Goal: Task Accomplishment & Management: Manage account settings

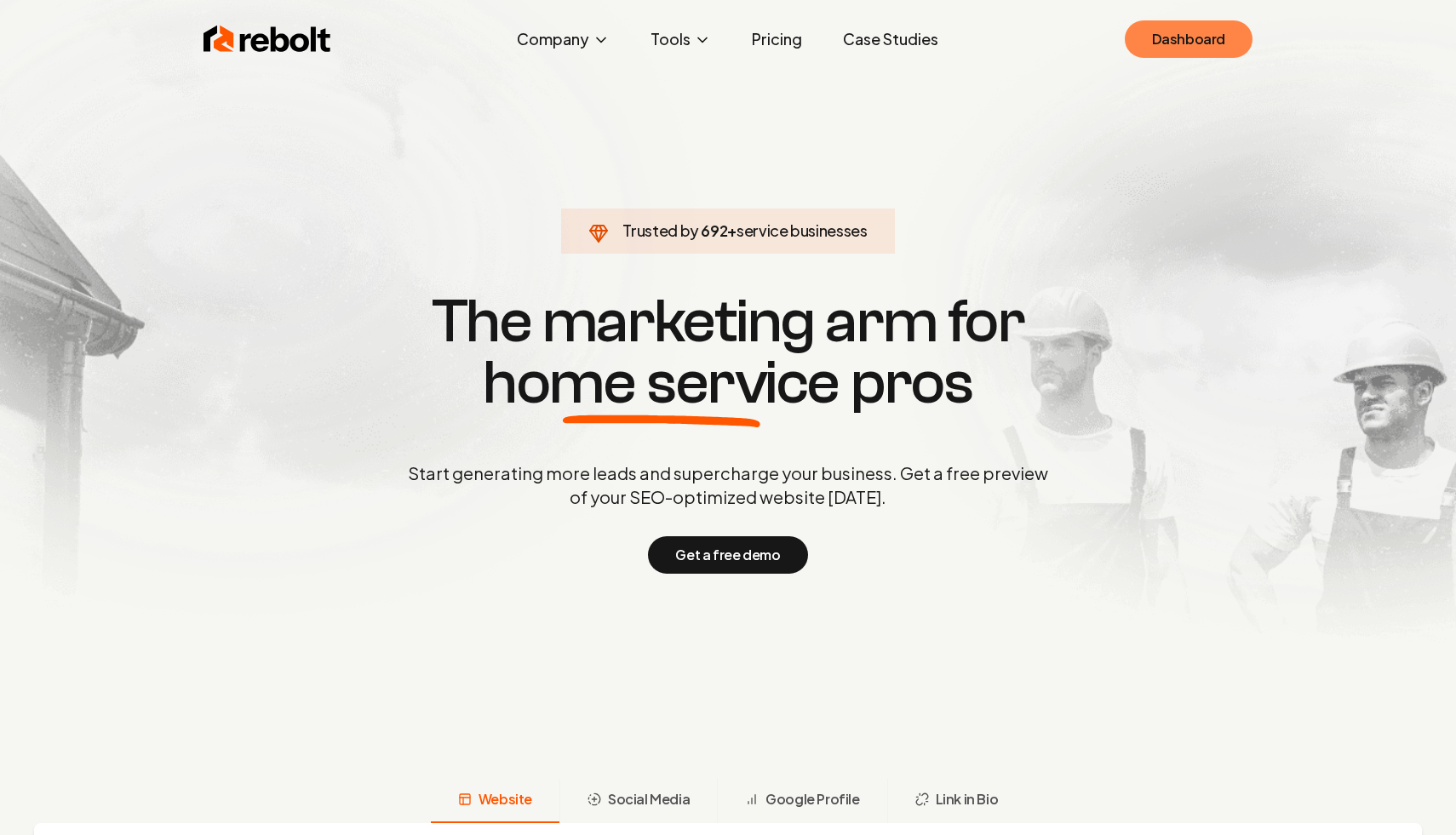
click at [1179, 51] on link "Dashboard" at bounding box center [1188, 39] width 128 height 37
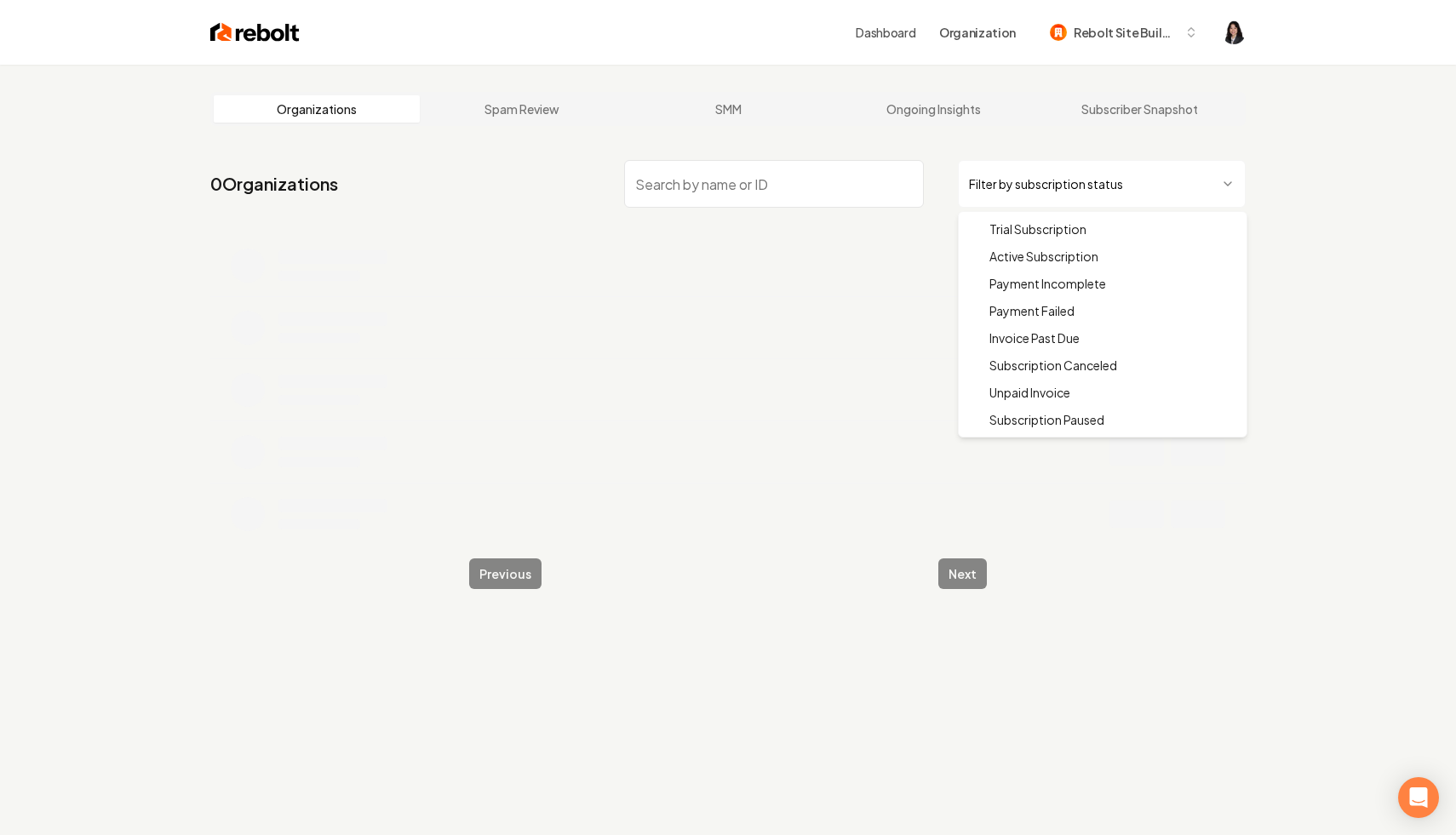
click at [1035, 180] on html "Dashboard Organization Rebolt Site Builder Organizations Spam Review SMM Ongoin…" at bounding box center [728, 418] width 1456 height 835
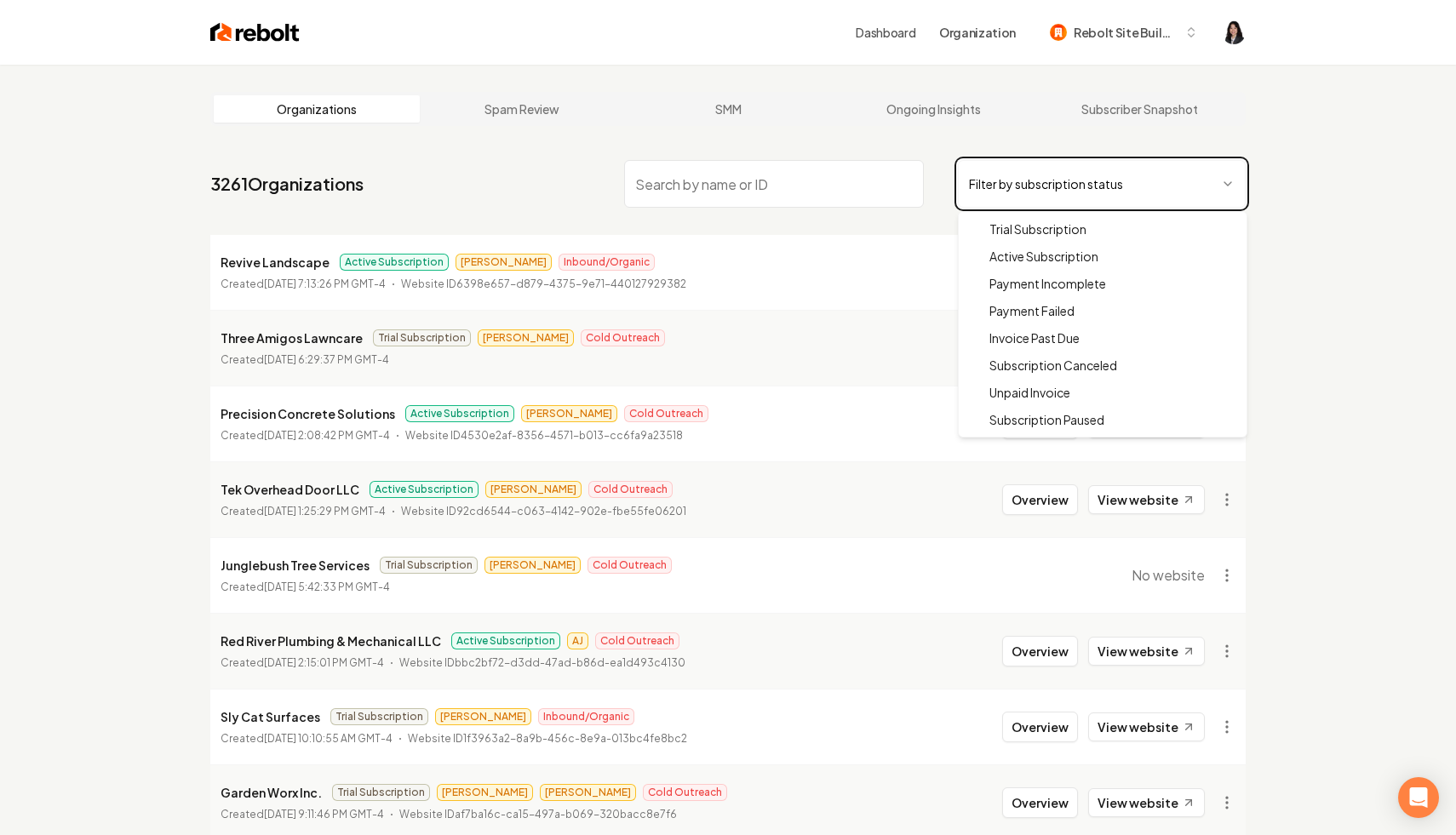
click at [845, 187] on html "Dashboard Organization Rebolt Site Builder Organizations Spam Review SMM Ongoin…" at bounding box center [728, 418] width 1456 height 835
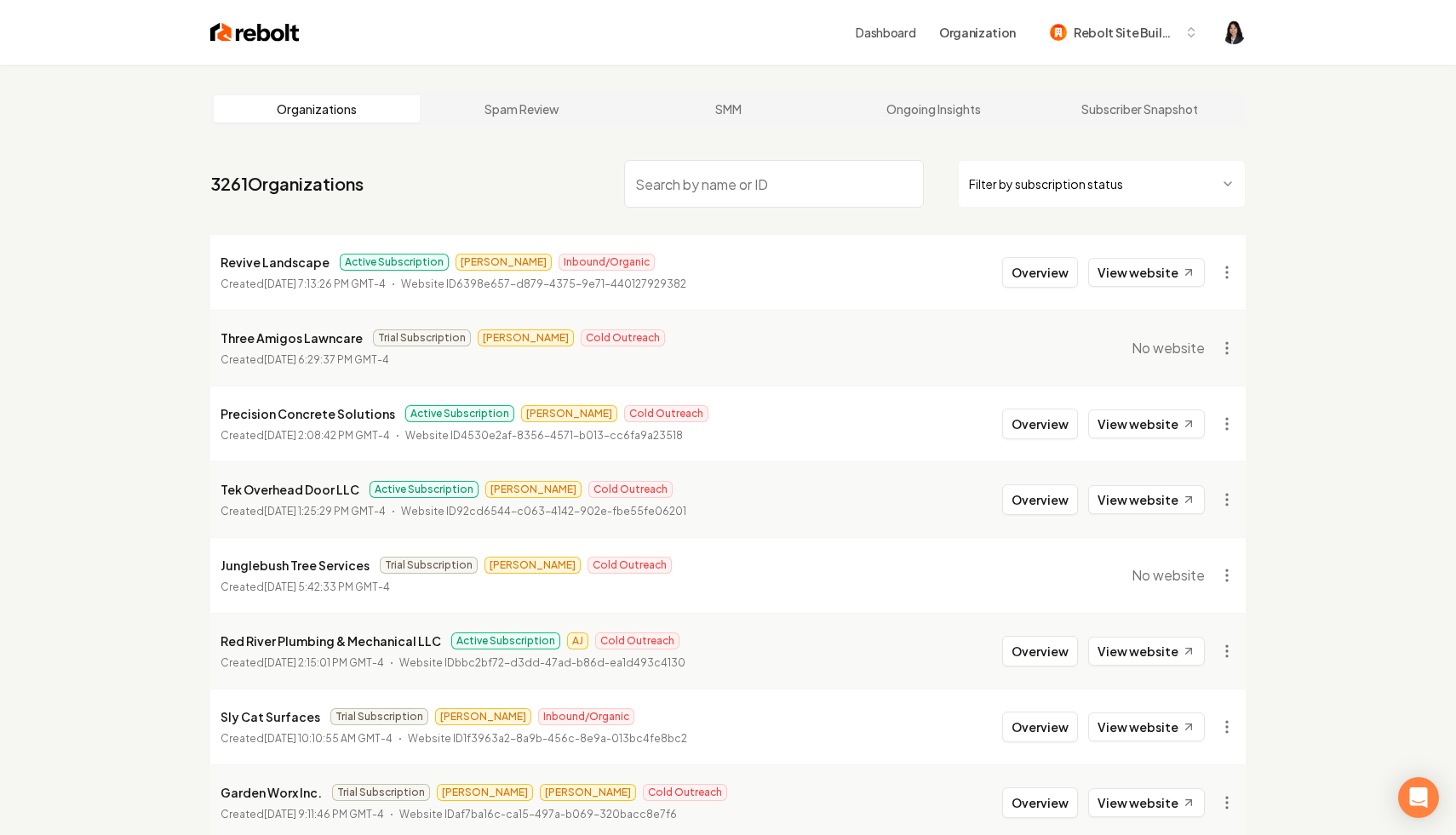
click at [845, 187] on input "search" at bounding box center [774, 184] width 300 height 48
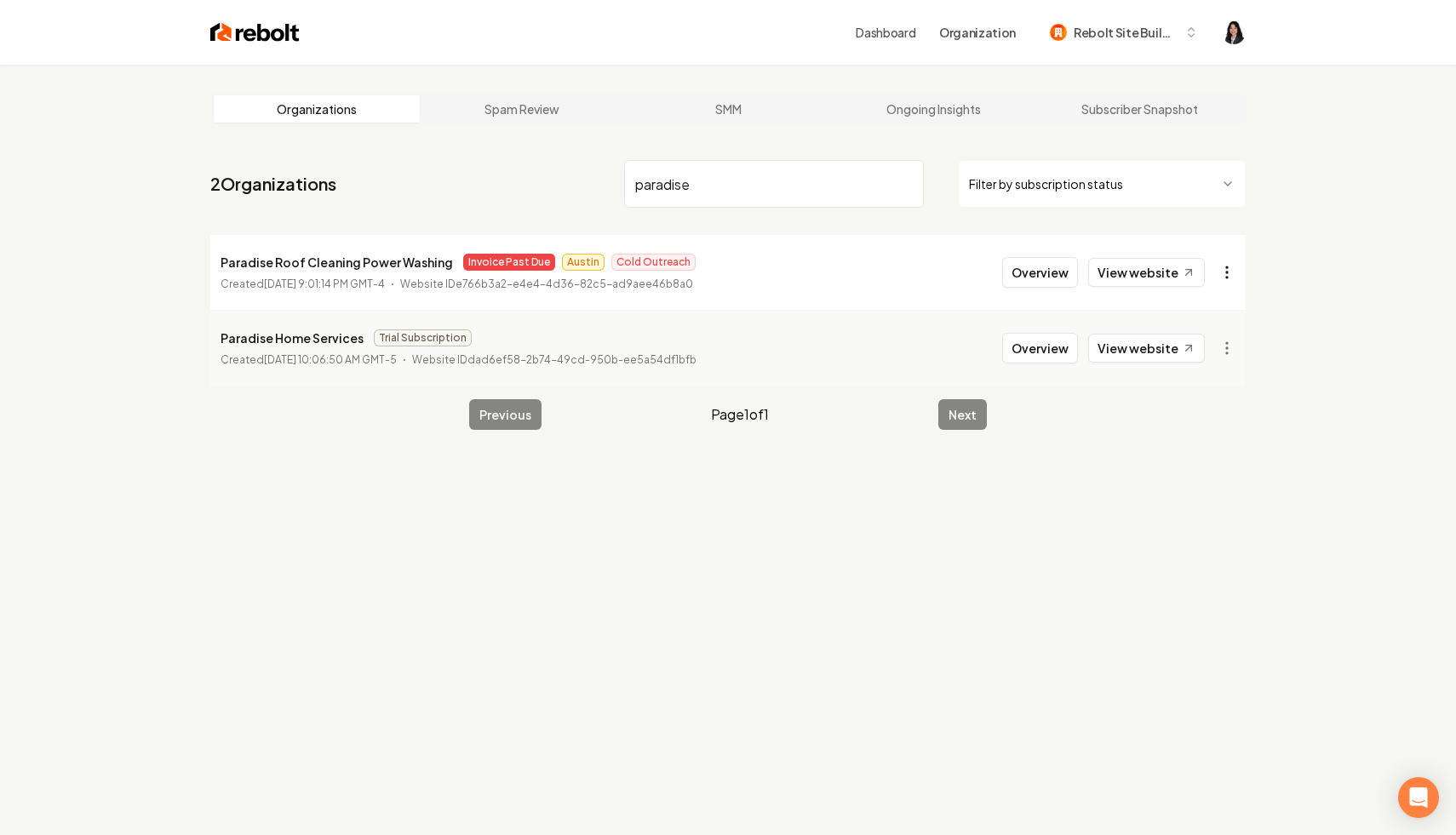
type input "paradise"
click at [1221, 277] on html "Dashboard Organization Rebolt Site Builder Organizations Spam Review SMM Ongoin…" at bounding box center [728, 418] width 1456 height 835
click at [1206, 408] on link "View in Stripe" at bounding box center [1185, 419] width 108 height 27
drag, startPoint x: 442, startPoint y: 269, endPoint x: 188, endPoint y: 262, distance: 254.1
click at [188, 262] on main "Organizations Spam Review SMM Ongoing Insights Subscriber Snapshot 2 Organizati…" at bounding box center [728, 260] width 1090 height 392
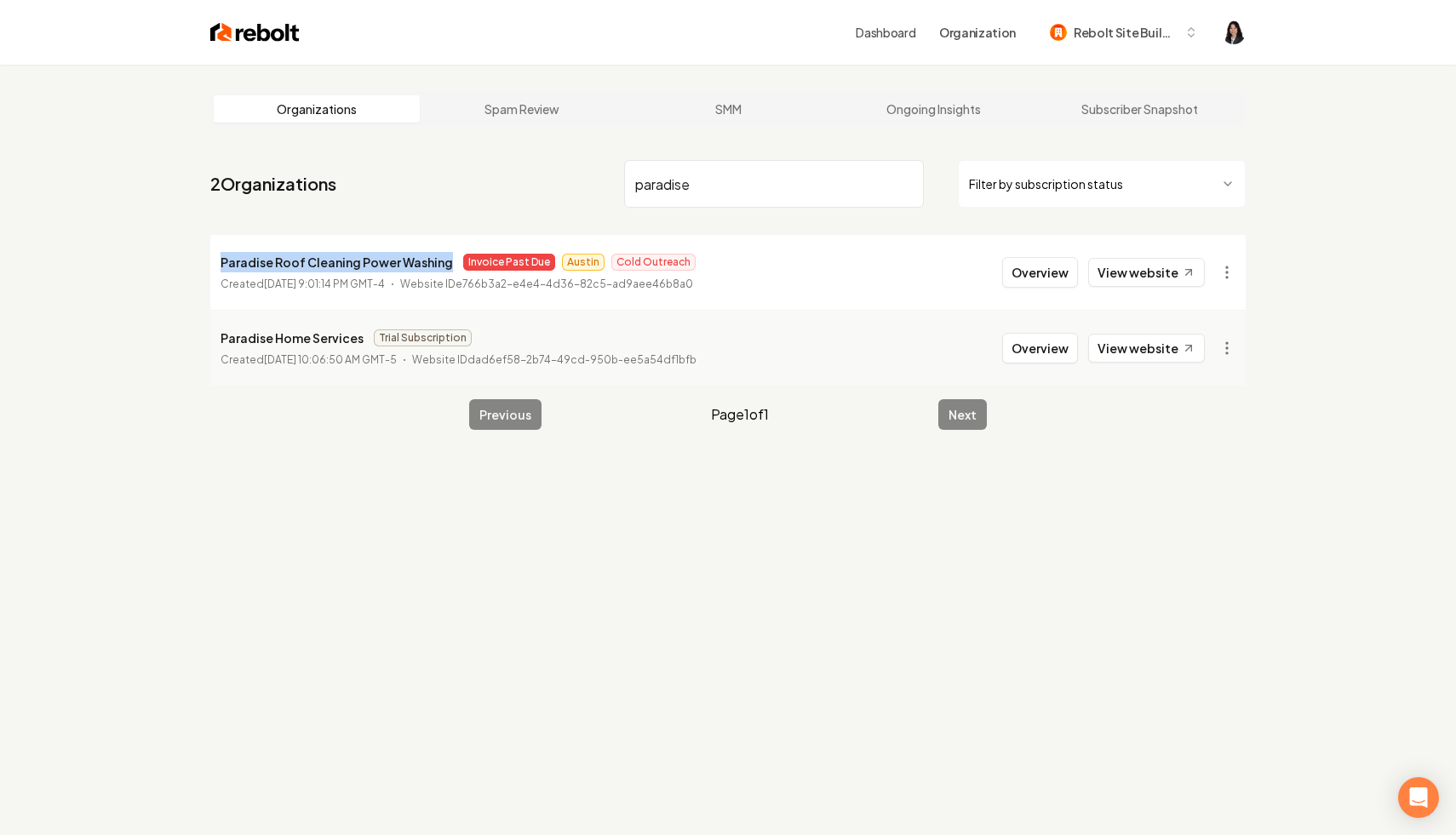
copy p "Paradise Roof Cleaning Power Washing"
click at [907, 181] on input "paradise" at bounding box center [774, 184] width 300 height 48
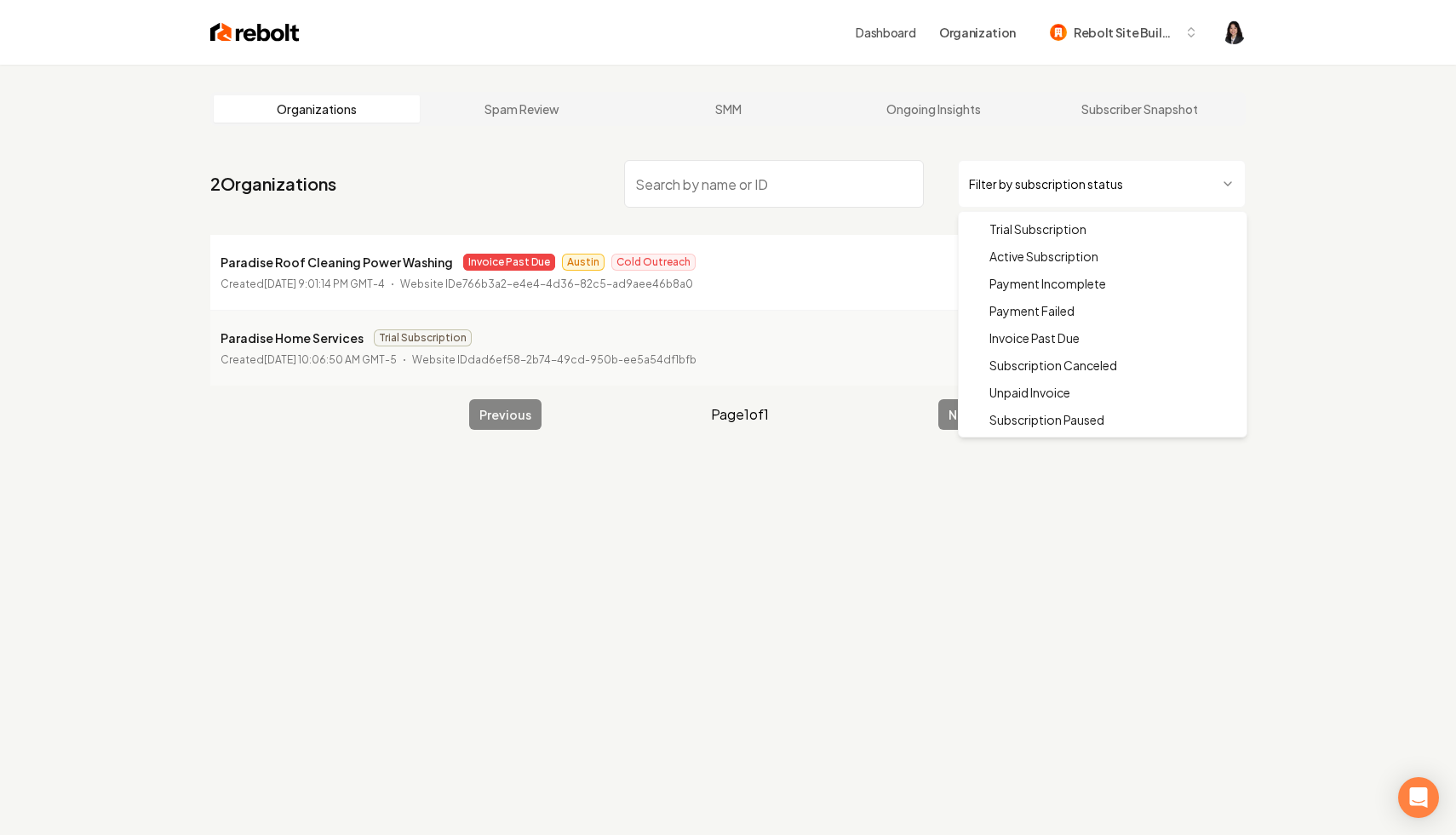
click at [1056, 189] on html "Dashboard Organization Rebolt Site Builder Organizations Spam Review SMM Ongoin…" at bounding box center [728, 418] width 1456 height 835
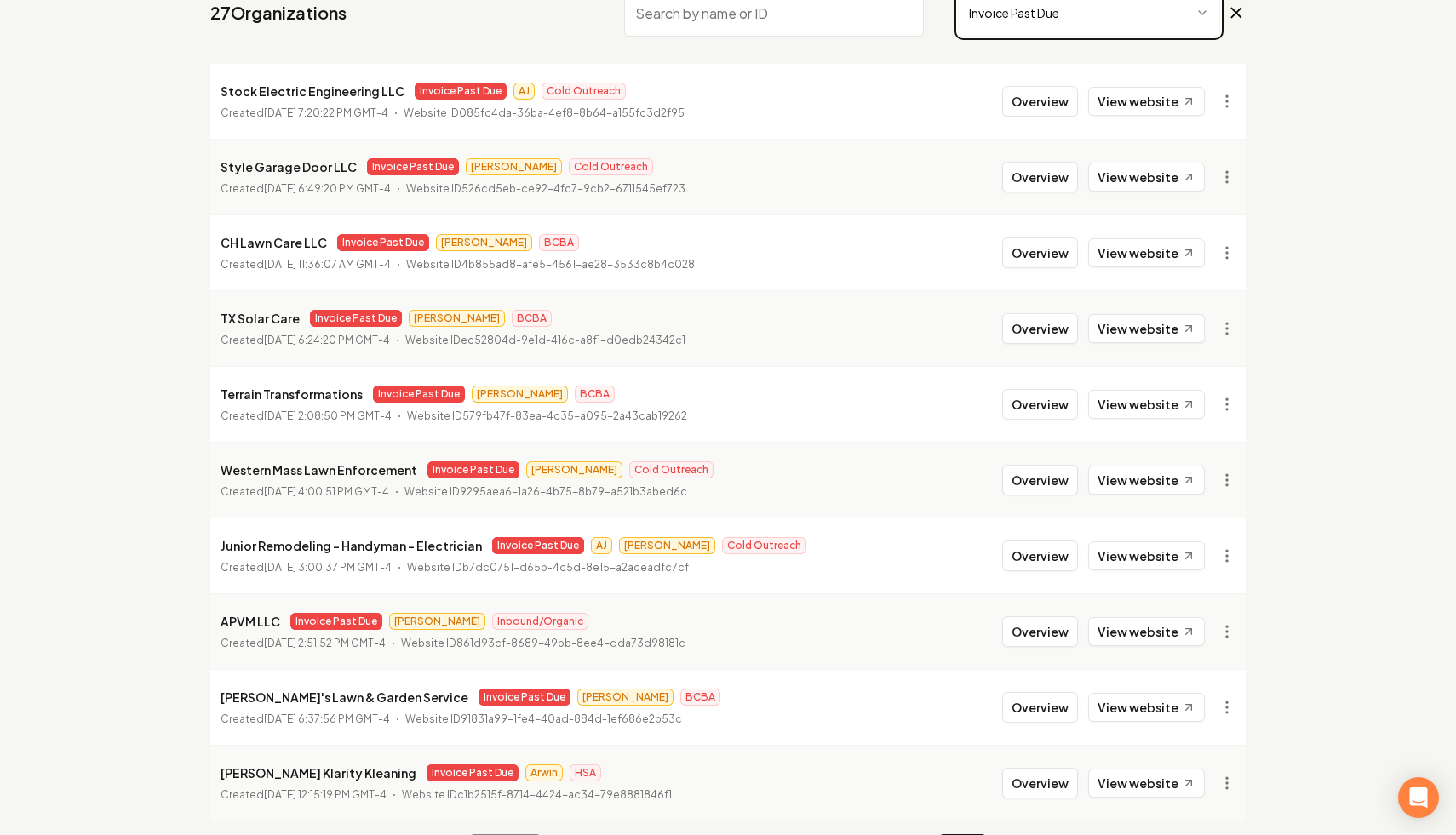
scroll to position [228, 0]
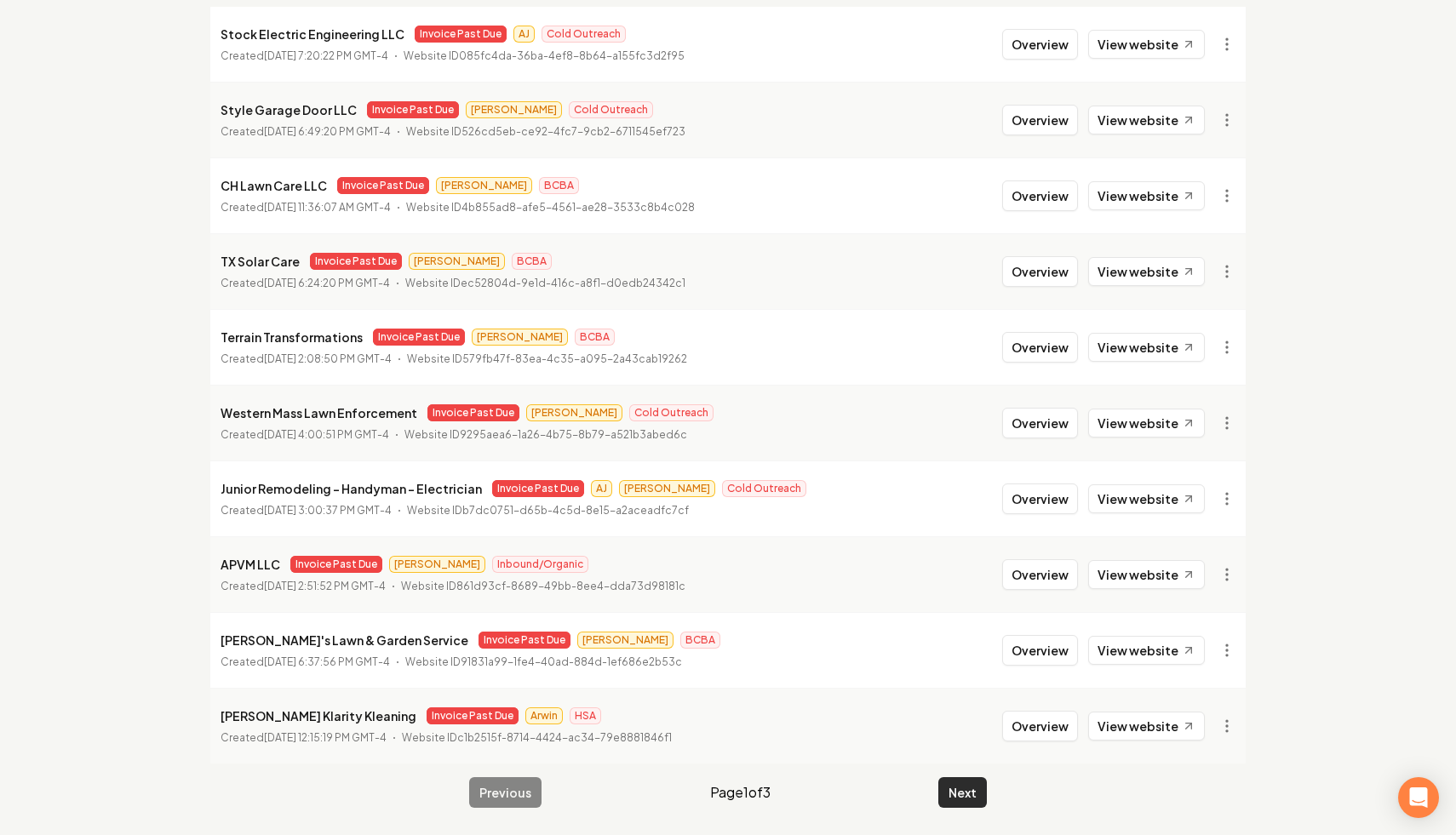
click at [948, 790] on button "Next" at bounding box center [962, 792] width 49 height 31
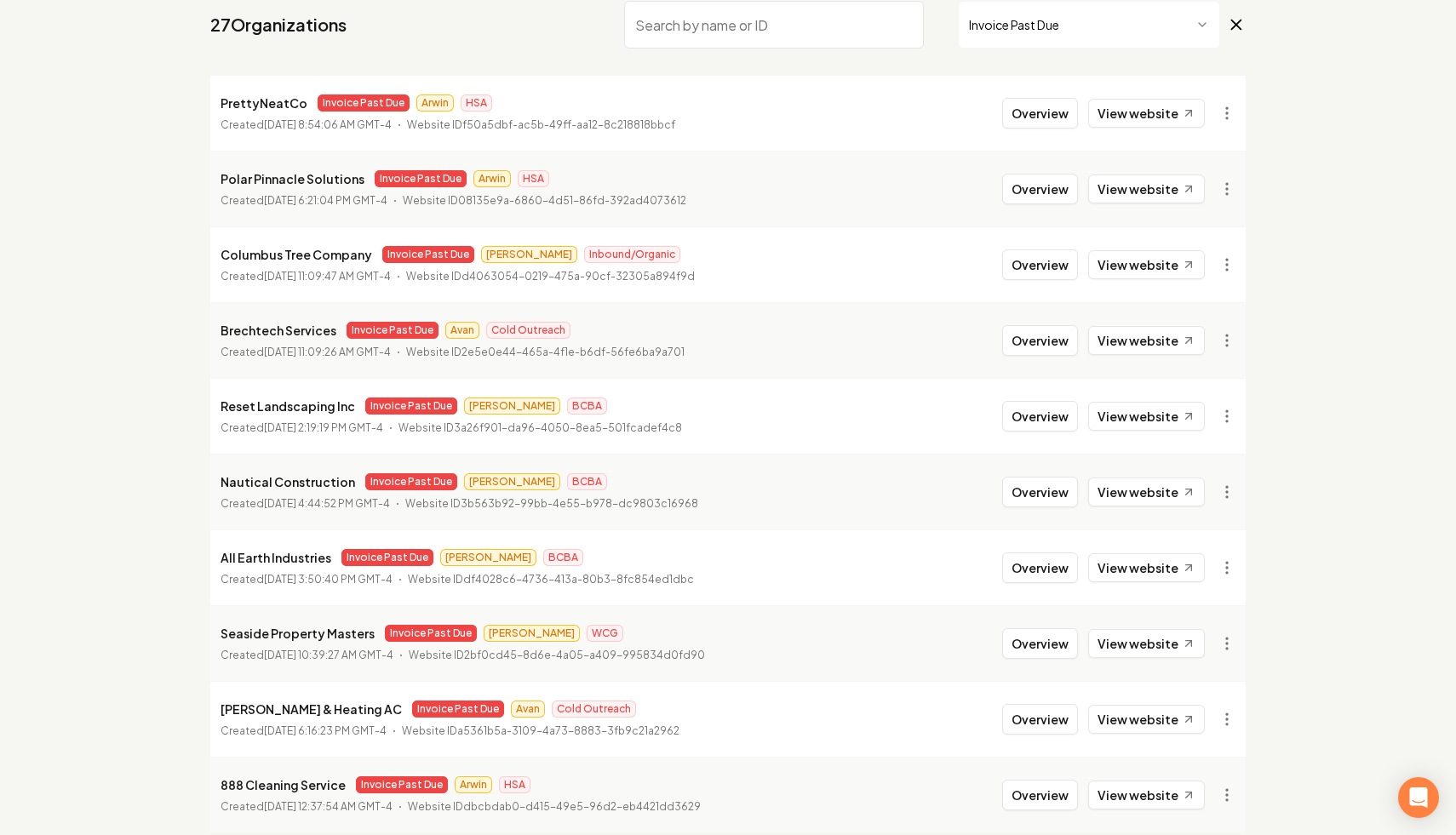
scroll to position [155, 0]
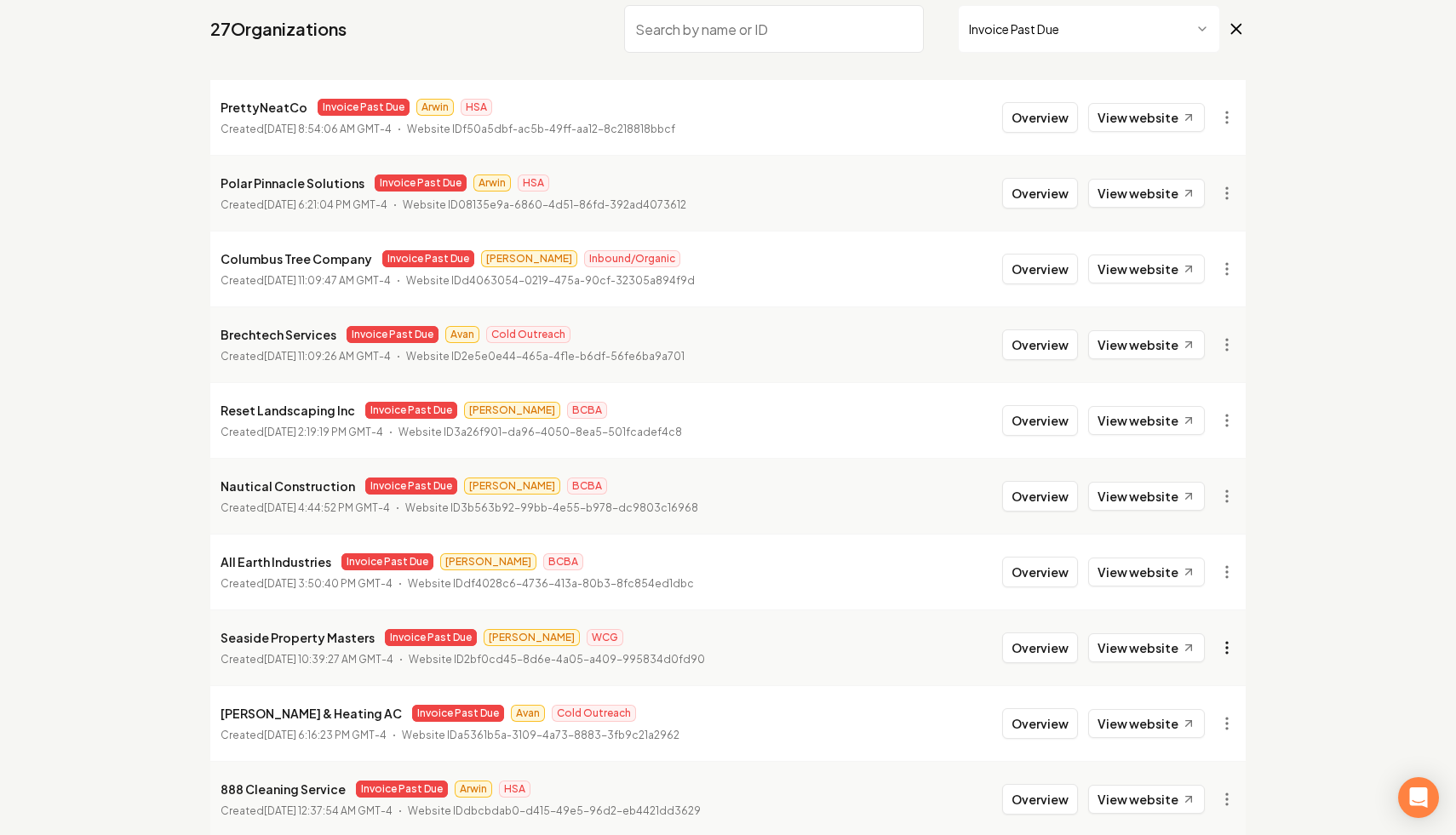
click at [1229, 644] on html "Dashboard Organization Rebolt Site Builder Organizations Spam Review SMM Ongoin…" at bounding box center [728, 263] width 1456 height 835
click at [1200, 463] on link "View in Stripe" at bounding box center [1185, 465] width 108 height 27
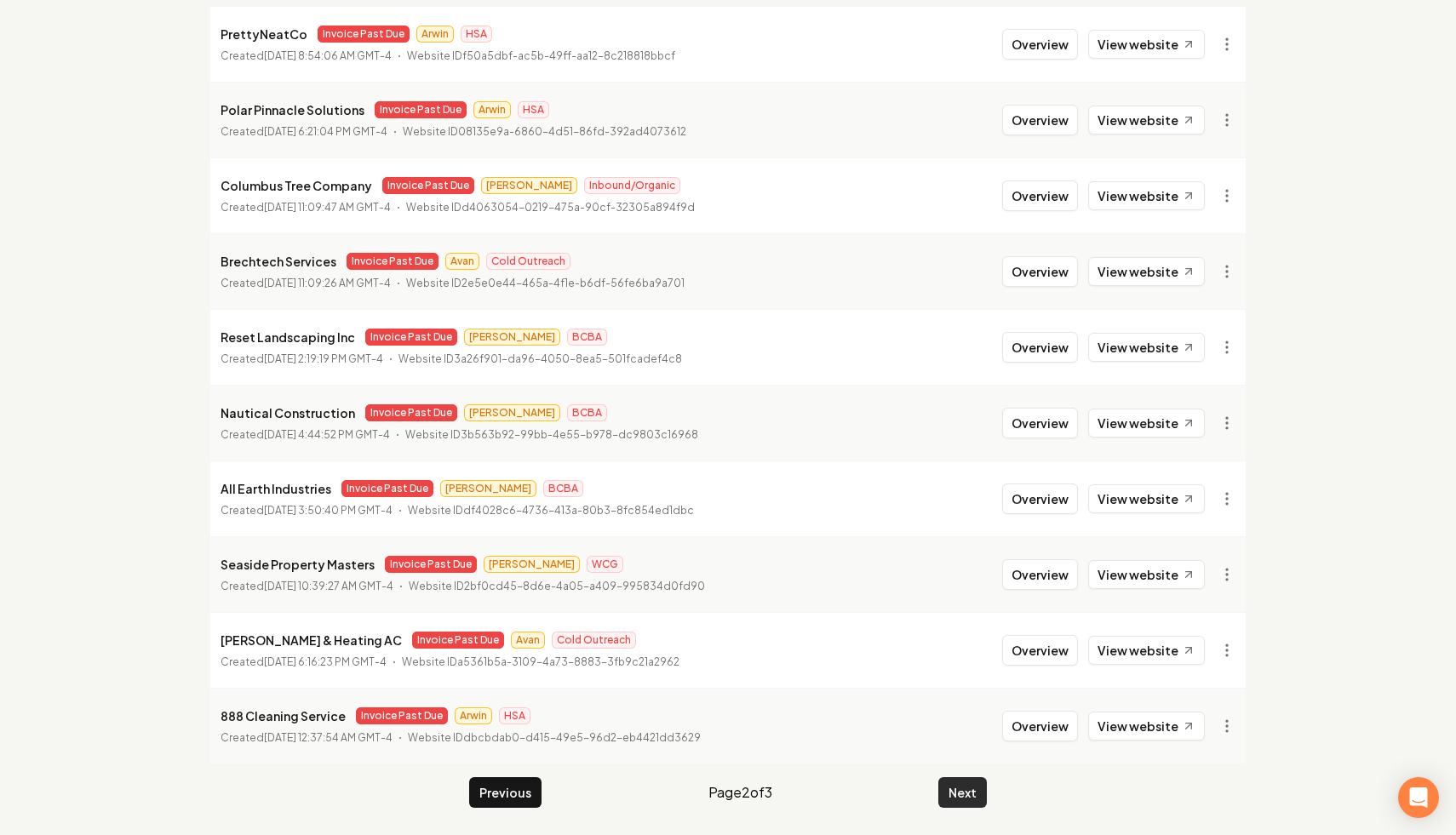
click at [963, 787] on button "Next" at bounding box center [962, 792] width 49 height 31
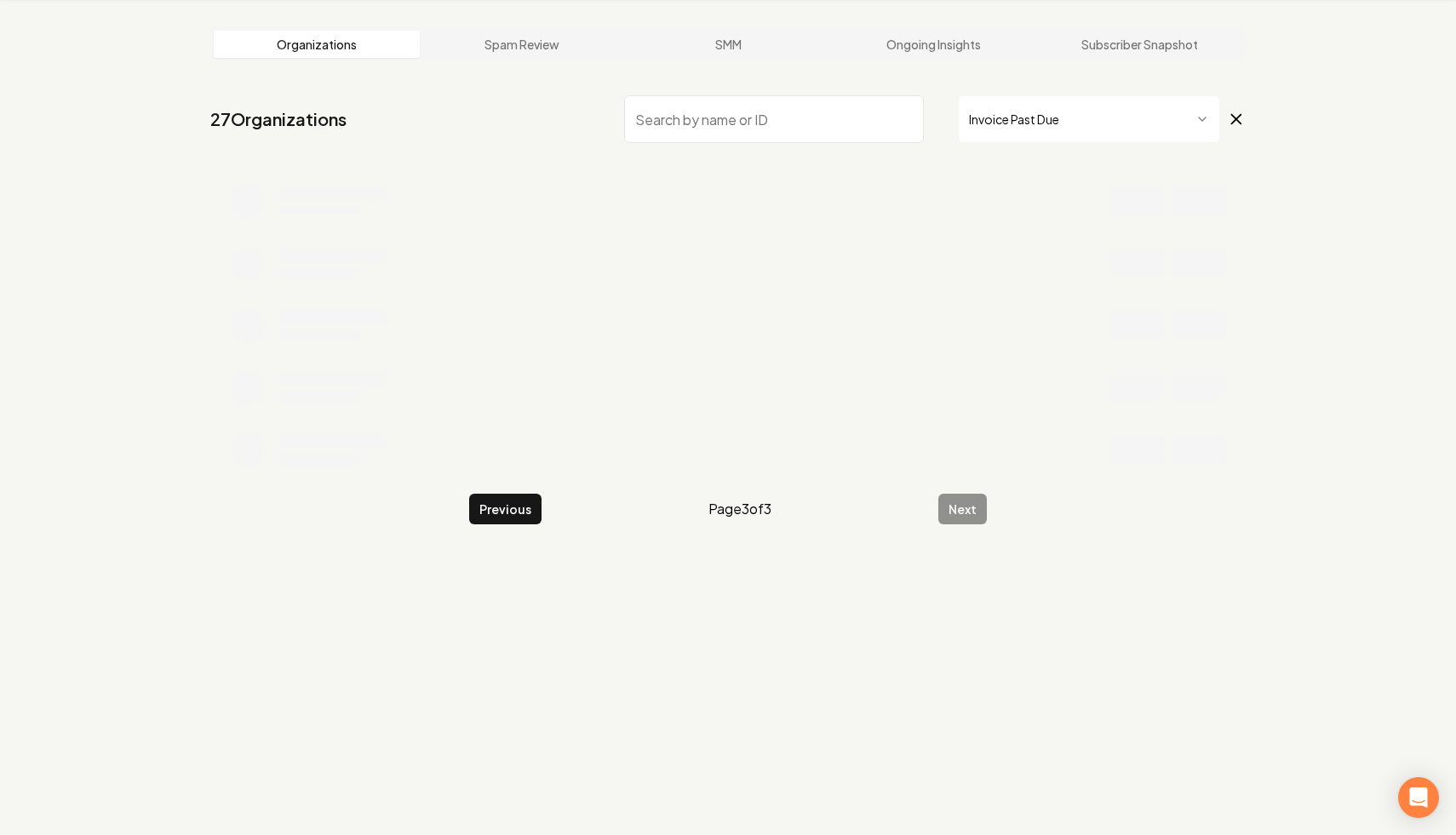
scroll to position [64, 0]
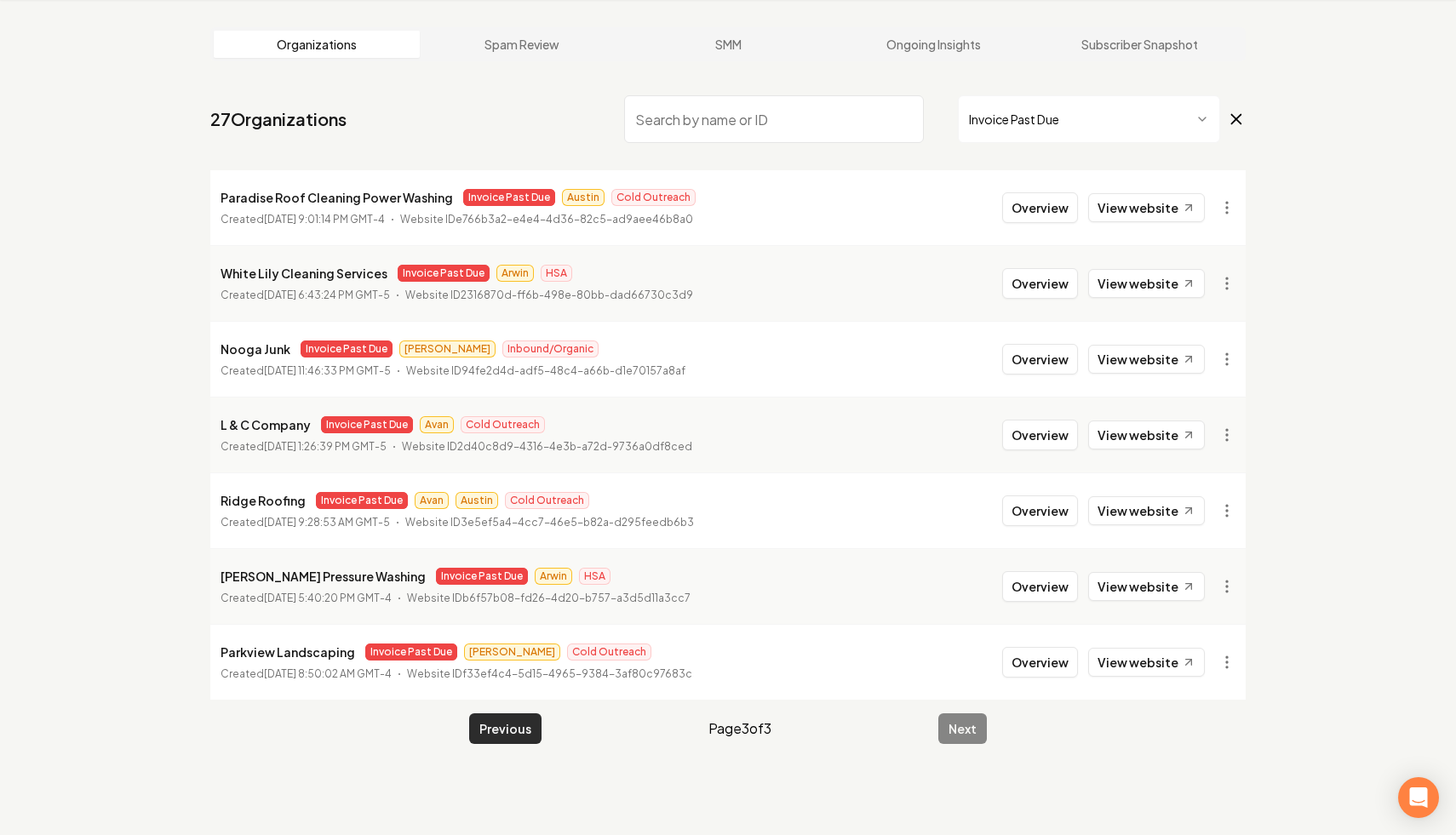
click at [523, 714] on button "Previous" at bounding box center [506, 728] width 72 height 31
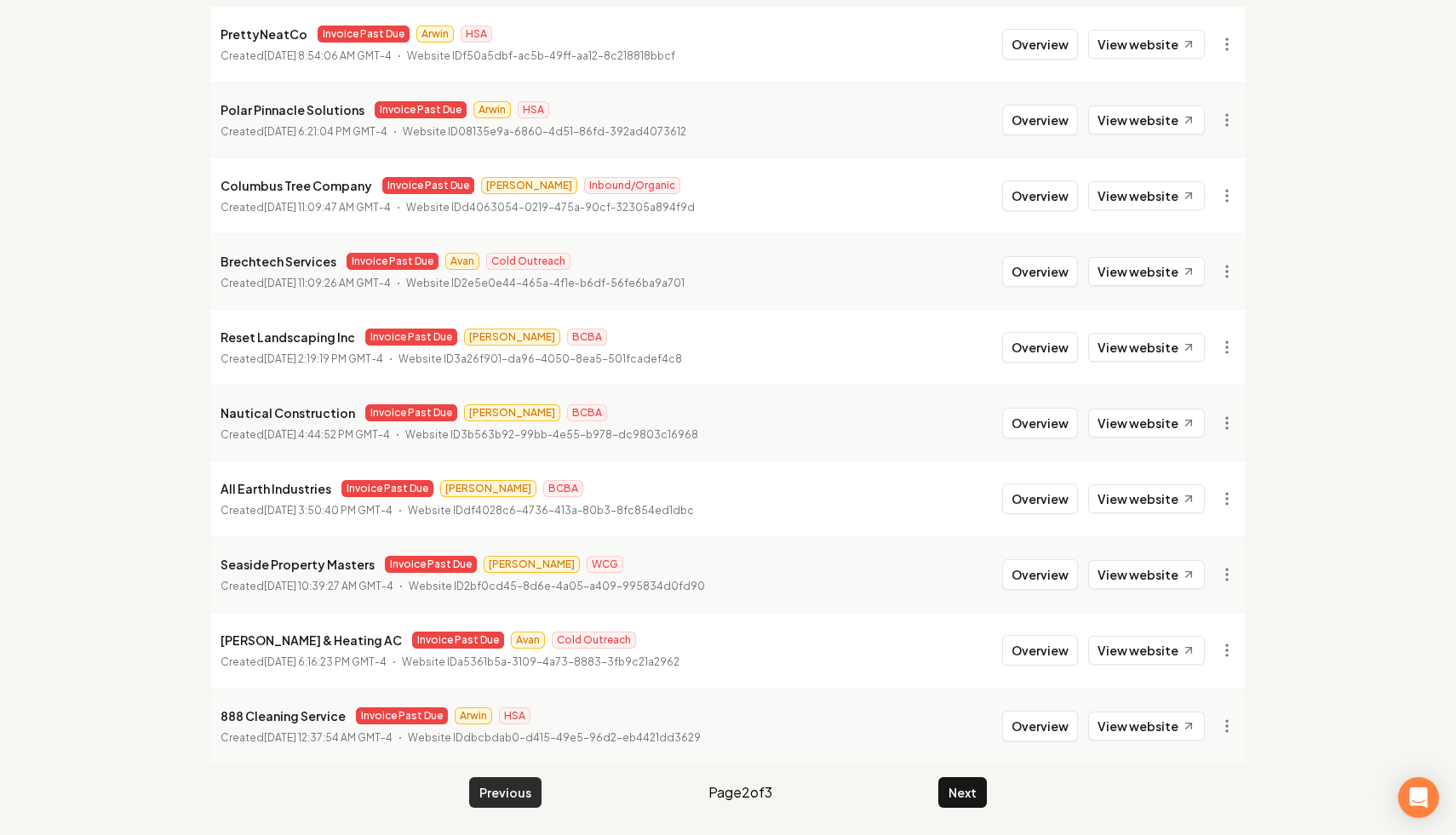
click at [506, 796] on button "Previous" at bounding box center [506, 792] width 72 height 31
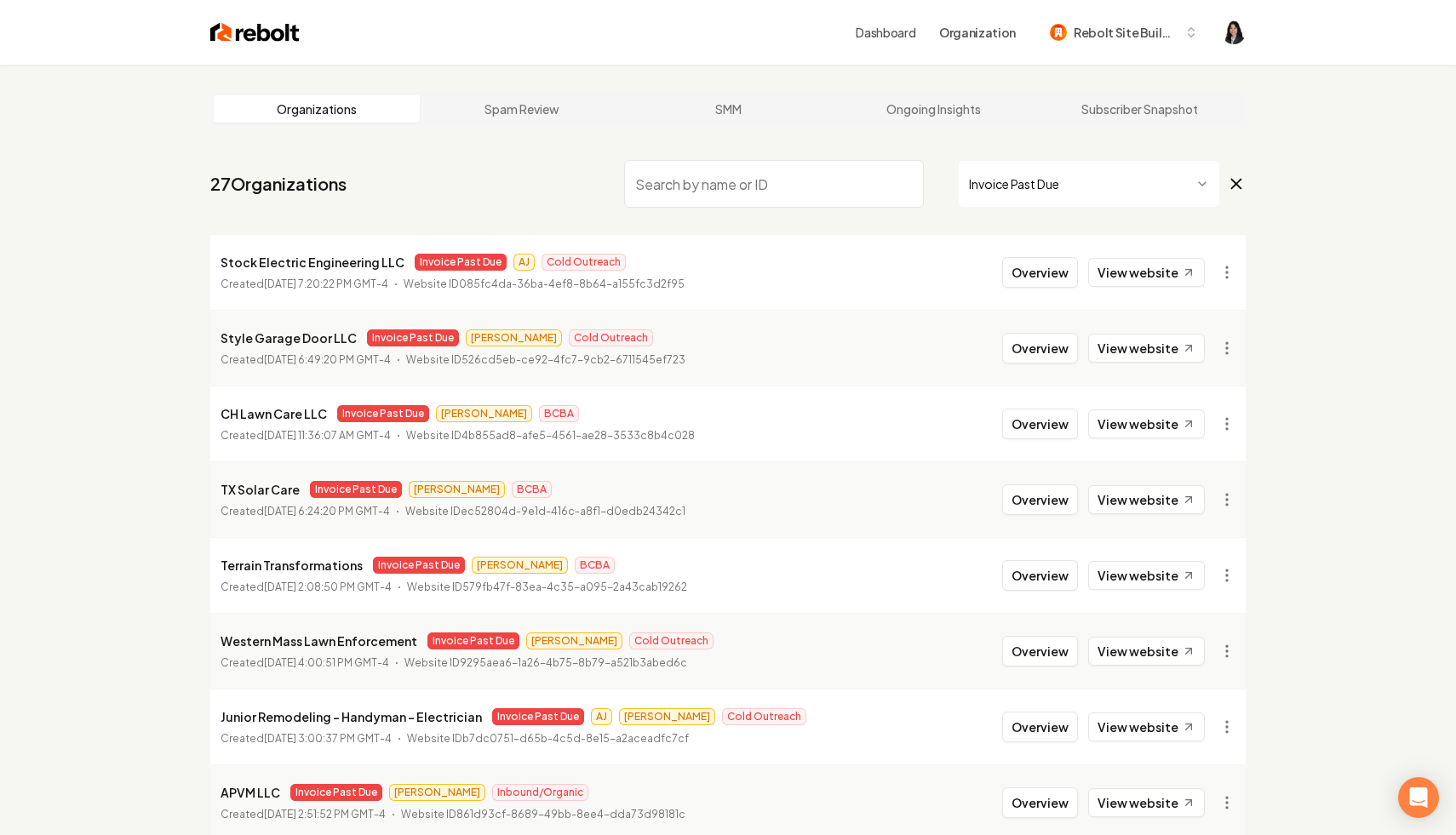
click at [1235, 185] on icon at bounding box center [1237, 184] width 9 height 9
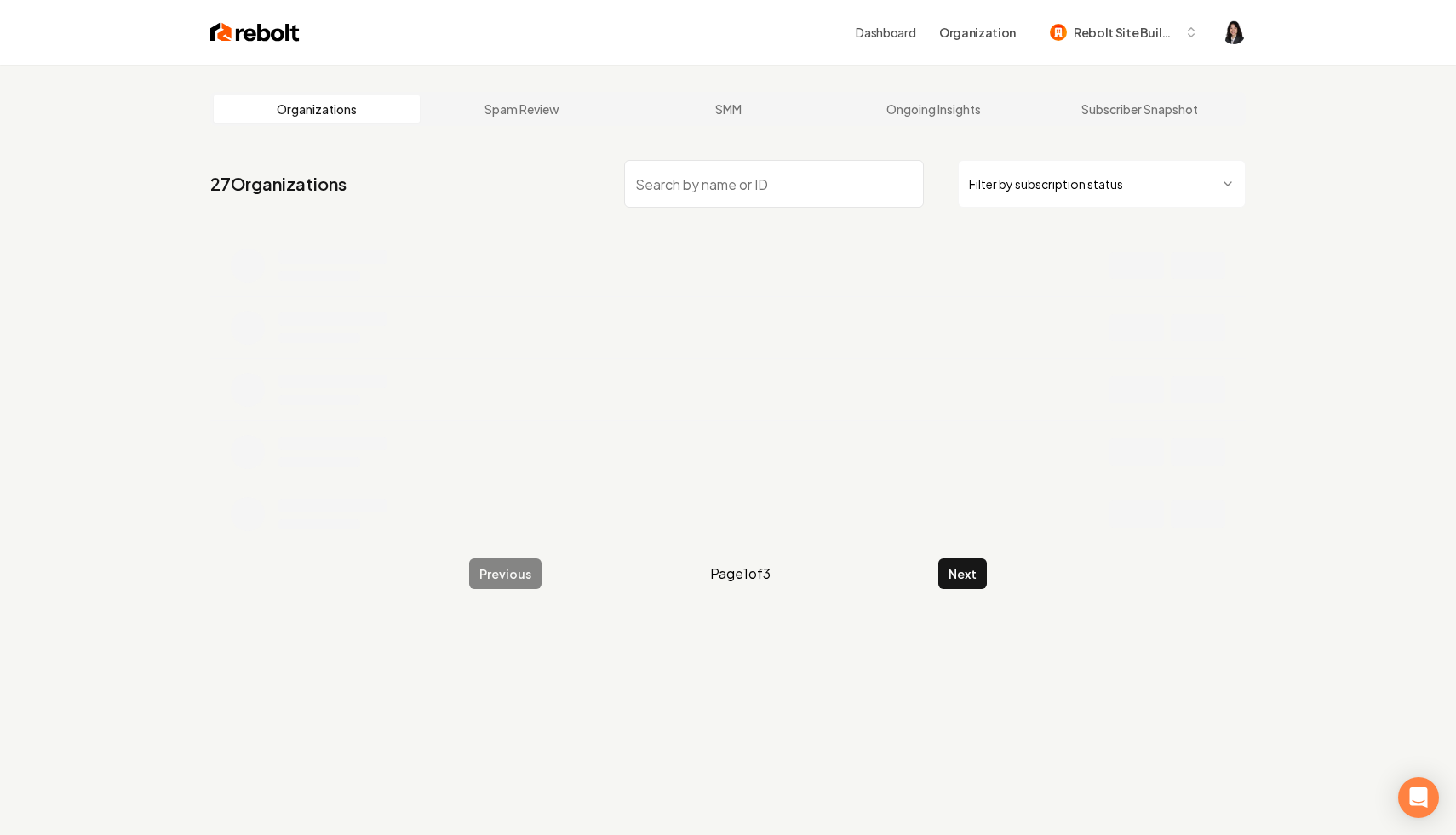
click at [896, 177] on input "search" at bounding box center [774, 184] width 300 height 48
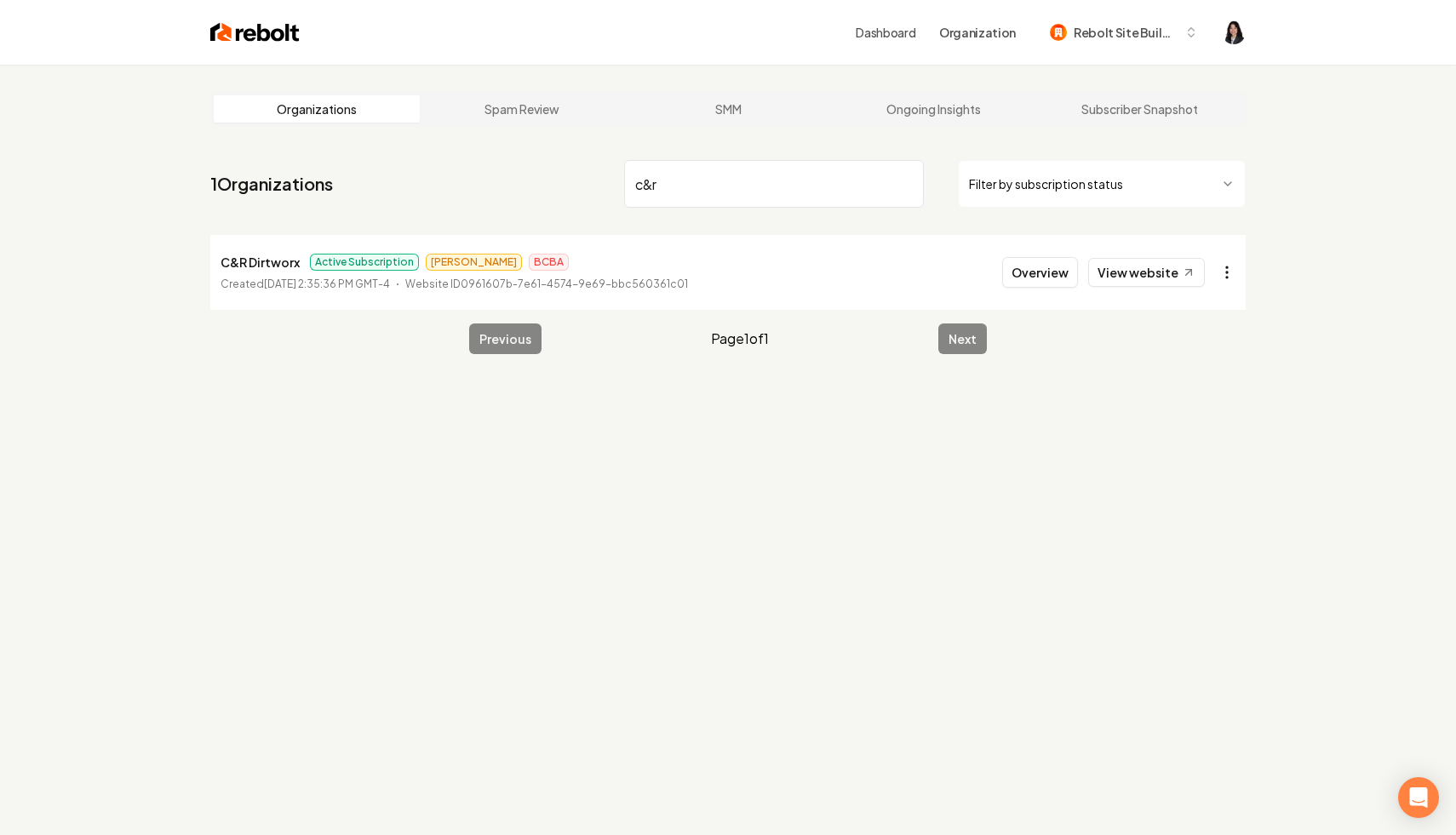
type input "c&r"
click at [1216, 275] on html "Dashboard Organization Rebolt Site Builder Organizations Spam Review SMM Ongoin…" at bounding box center [728, 418] width 1456 height 835
click at [1027, 294] on html "Dashboard Organization Rebolt Site Builder Organizations Spam Review SMM Ongoin…" at bounding box center [728, 418] width 1456 height 835
click at [1143, 271] on link "View website" at bounding box center [1146, 273] width 117 height 29
click at [903, 181] on input "c&r" at bounding box center [774, 184] width 300 height 48
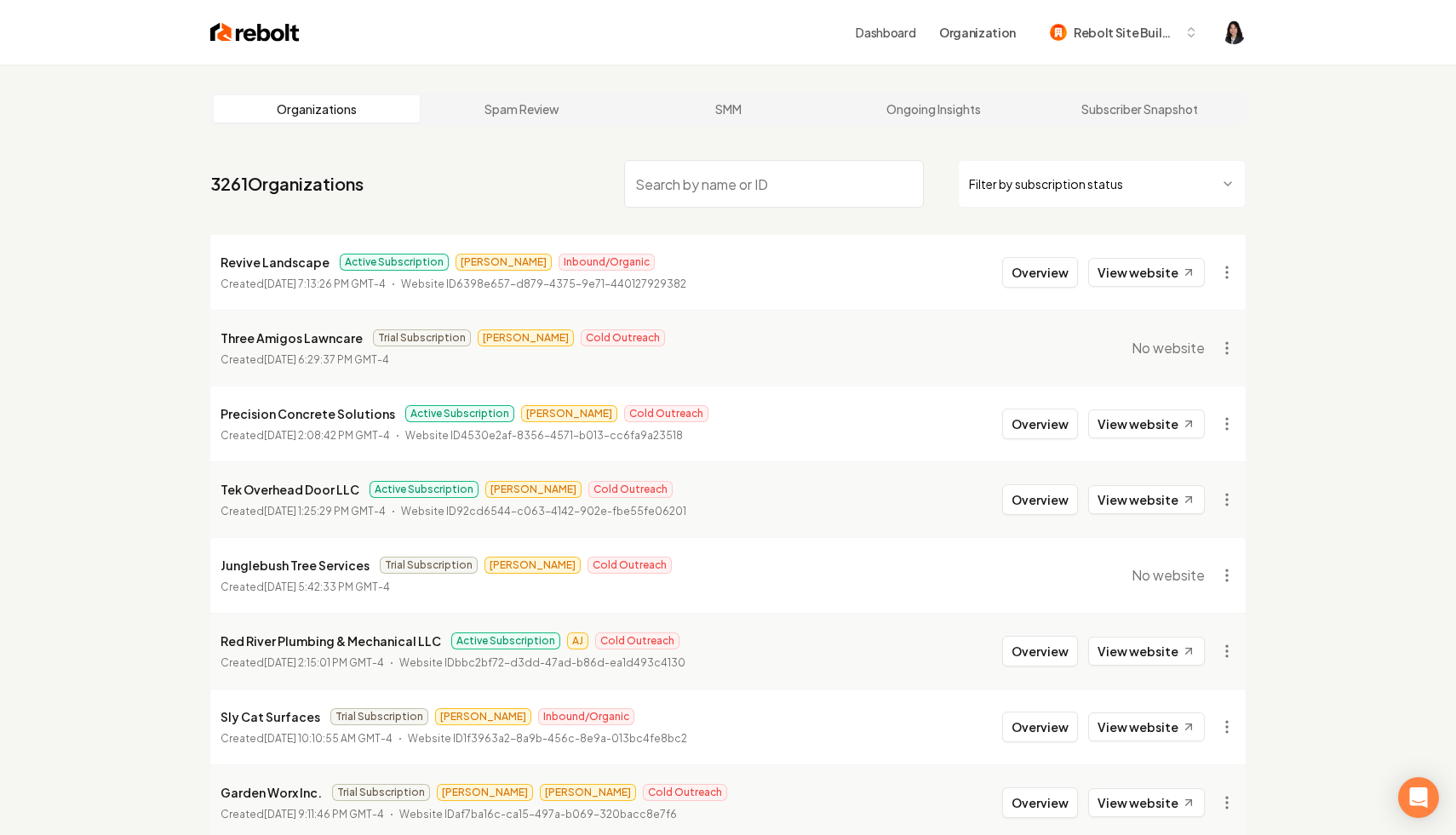
click at [1164, 186] on html "Dashboard Organization Rebolt Site Builder Organizations Spam Review SMM Ongoin…" at bounding box center [728, 418] width 1456 height 835
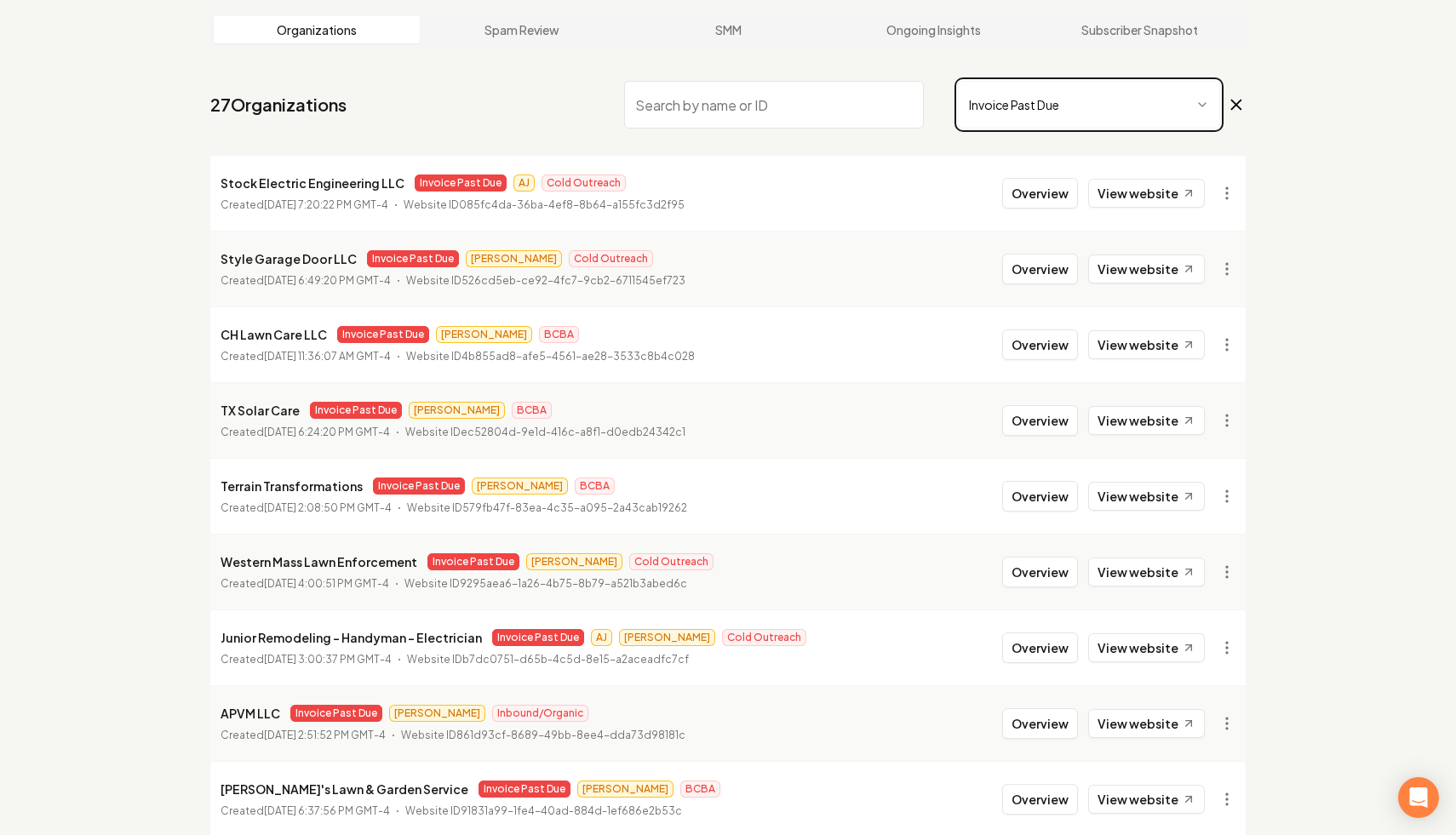
scroll to position [114, 0]
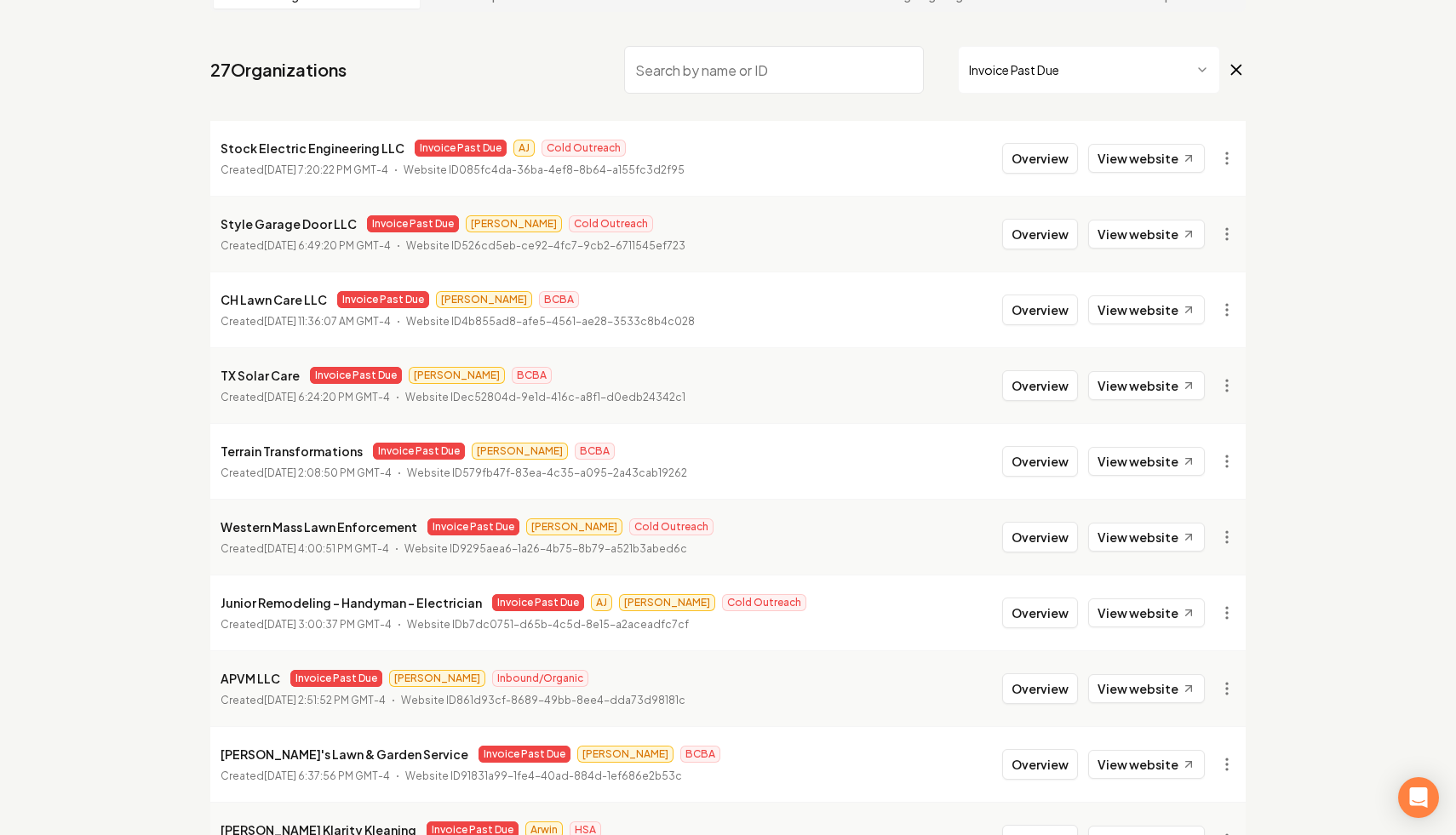
click at [828, 78] on input "search" at bounding box center [774, 70] width 300 height 48
type input "all earth"
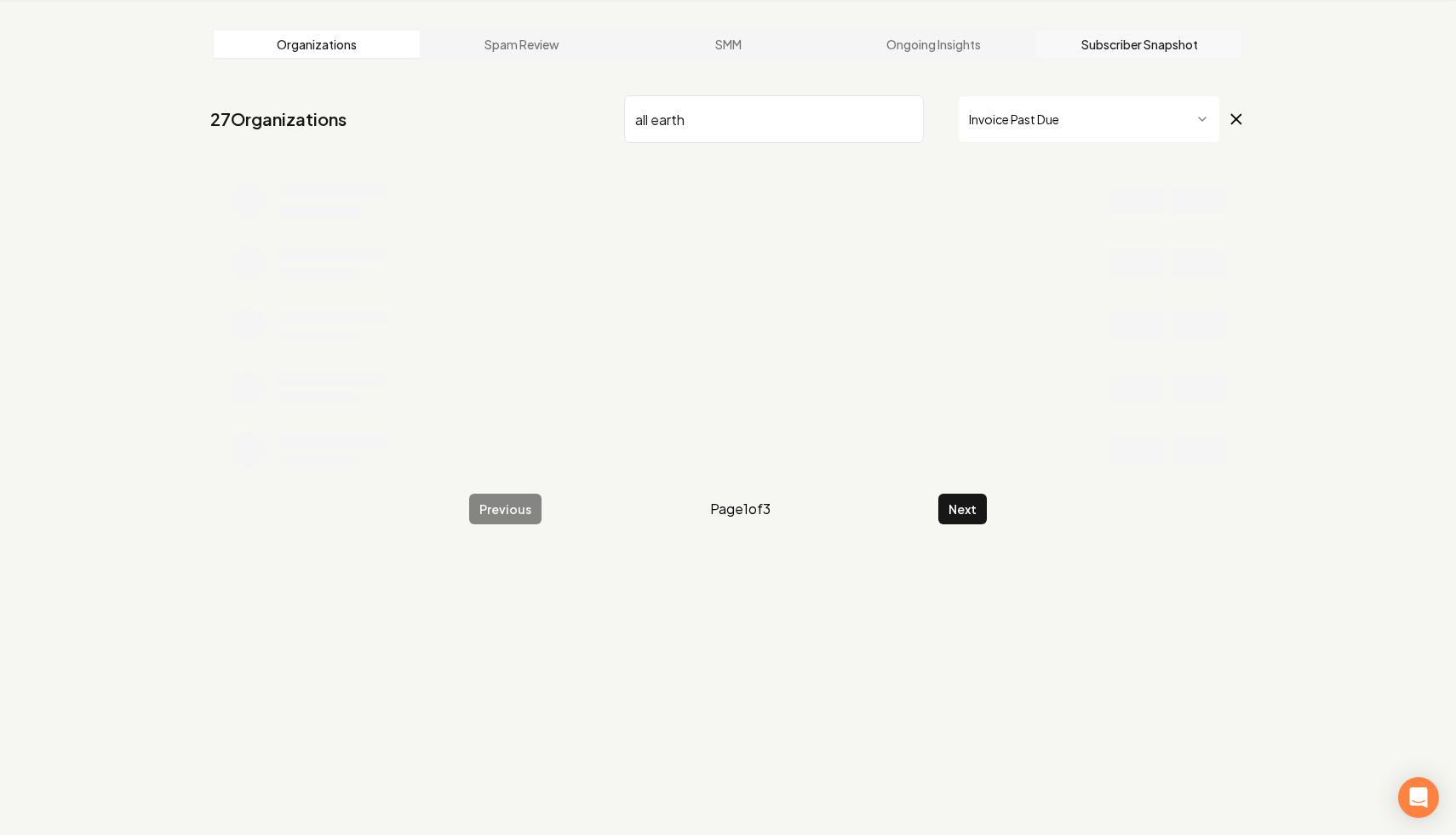
scroll to position [64, 0]
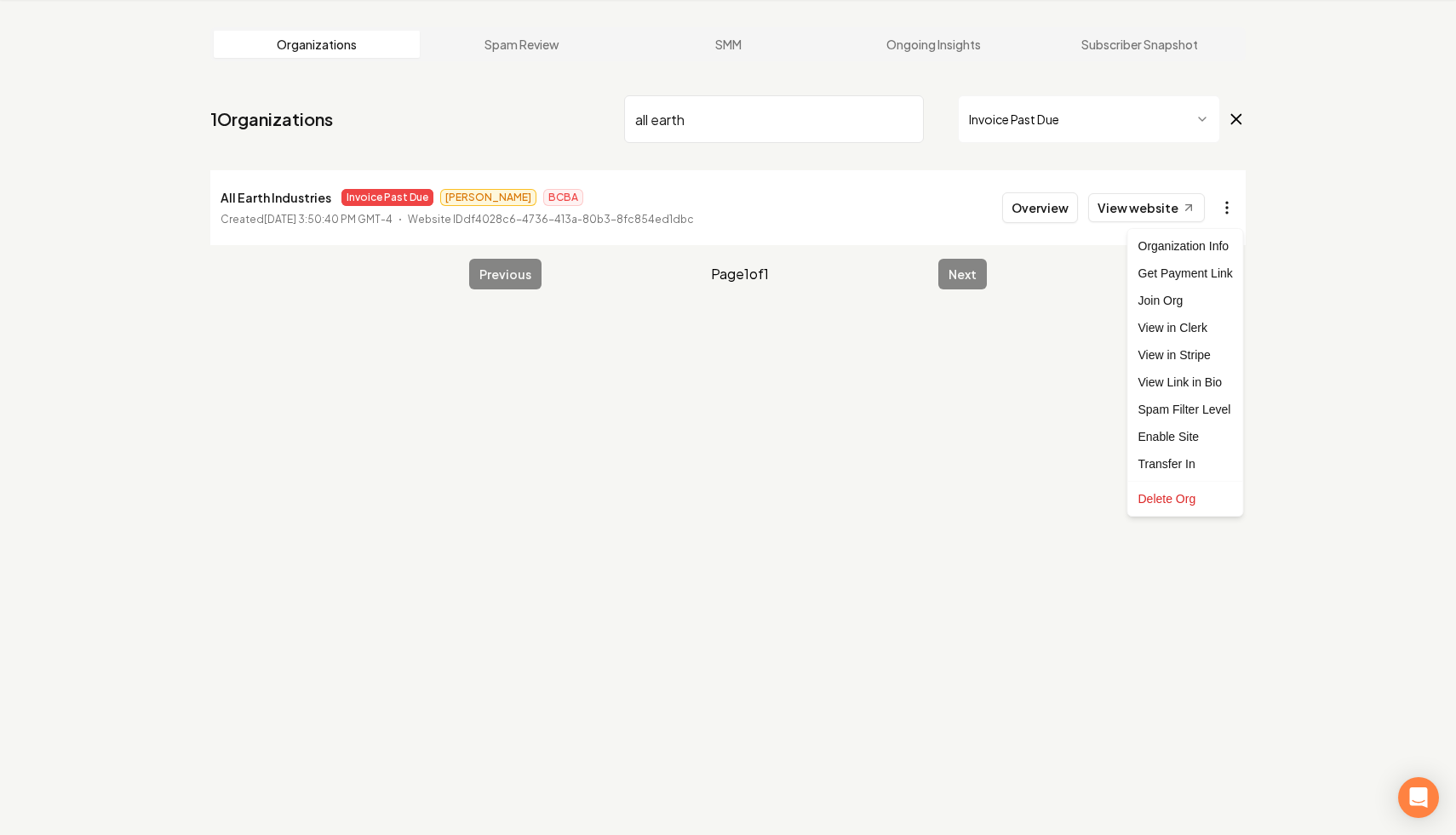
click at [1228, 205] on html "Dashboard Organization Rebolt Site Builder Organizations Spam Review SMM Ongoin…" at bounding box center [728, 353] width 1456 height 835
click at [1194, 359] on link "View in Stripe" at bounding box center [1185, 355] width 108 height 27
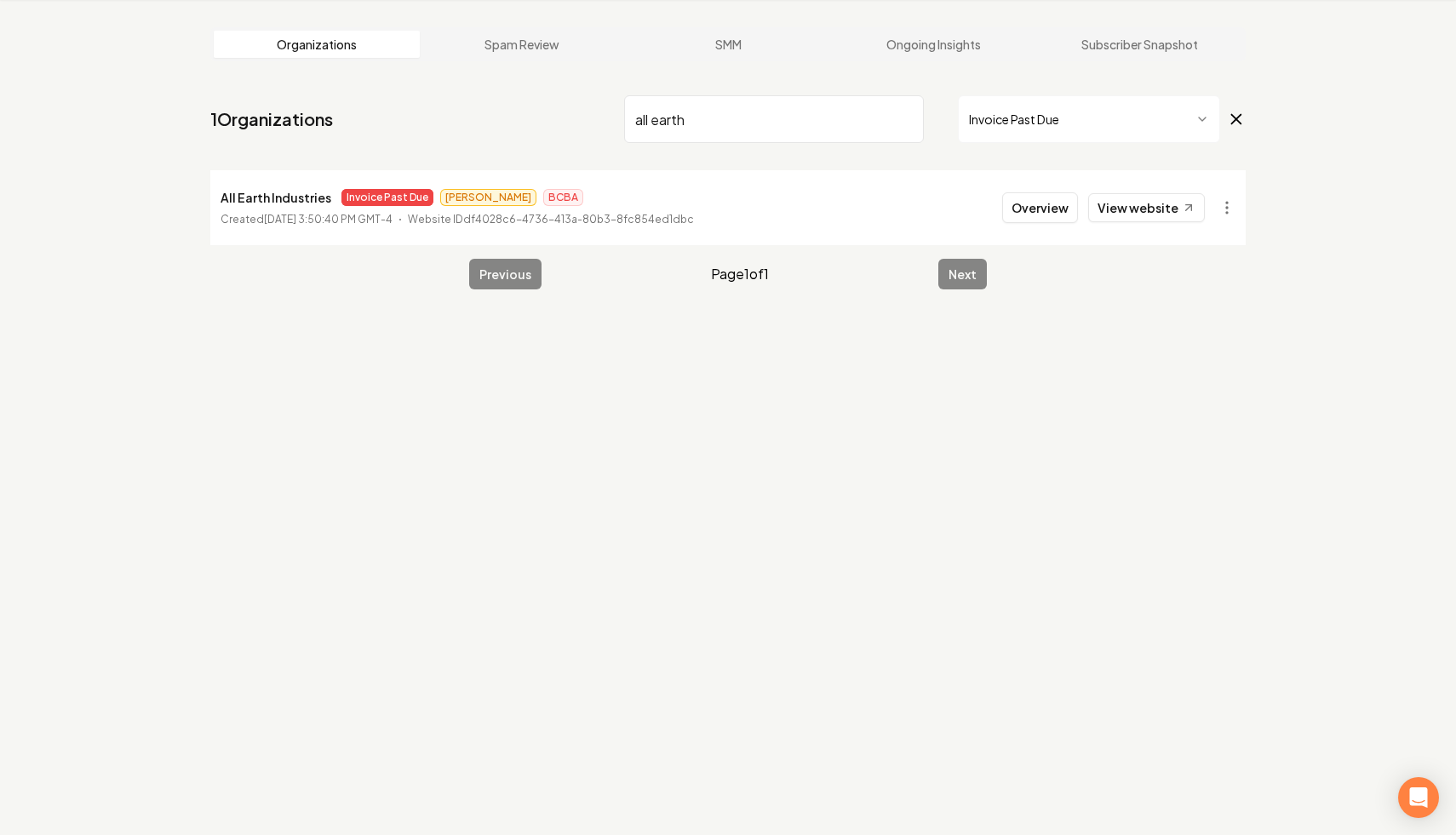
click at [902, 114] on input "all earth" at bounding box center [774, 119] width 300 height 48
type input "[PERSON_NAME]"
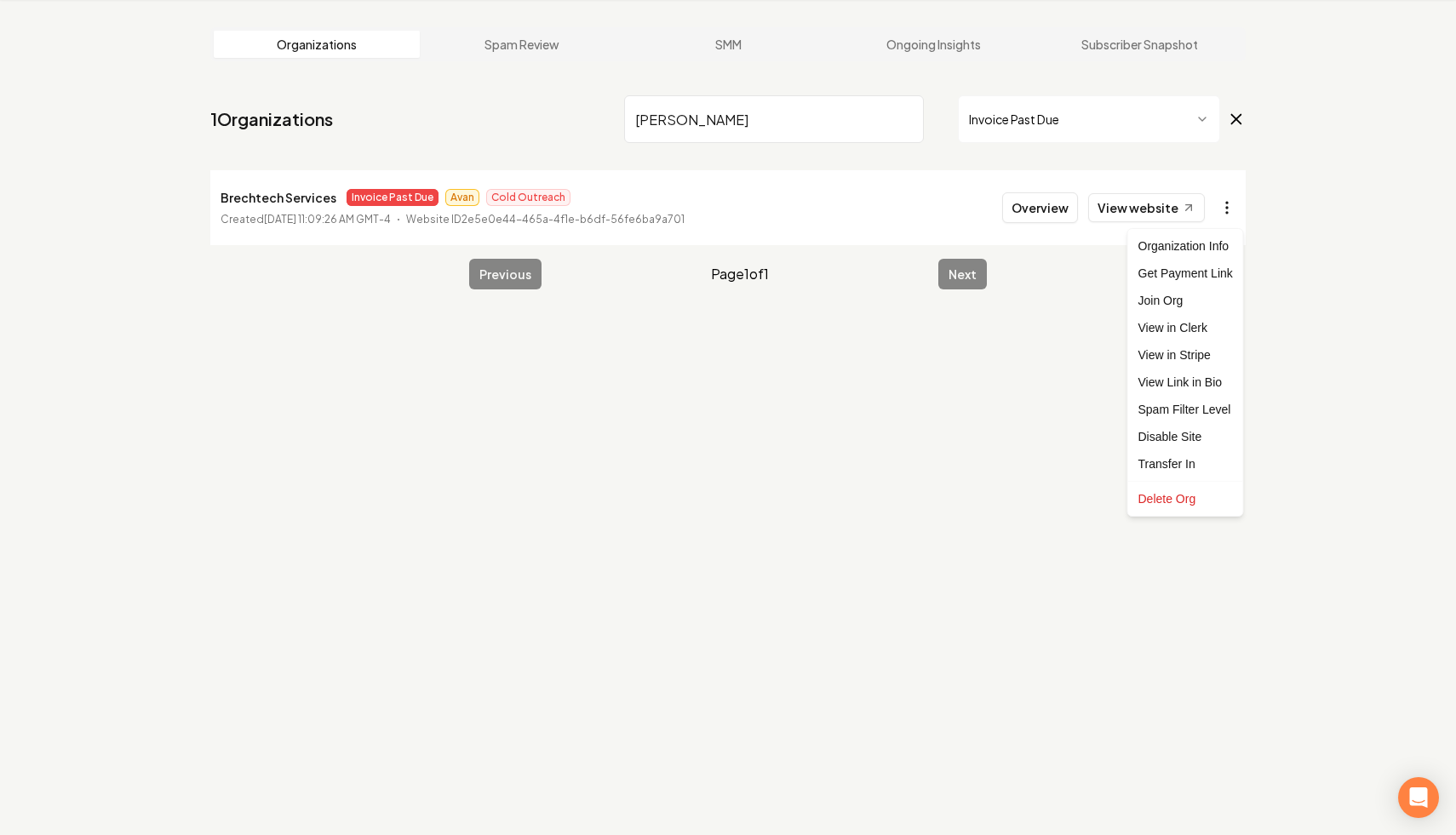
click at [1220, 209] on html "Dashboard Organization Rebolt Site Builder Organizations Spam Review SMM Ongoin…" at bounding box center [728, 353] width 1456 height 835
click at [1159, 356] on link "View in Stripe" at bounding box center [1185, 355] width 108 height 27
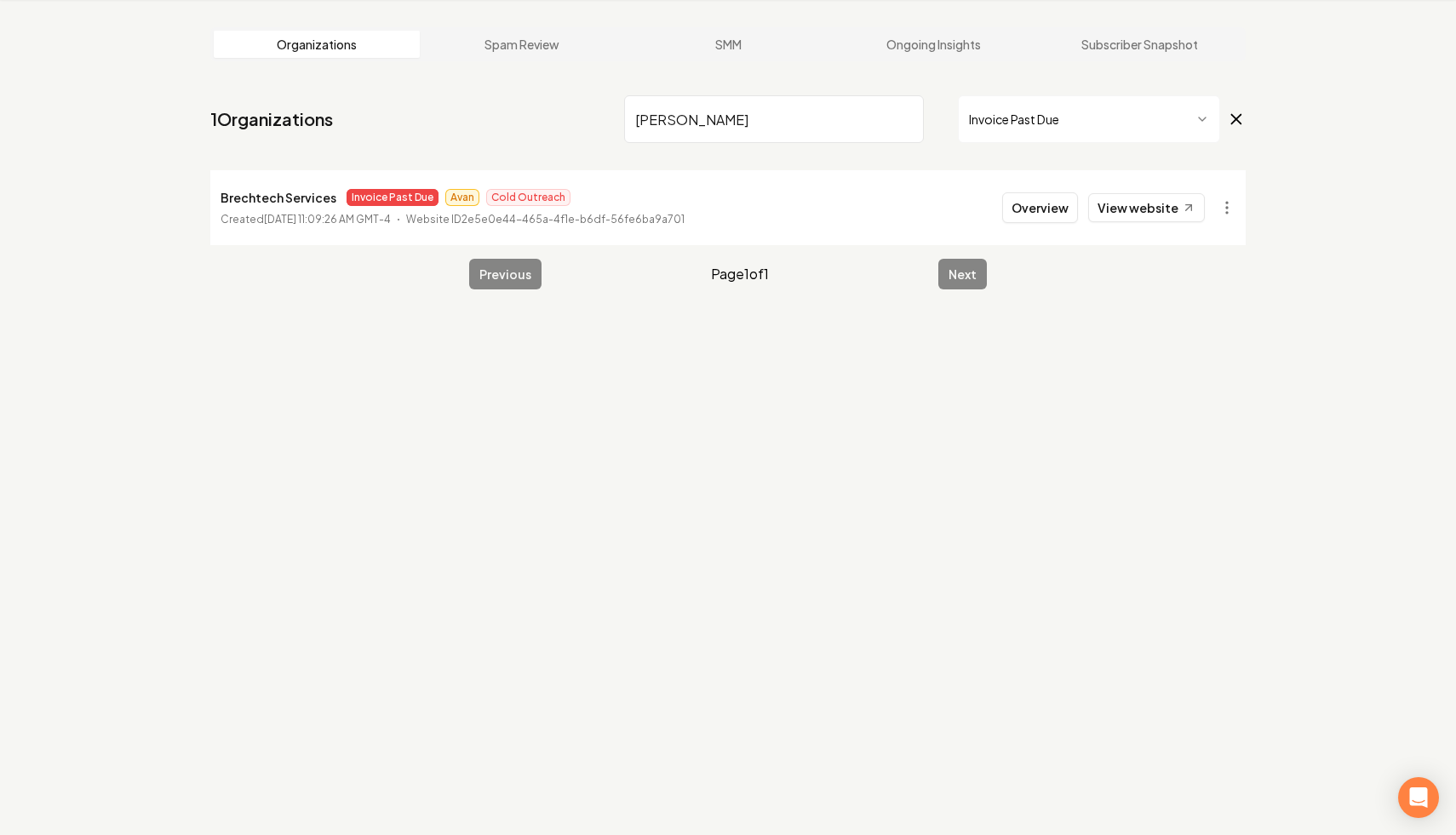
click at [908, 120] on input "[PERSON_NAME]" at bounding box center [774, 119] width 300 height 48
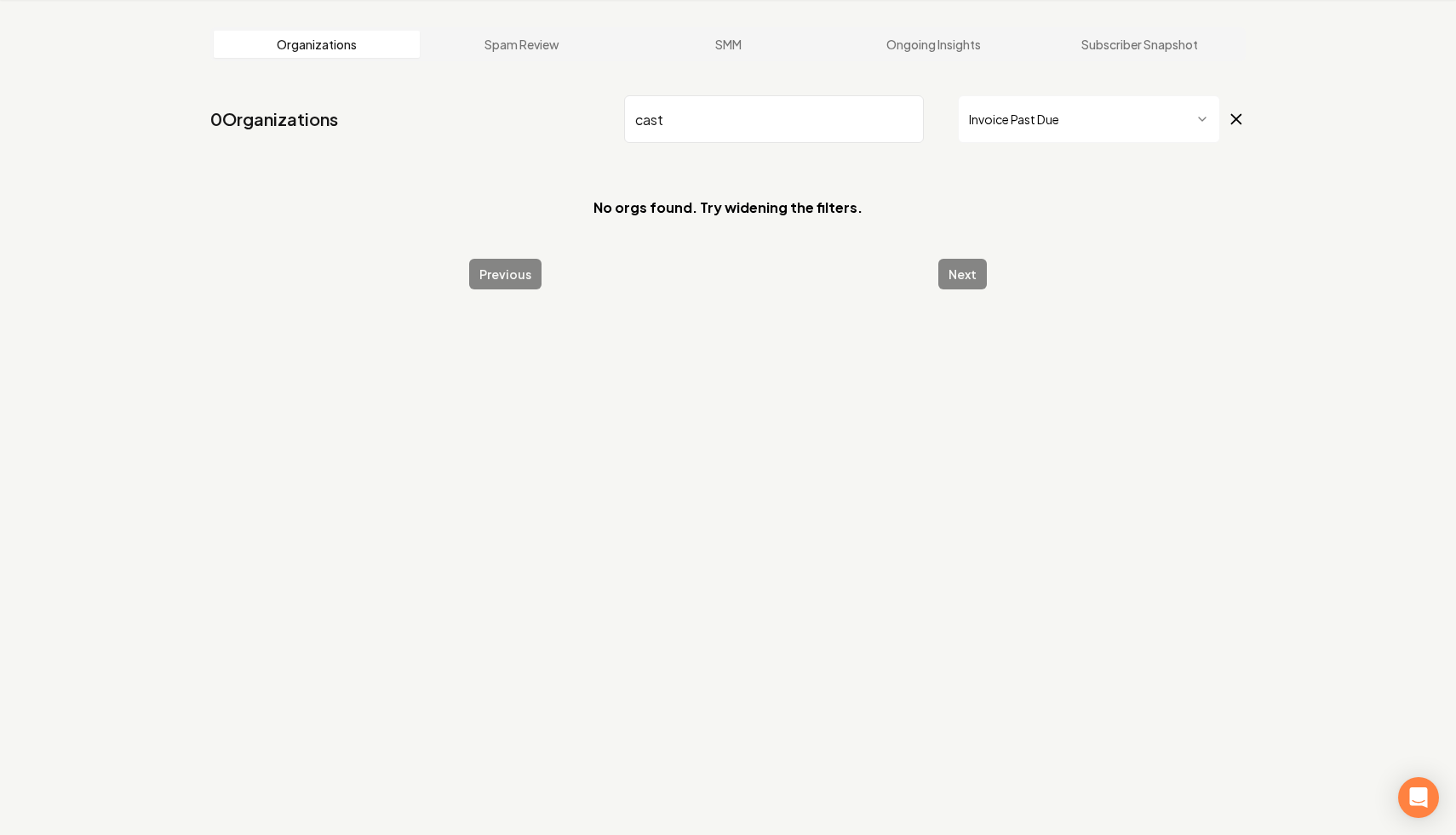
drag, startPoint x: 715, startPoint y: 130, endPoint x: 572, endPoint y: 106, distance: 145.0
click at [572, 107] on nav "0 Organizations cast Invoice Past Due" at bounding box center [728, 126] width 1036 height 75
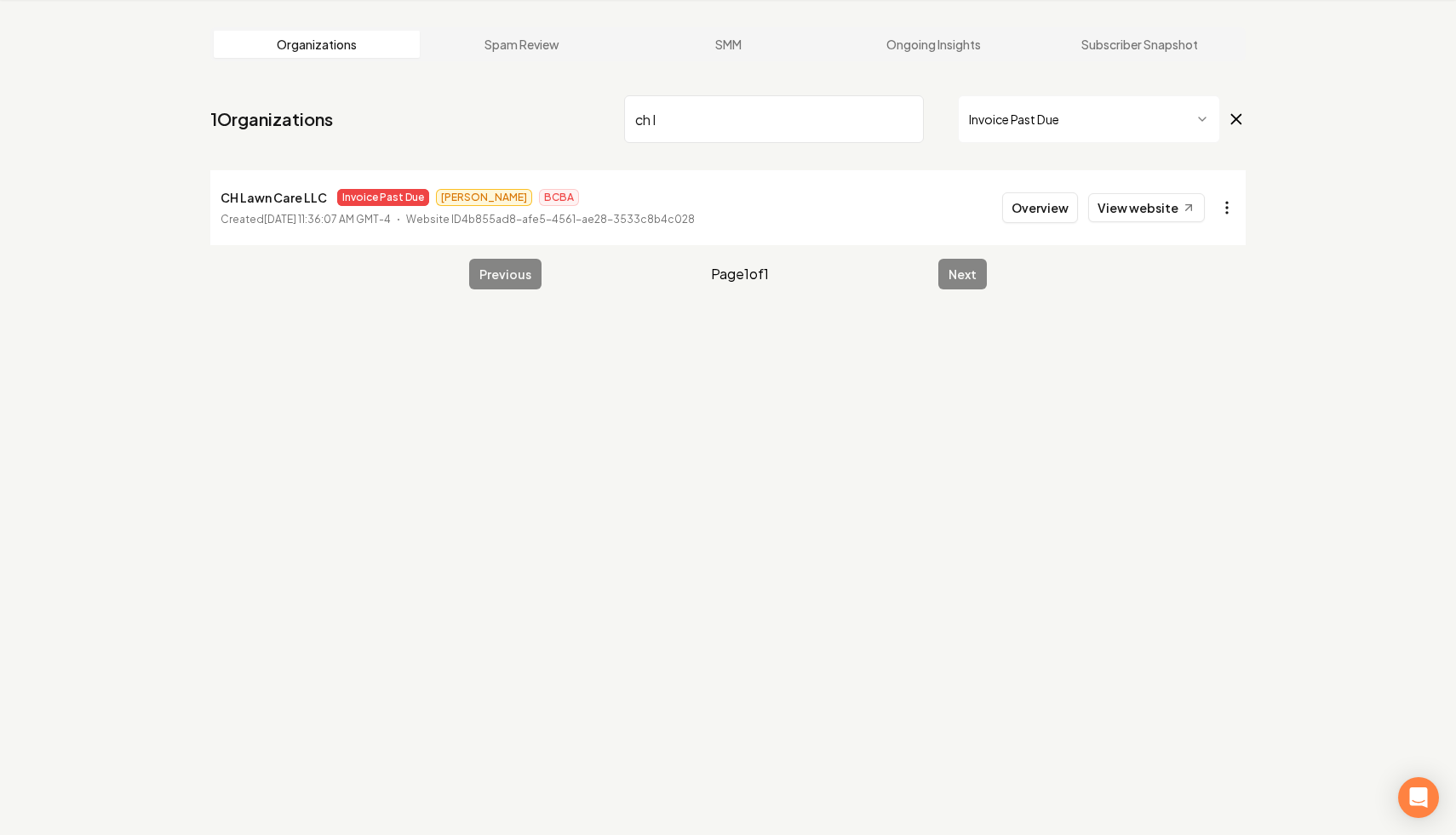
click at [1223, 206] on html "Dashboard Organization Rebolt Site Builder Organizations Spam Review SMM Ongoin…" at bounding box center [728, 353] width 1456 height 835
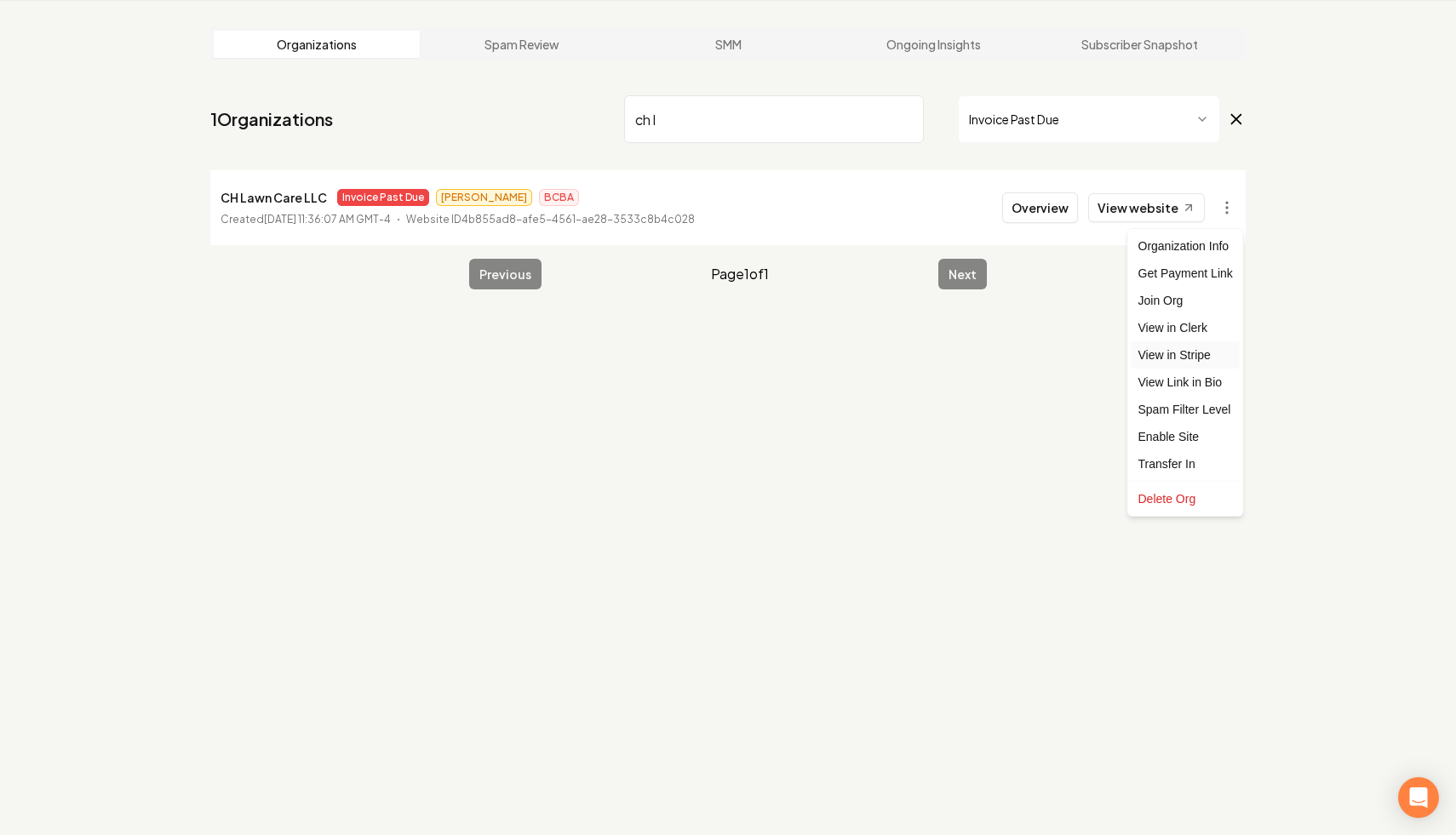
click at [1213, 353] on link "View in Stripe" at bounding box center [1185, 355] width 108 height 27
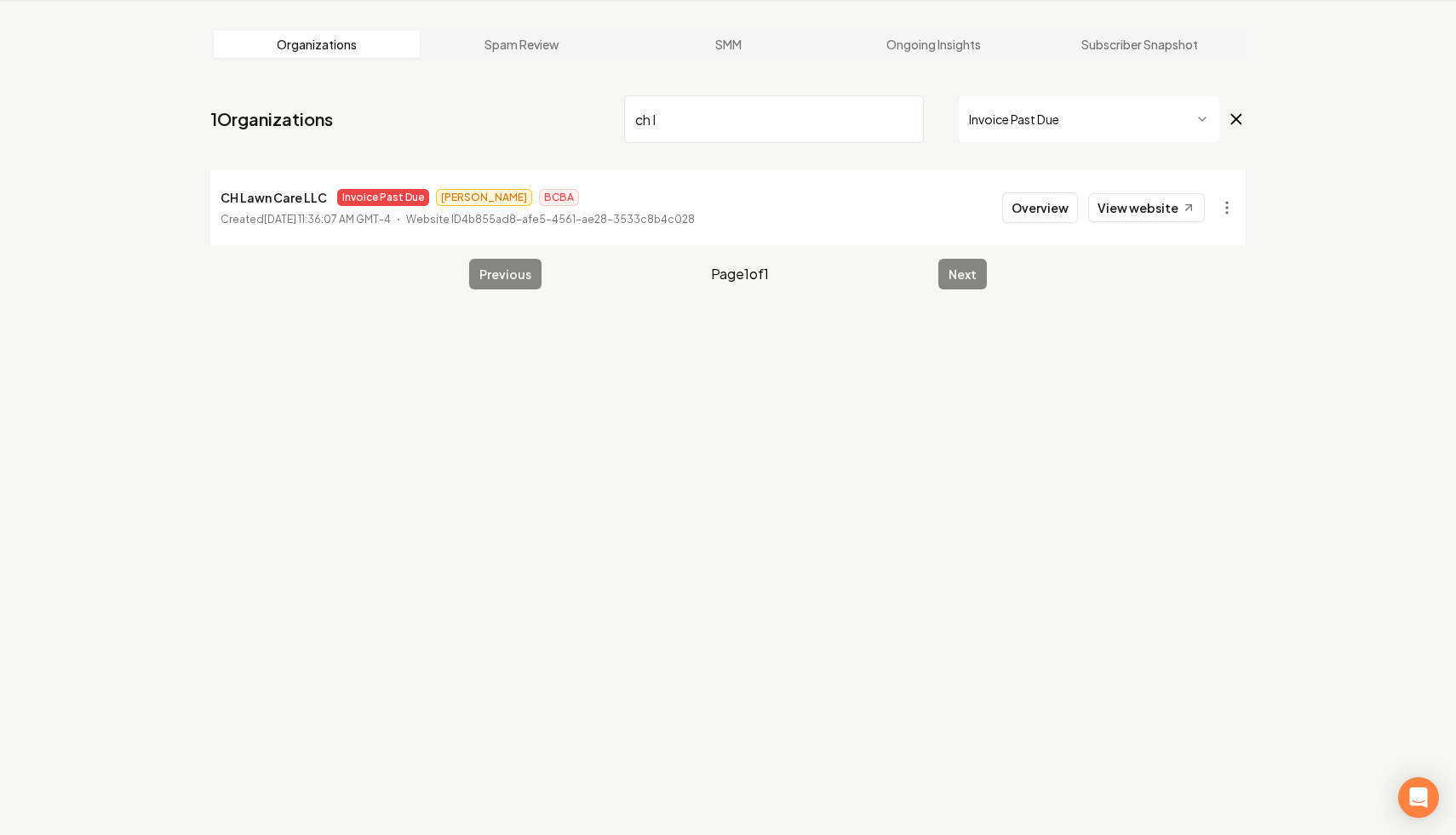
click at [813, 139] on input "ch l" at bounding box center [774, 119] width 300 height 48
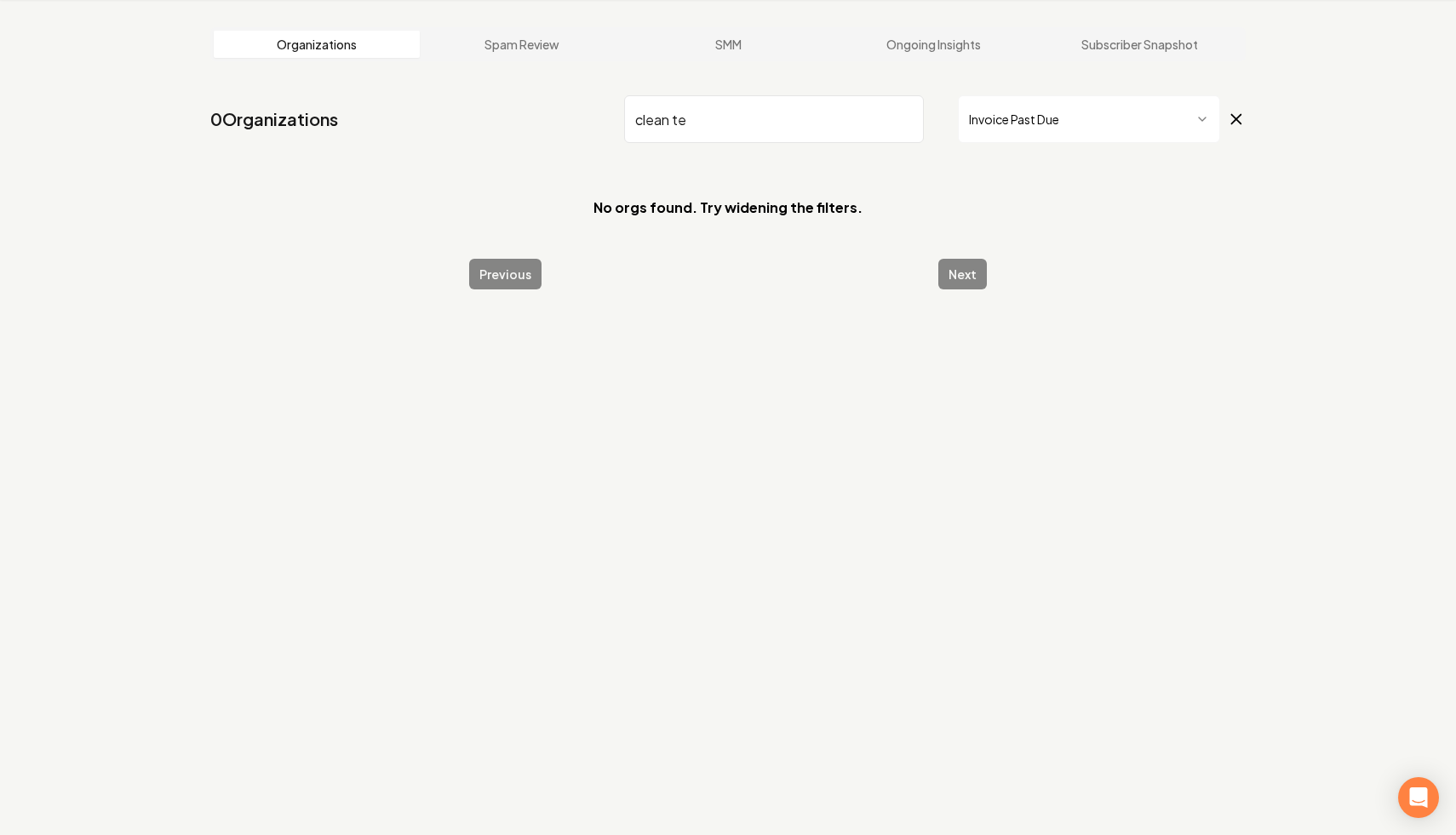
drag, startPoint x: 766, startPoint y: 112, endPoint x: 571, endPoint y: 96, distance: 195.7
click at [571, 96] on nav "0 Organizations clean te Invoice Past Due" at bounding box center [728, 126] width 1036 height 75
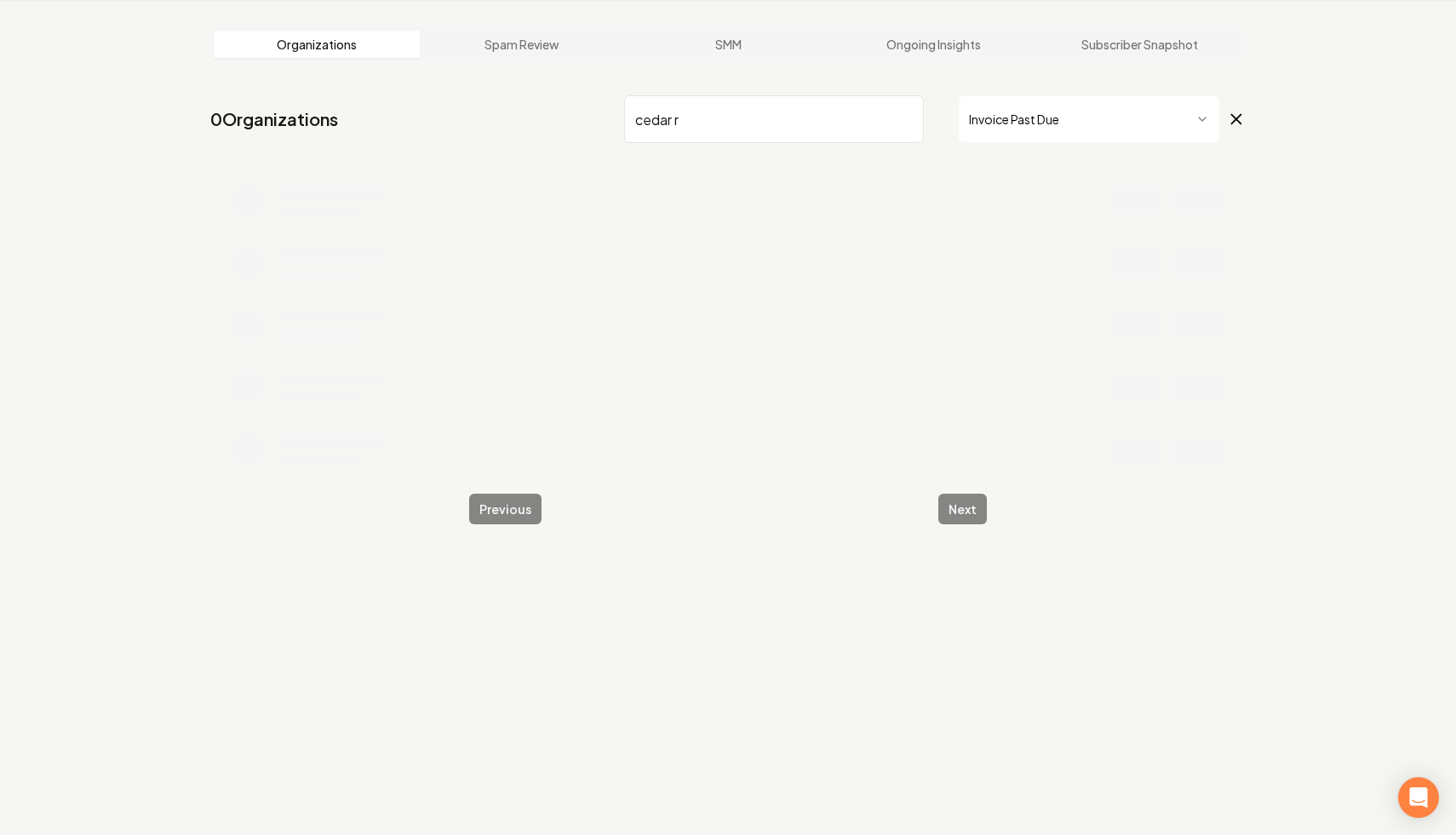
type input "cedar r"
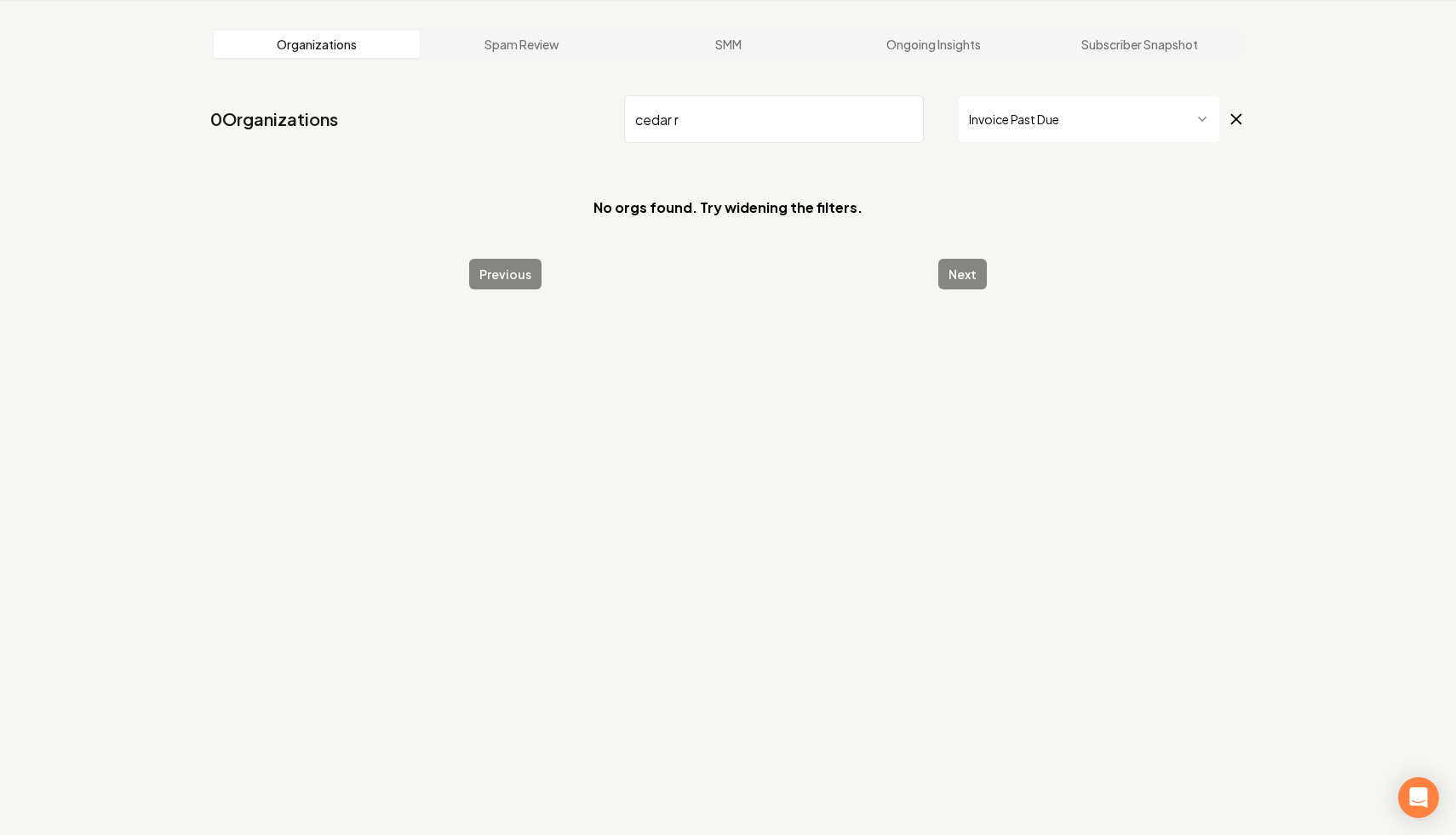
click at [1239, 120] on icon at bounding box center [1236, 119] width 19 height 21
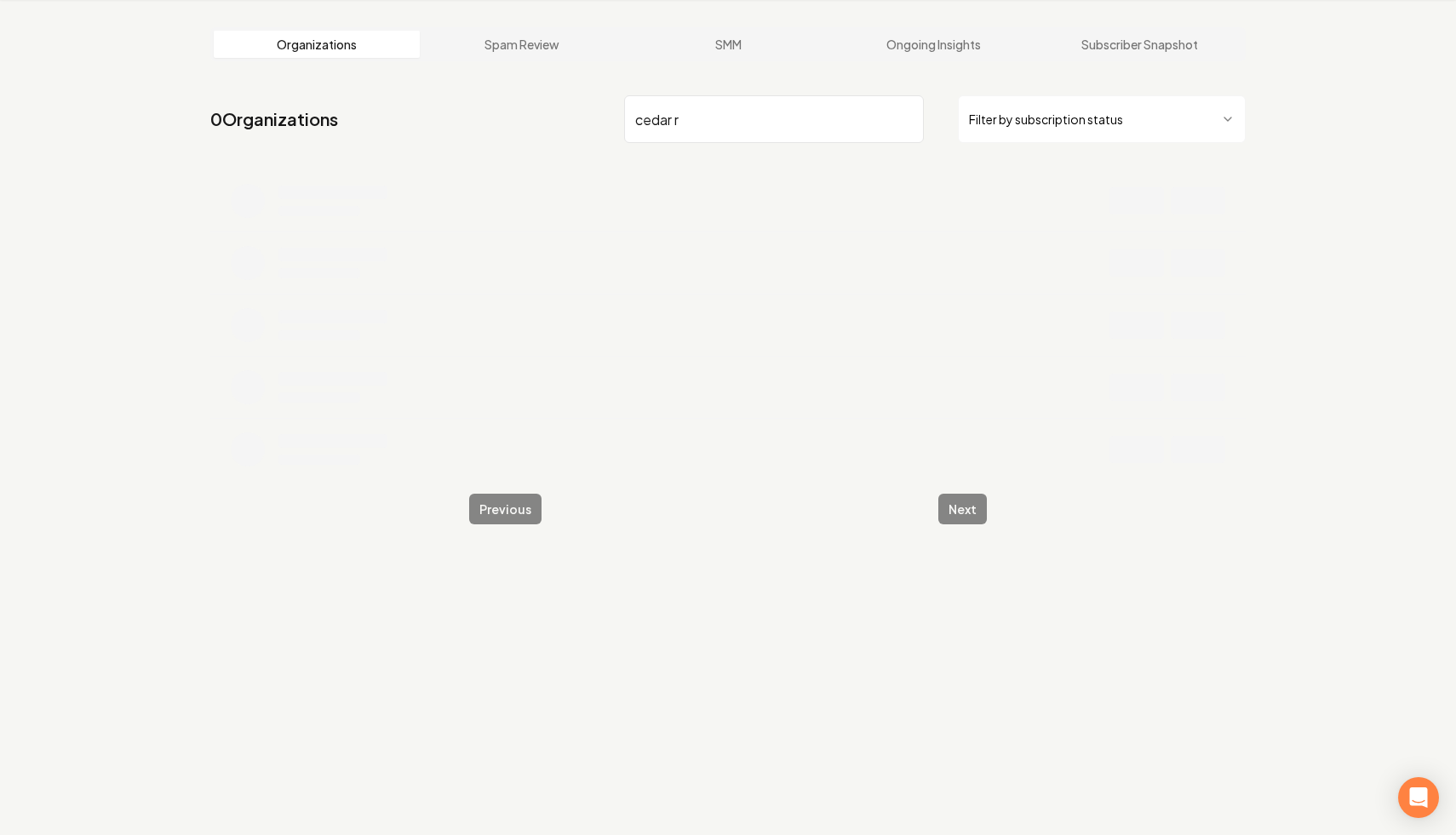
click at [784, 120] on input "cedar r" at bounding box center [774, 119] width 300 height 48
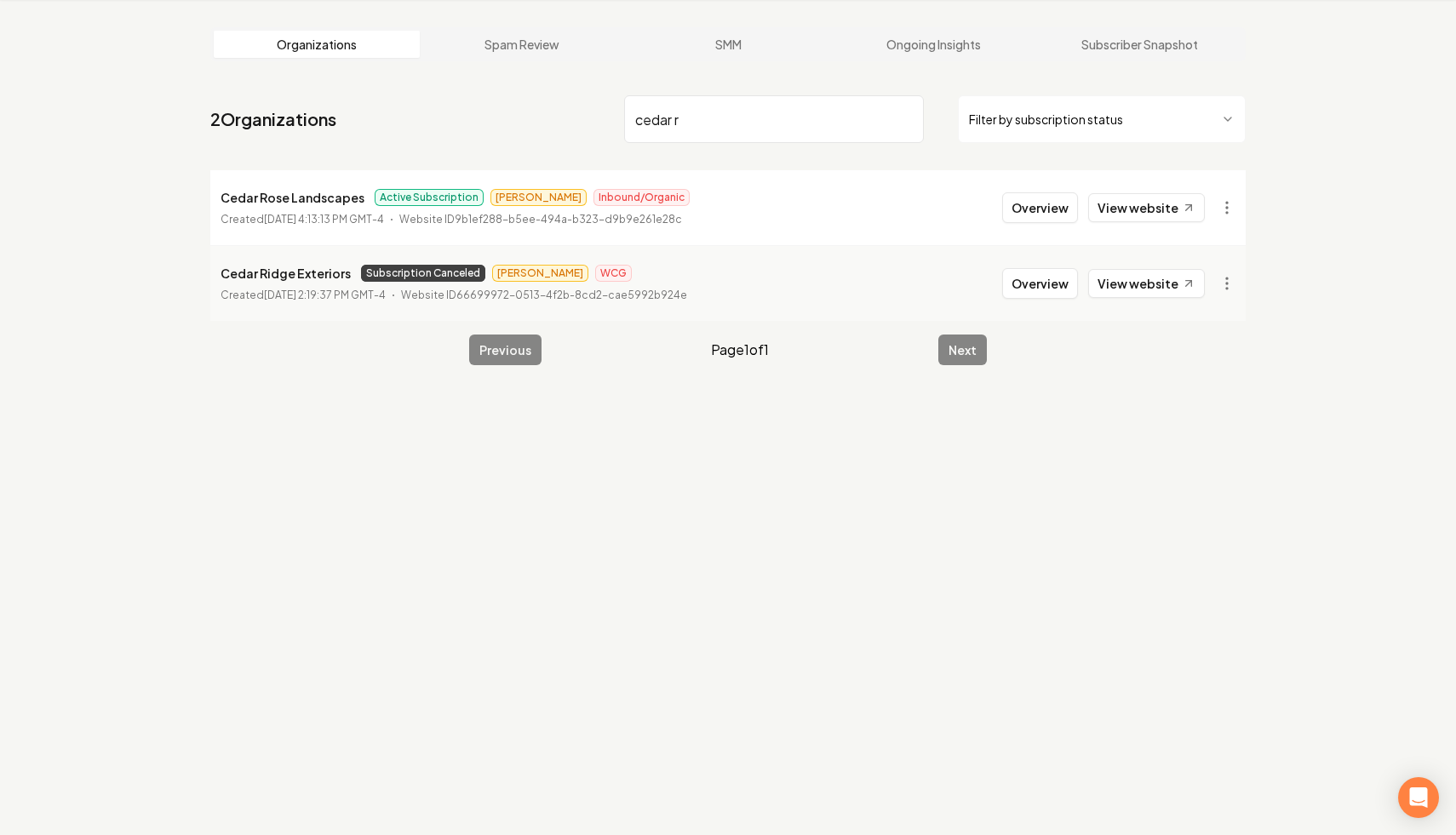
click at [1165, 130] on html "Dashboard Organization Rebolt Site Builder Organizations Spam Review SMM Ongoin…" at bounding box center [728, 353] width 1456 height 835
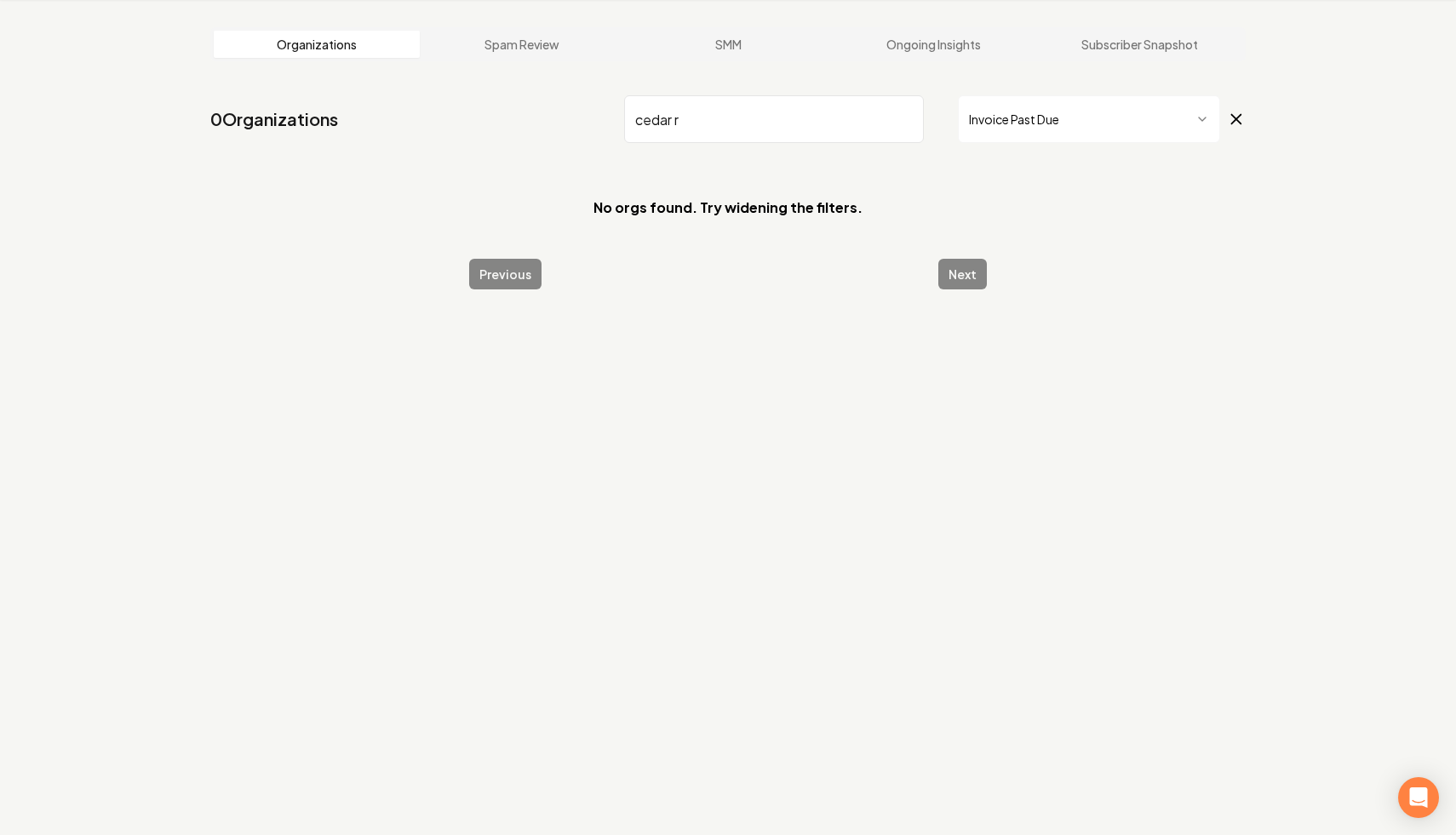
click at [906, 120] on input "cedar r" at bounding box center [774, 119] width 300 height 48
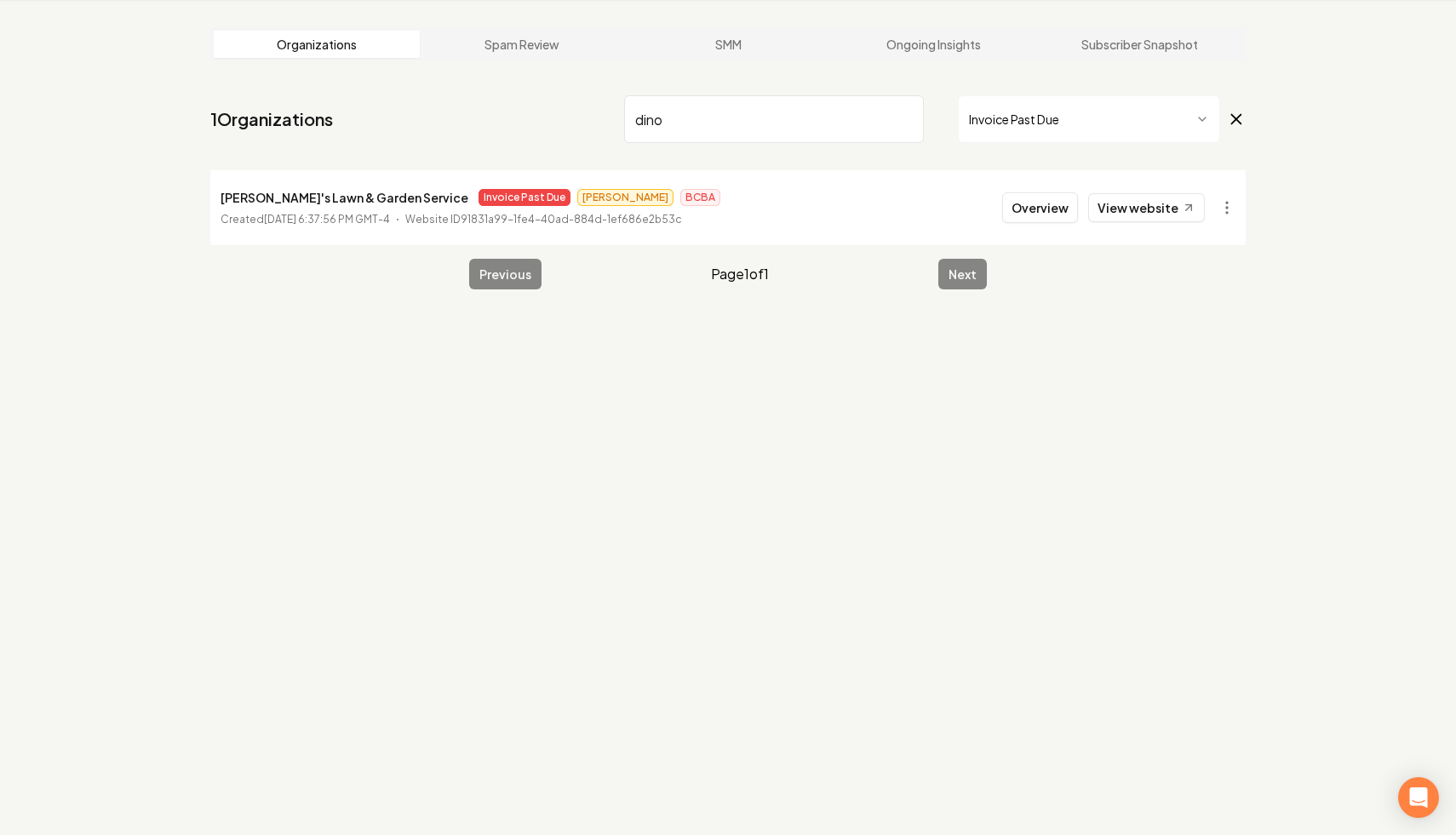
drag, startPoint x: 684, startPoint y: 121, endPoint x: 557, endPoint y: 92, distance: 130.3
click at [557, 92] on nav "1 Organizations dino Invoice Past Due" at bounding box center [728, 126] width 1036 height 75
click at [1230, 201] on html "Dashboard Organization Rebolt Site Builder Organizations Spam Review SMM Ongoin…" at bounding box center [728, 353] width 1456 height 835
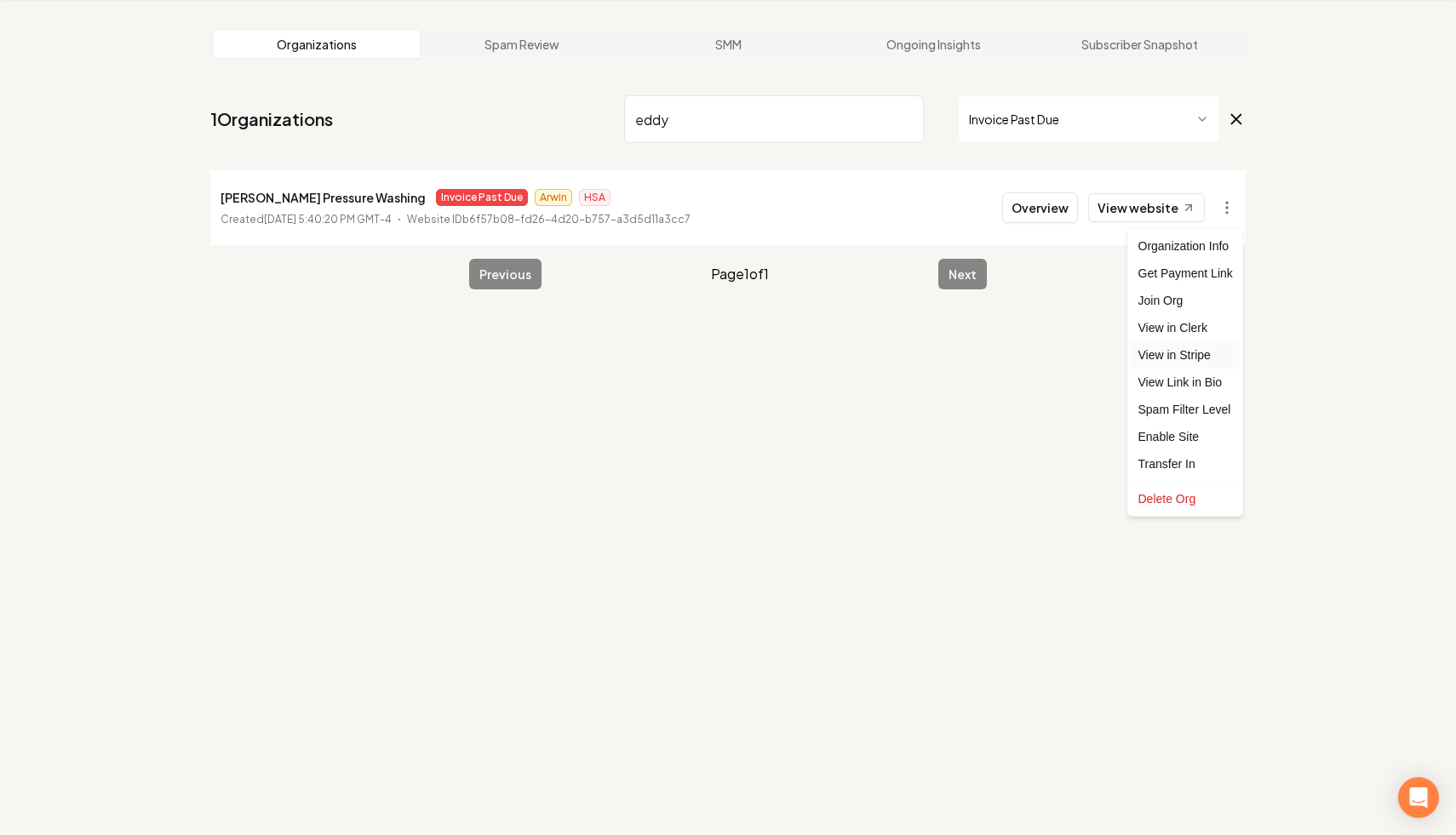
click at [1191, 357] on link "View in Stripe" at bounding box center [1185, 355] width 108 height 27
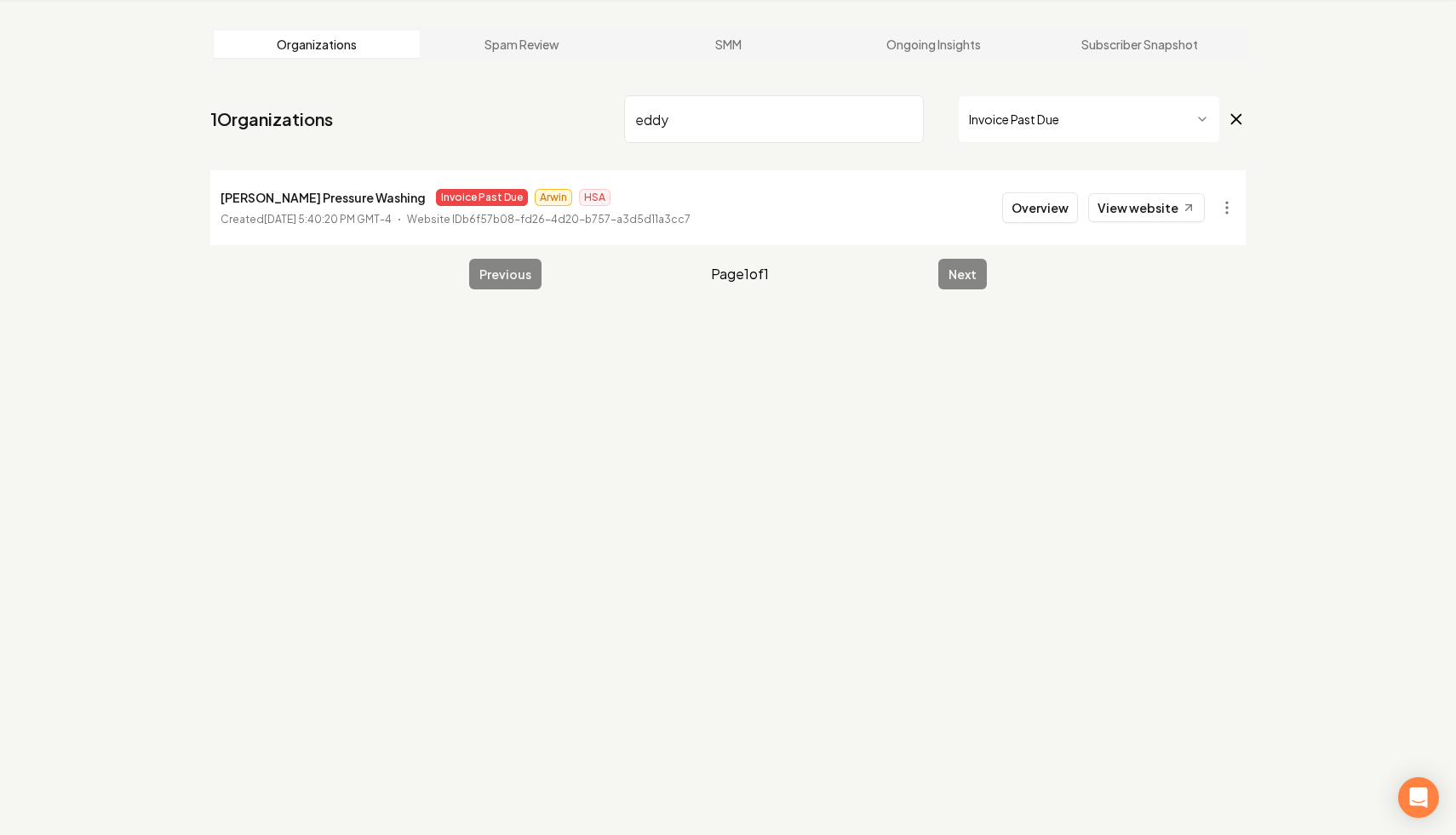
drag, startPoint x: 734, startPoint y: 100, endPoint x: 747, endPoint y: 147, distance: 48.8
click at [747, 147] on nav "1 Organizations eddy Invoice Past Due" at bounding box center [728, 126] width 1036 height 75
click at [1234, 215] on html "Dashboard Organization Rebolt Site Builder Organizations Spam Review SMM Ongoin…" at bounding box center [728, 353] width 1456 height 835
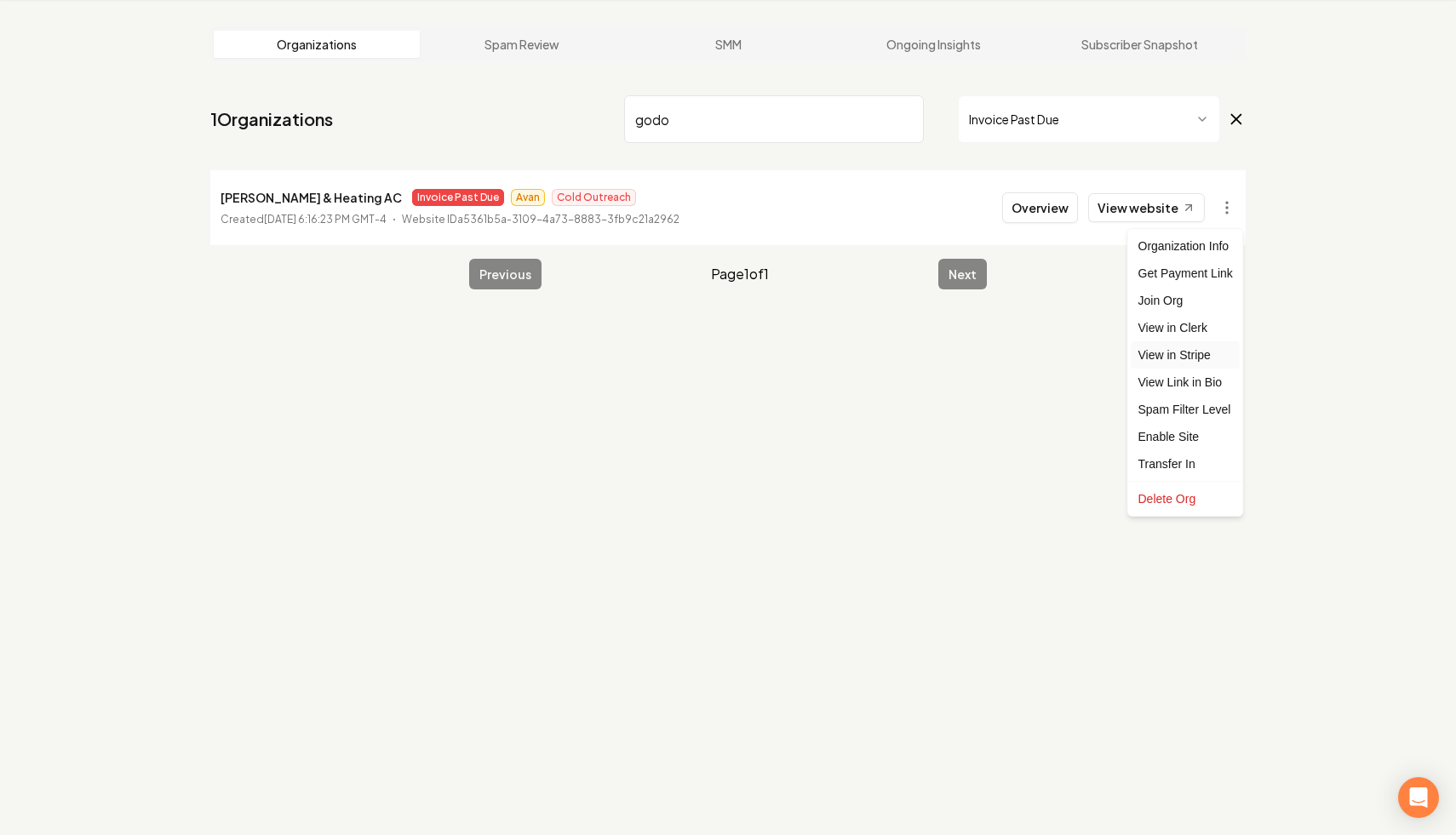
click at [1207, 357] on link "View in Stripe" at bounding box center [1185, 355] width 108 height 27
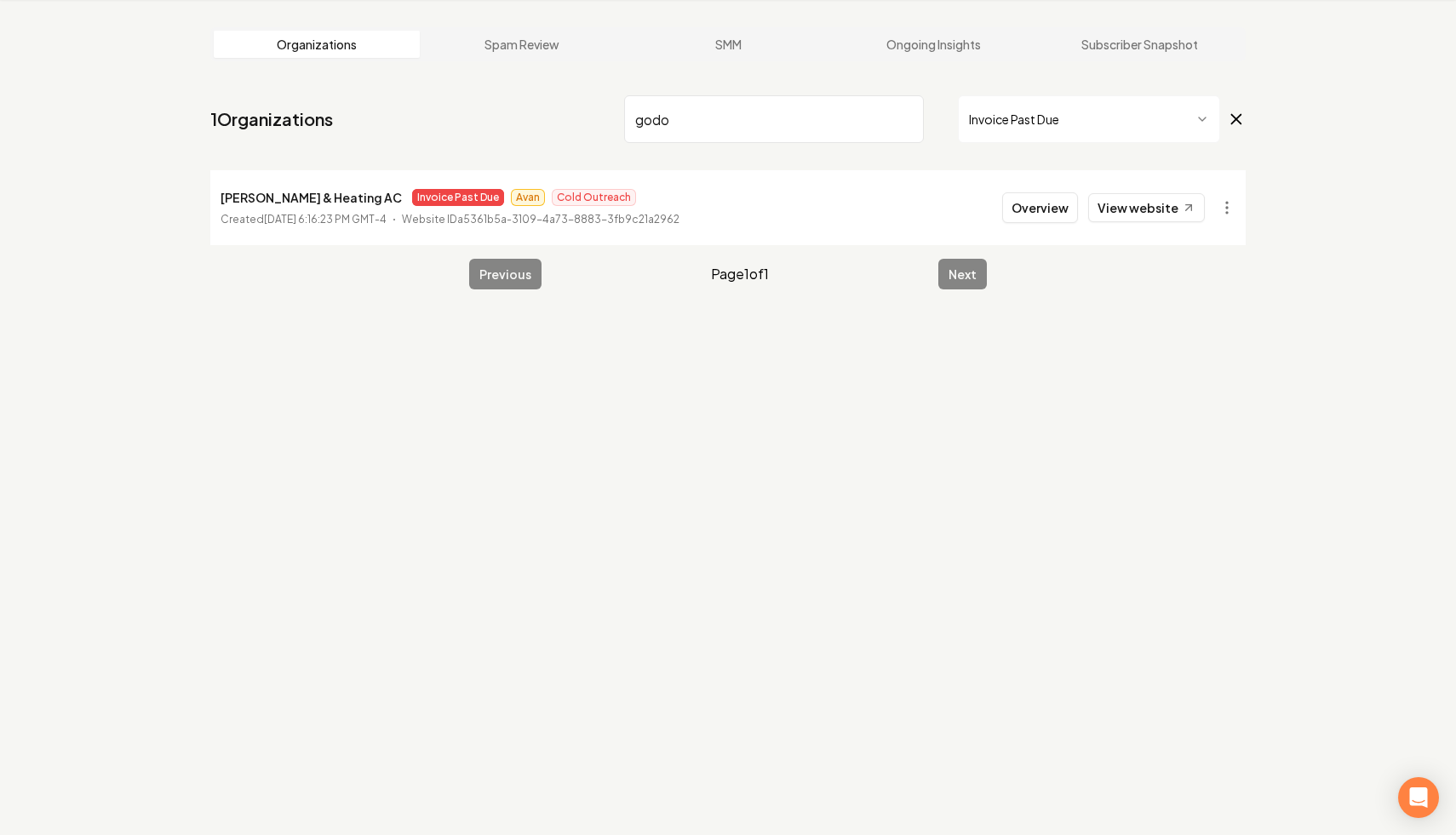
drag, startPoint x: 722, startPoint y: 130, endPoint x: 551, endPoint y: 91, distance: 175.4
click at [551, 91] on nav "1 Organizations godo Invoice Past Due" at bounding box center [728, 126] width 1036 height 75
type input "[PERSON_NAME]"
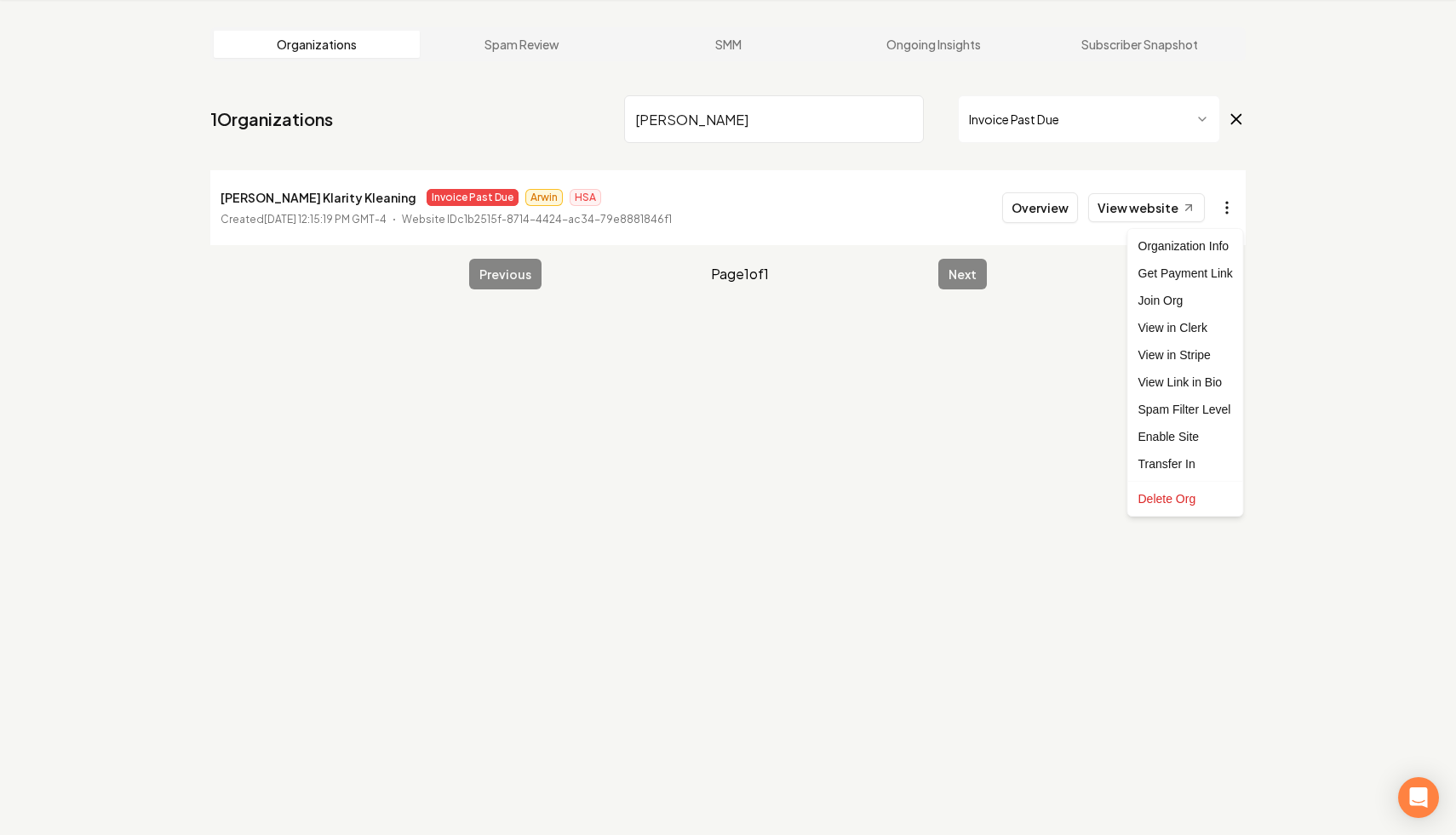
click at [1228, 201] on html "Dashboard Organization Rebolt Site Builder Organizations Spam Review SMM Ongoin…" at bounding box center [728, 353] width 1456 height 835
click at [1191, 359] on link "View in Stripe" at bounding box center [1185, 355] width 108 height 27
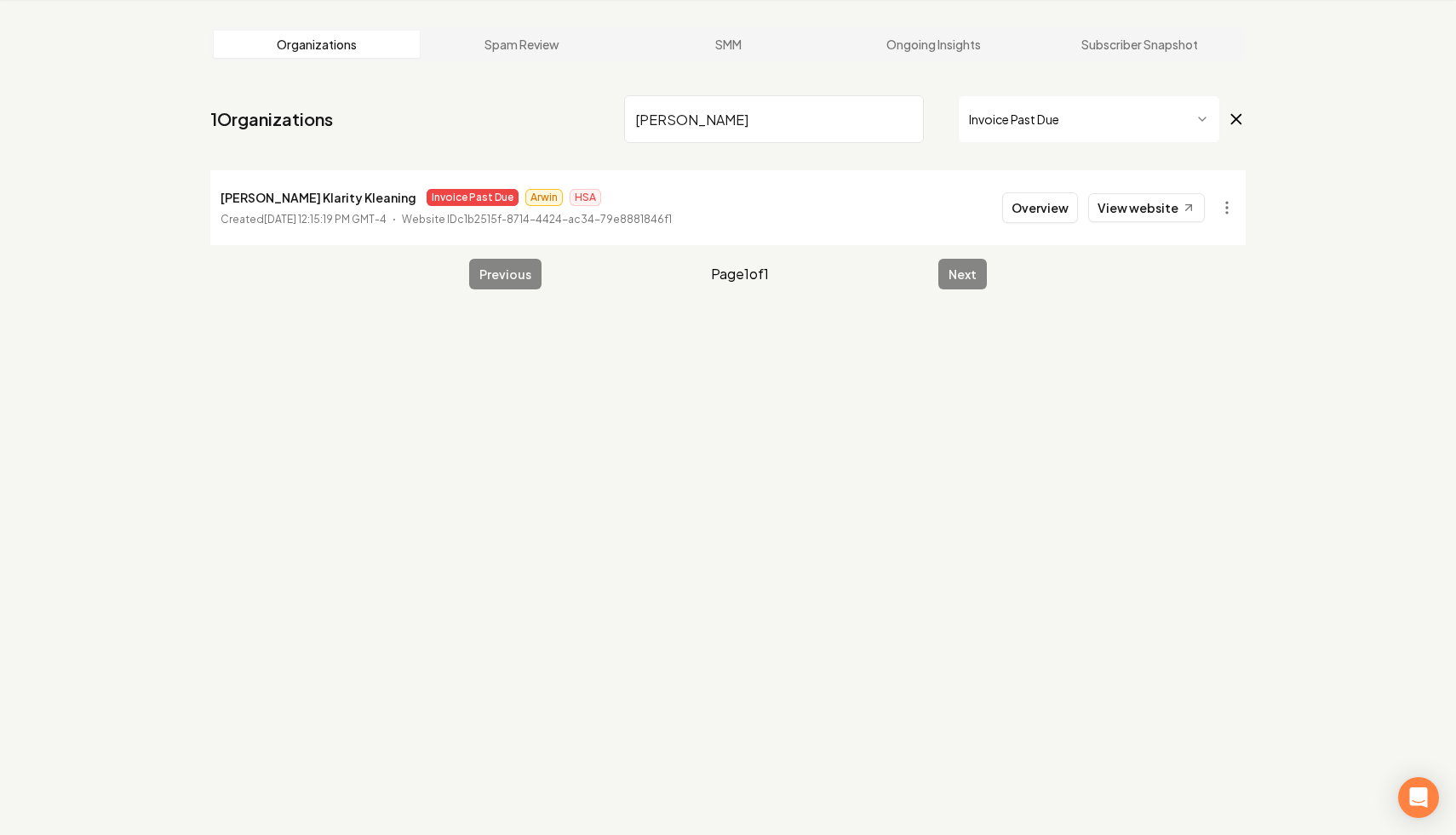
click at [902, 111] on input "[PERSON_NAME]" at bounding box center [774, 119] width 300 height 48
click at [903, 118] on input "[PERSON_NAME]" at bounding box center [774, 119] width 300 height 48
type input "l & c"
click at [1220, 204] on html "Dashboard Organization Rebolt Site Builder Organizations Spam Review SMM Ongoin…" at bounding box center [728, 353] width 1456 height 835
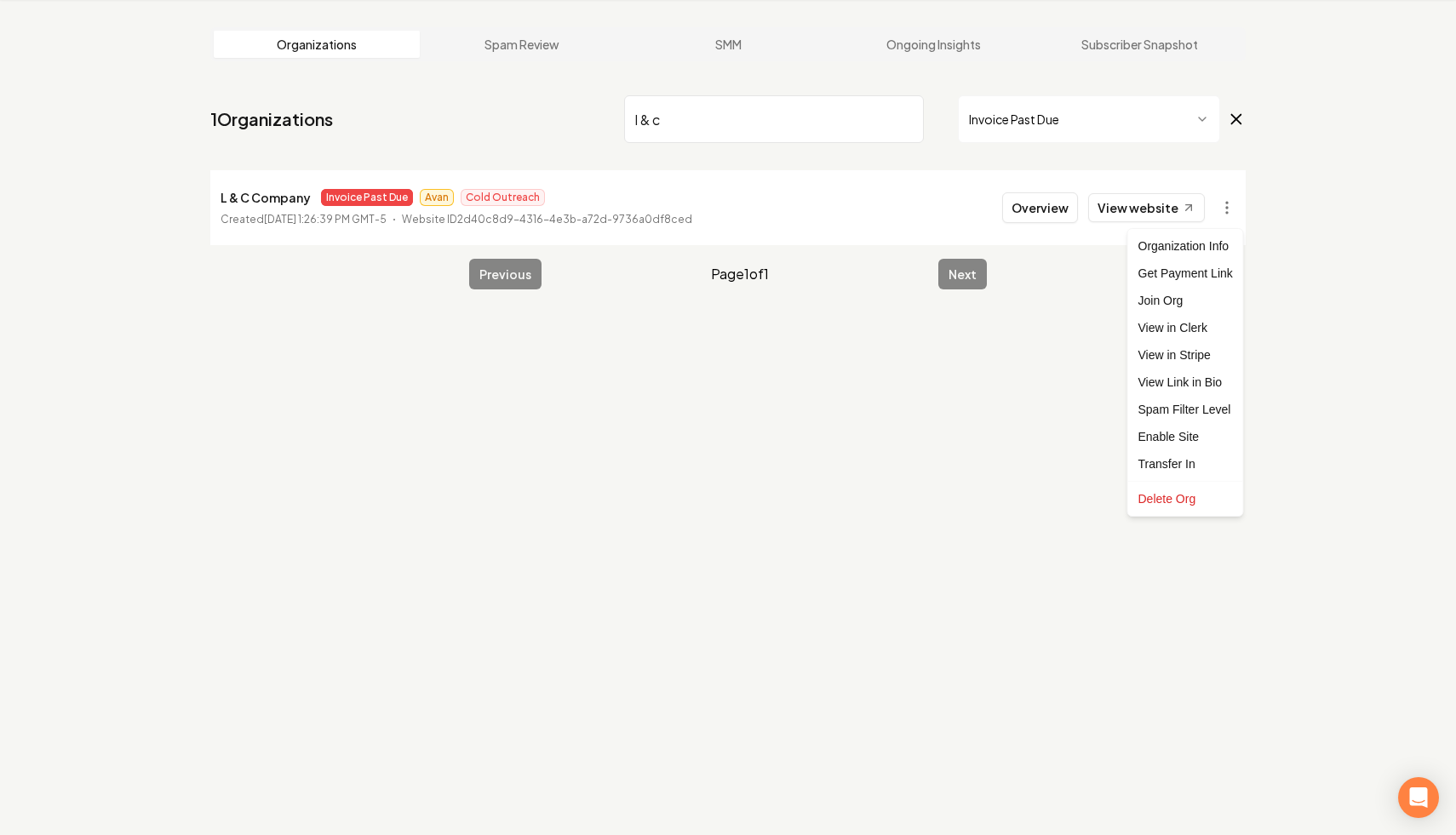
click at [896, 119] on html "Dashboard Organization Rebolt Site Builder Organizations Spam Review SMM Ongoin…" at bounding box center [728, 353] width 1456 height 835
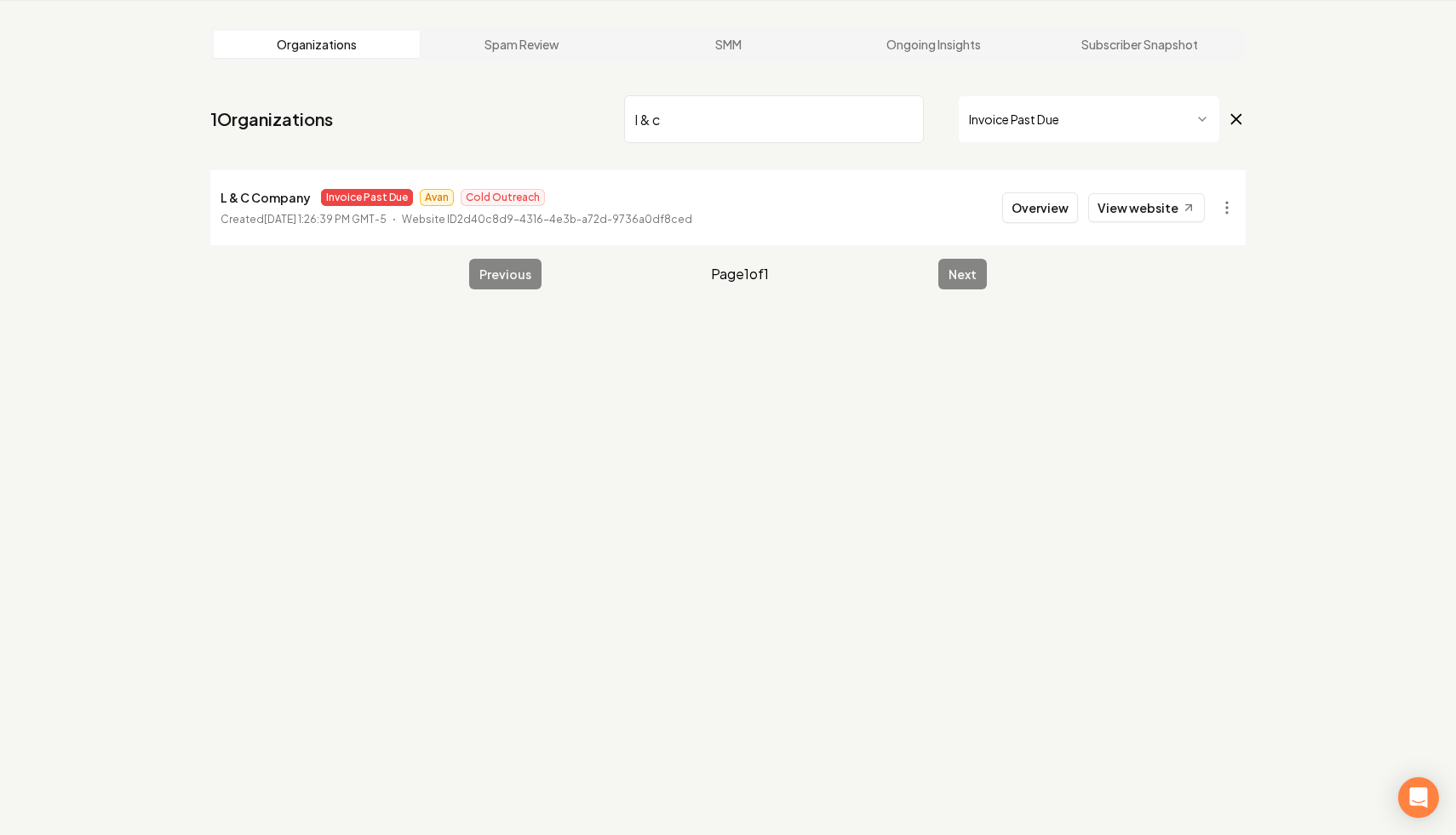
click at [905, 119] on input "l & c" at bounding box center [774, 119] width 300 height 48
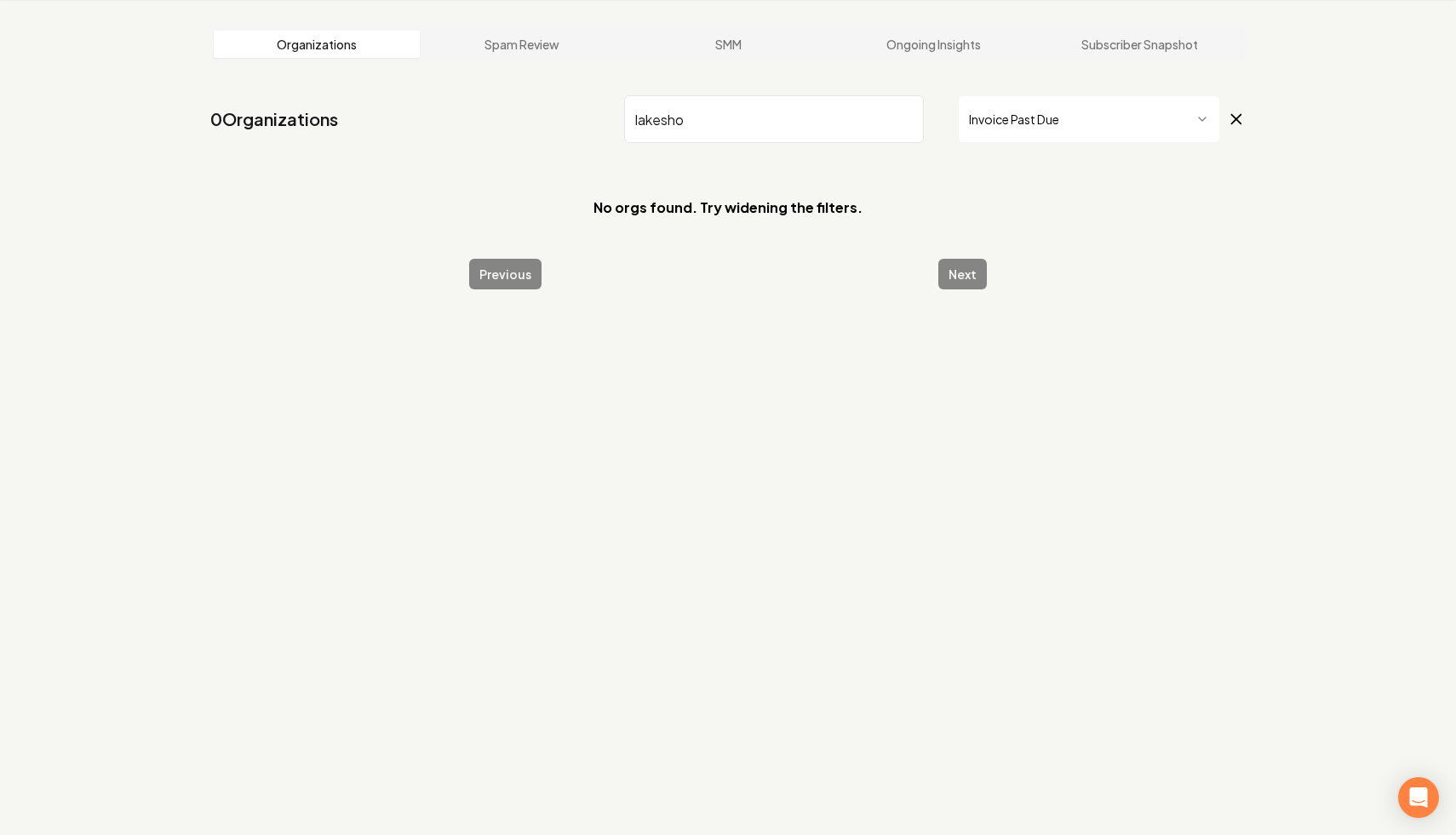
click at [662, 122] on input "lakesho" at bounding box center [774, 119] width 300 height 48
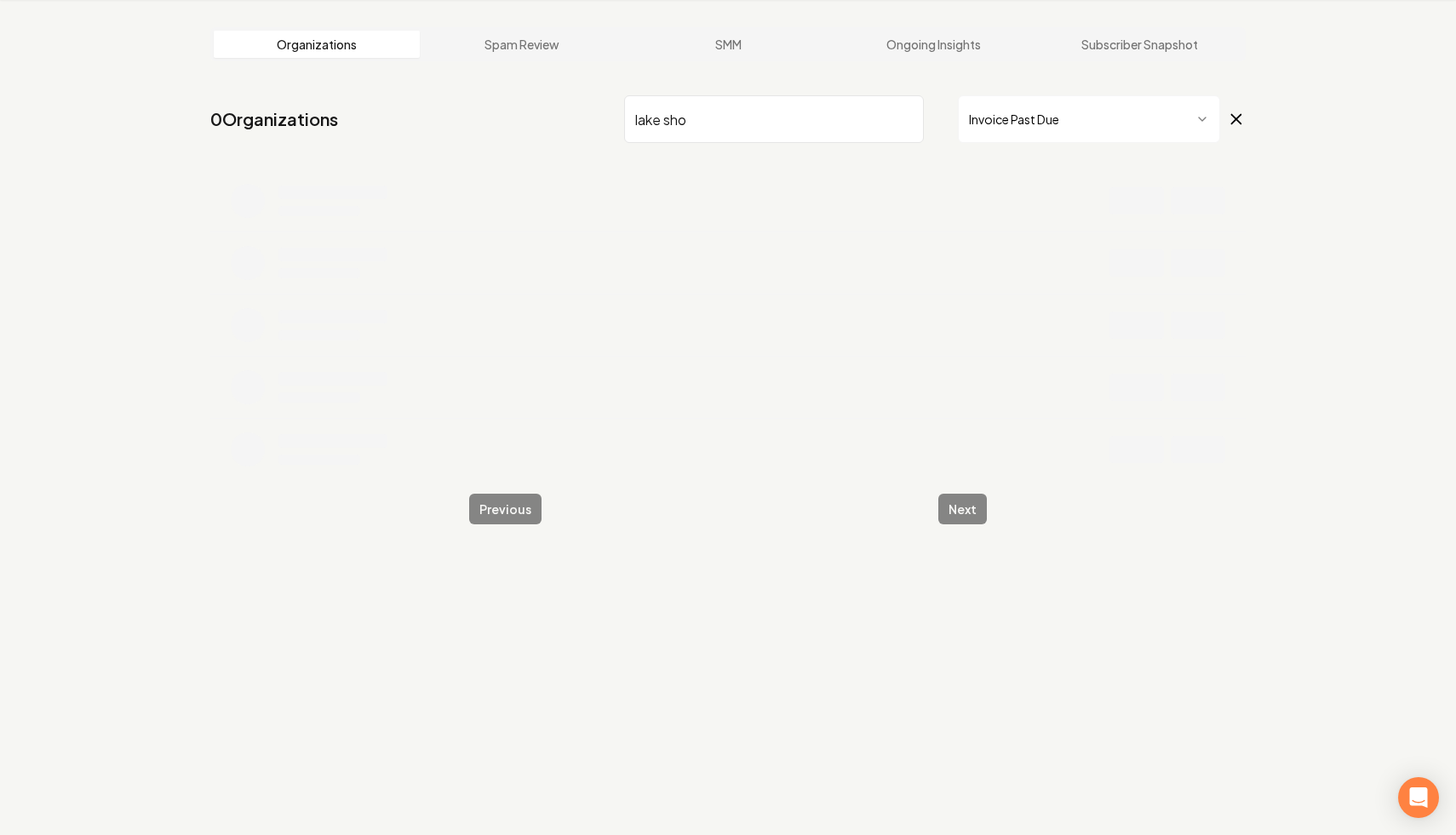
click at [759, 123] on input "lake sho" at bounding box center [774, 119] width 300 height 48
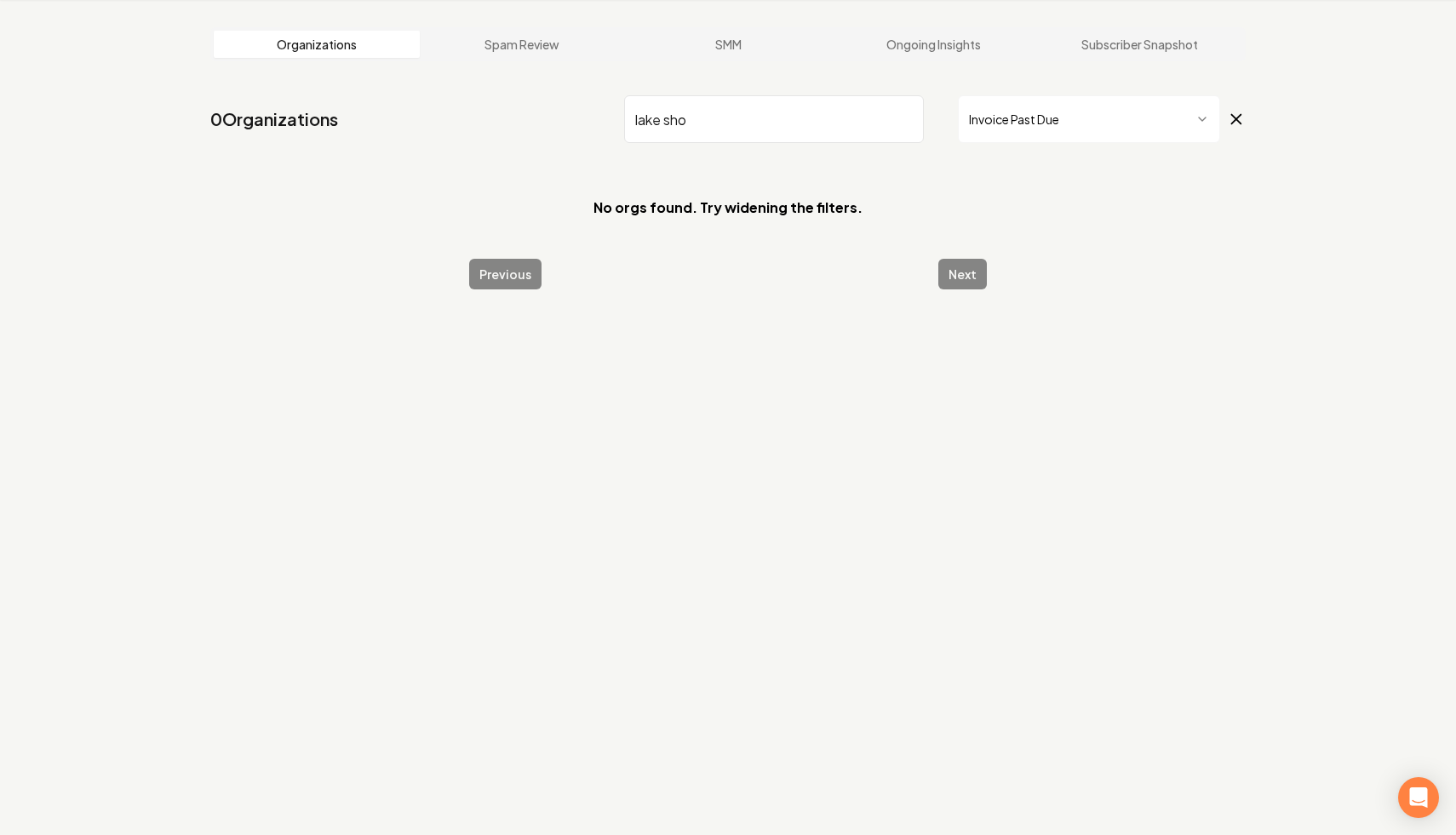
drag, startPoint x: 705, startPoint y: 129, endPoint x: 445, endPoint y: 78, distance: 265.0
click at [445, 78] on main "Organizations Spam Review SMM Ongoing Insights Subscriber Snapshot 0 Organizati…" at bounding box center [728, 158] width 1090 height 317
drag, startPoint x: 696, startPoint y: 132, endPoint x: 451, endPoint y: 73, distance: 252.0
click at [451, 73] on main "Organizations Spam Review SMM Ongoing Insights Subscriber Snapshot 0 Organizati…" at bounding box center [728, 158] width 1090 height 317
type input "multipoint"
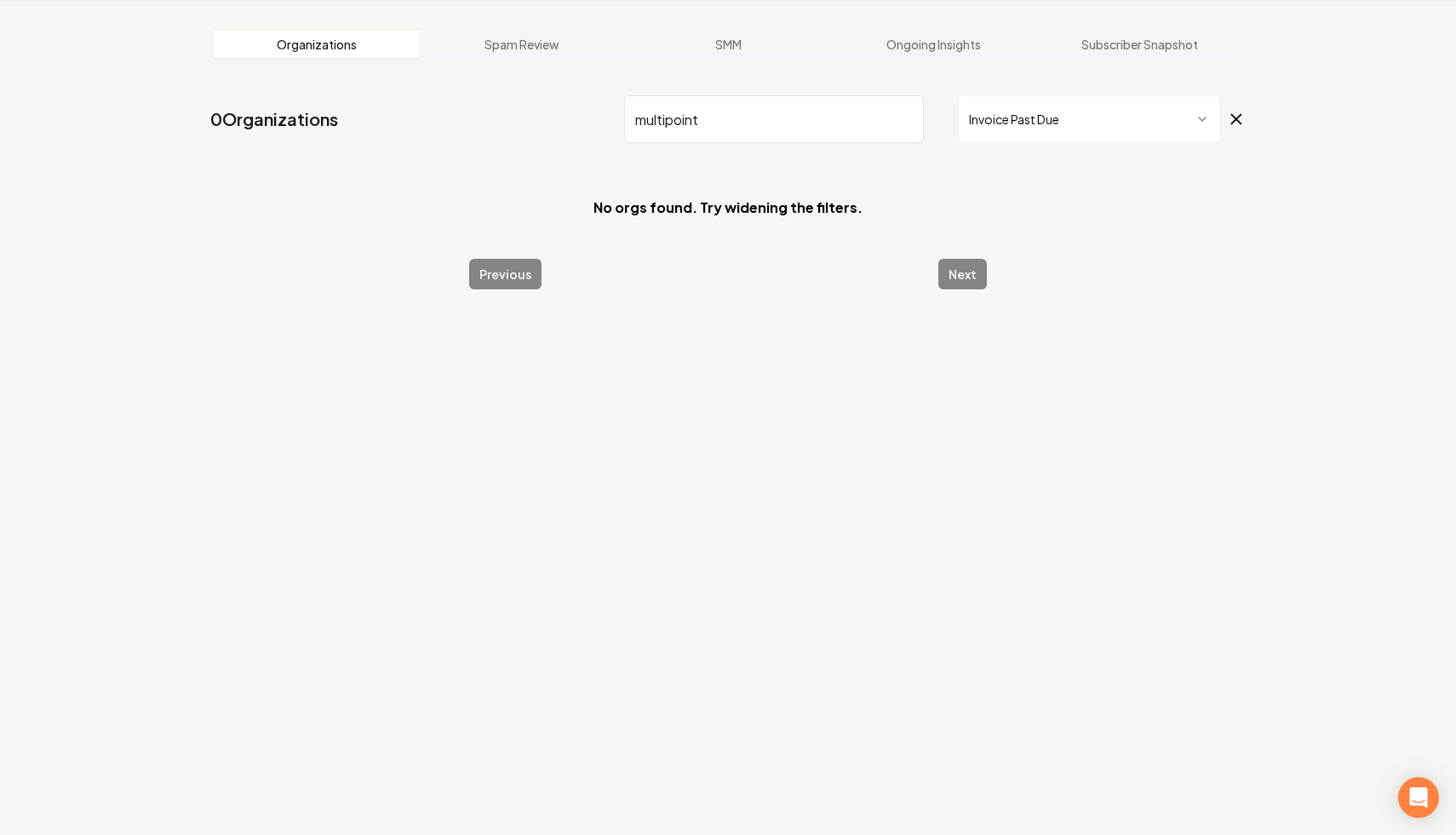
click at [902, 119] on input "multipoint" at bounding box center [774, 119] width 300 height 48
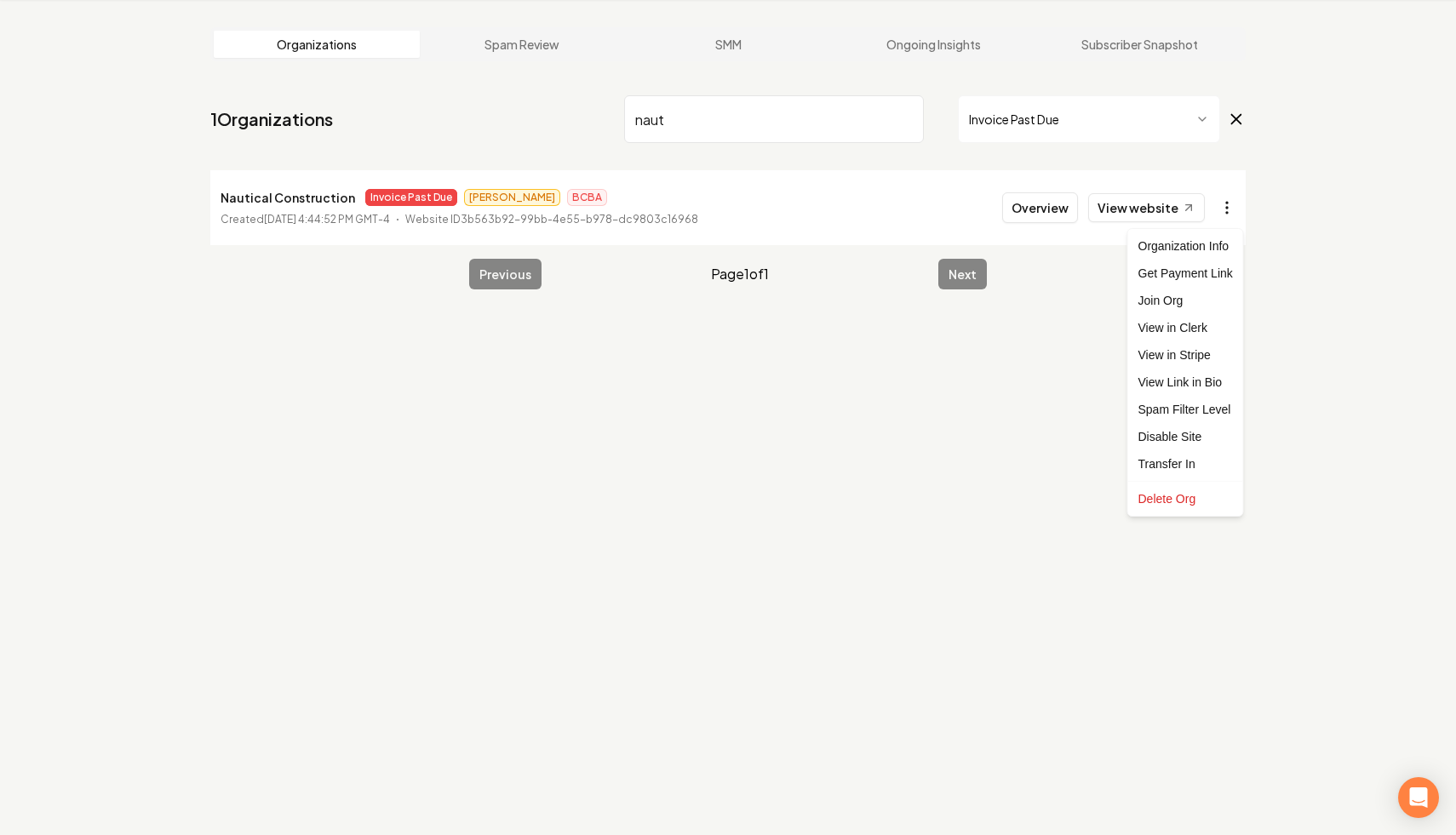
click at [1223, 209] on html "Dashboard Organization Rebolt Site Builder Organizations Spam Review SMM Ongoin…" at bounding box center [728, 353] width 1456 height 835
click at [1180, 432] on div "Disable Site" at bounding box center [1185, 437] width 108 height 27
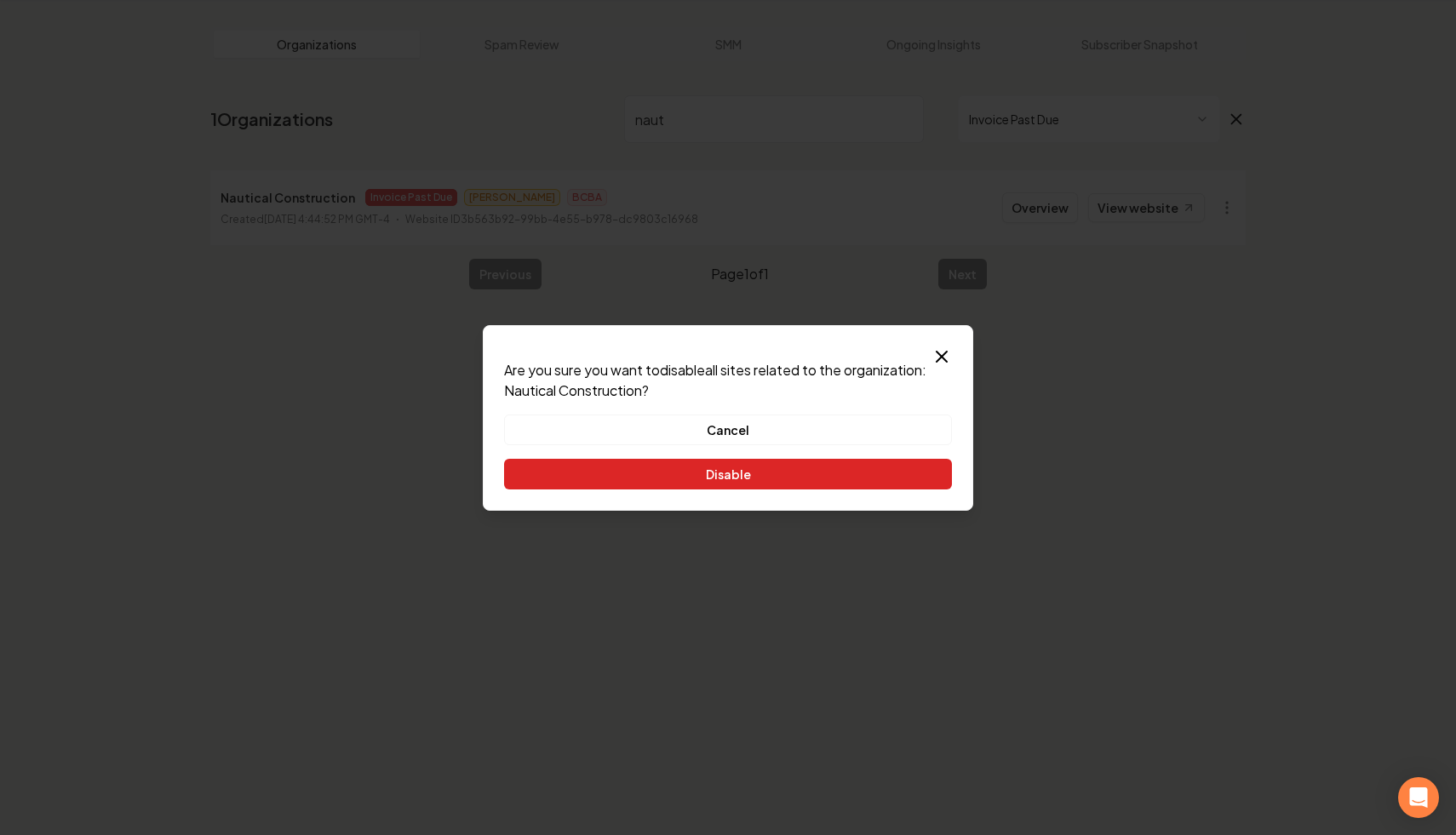
click at [857, 465] on button "Disable" at bounding box center [728, 474] width 448 height 31
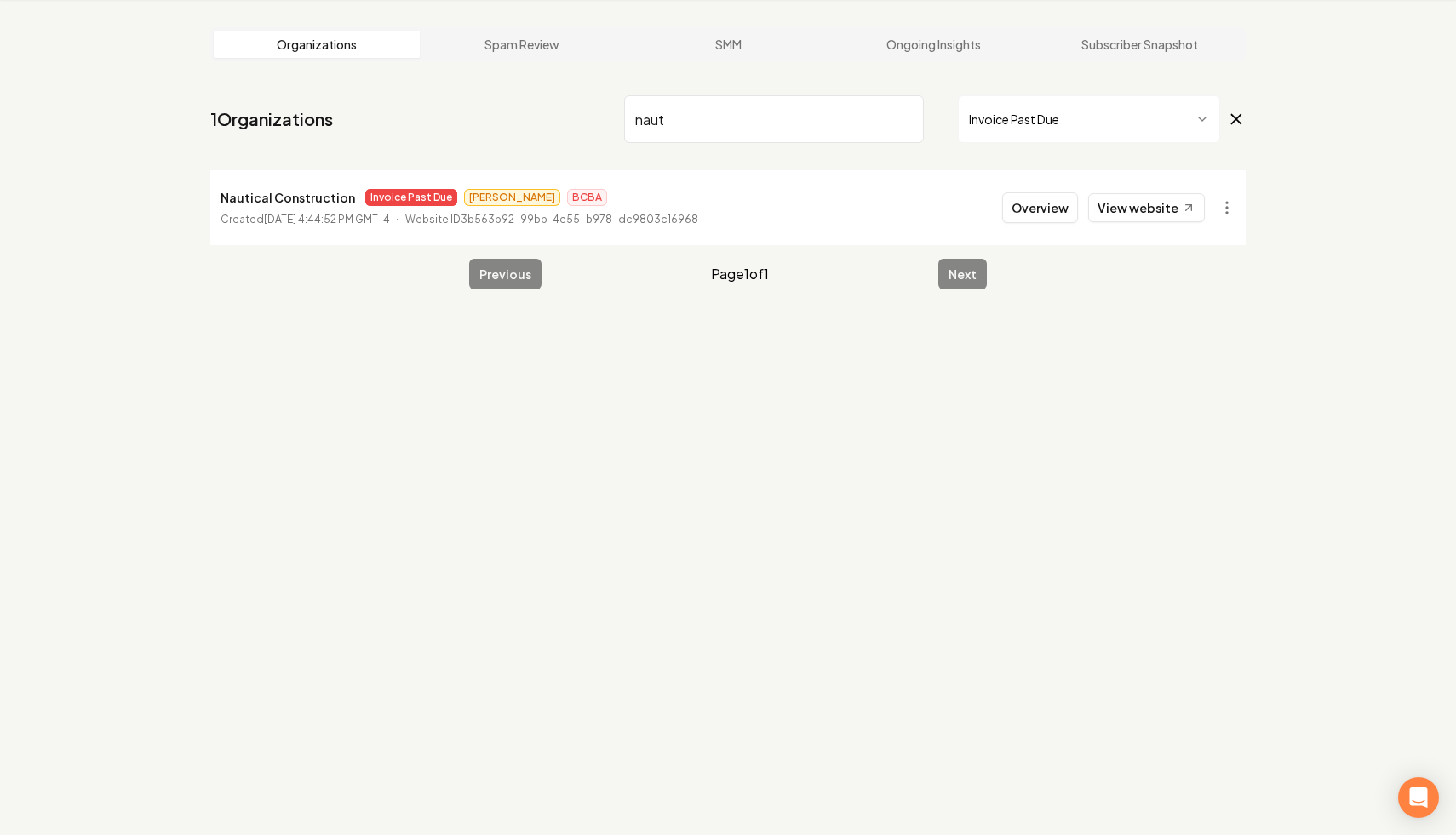
drag, startPoint x: 774, startPoint y: 122, endPoint x: 575, endPoint y: 102, distance: 200.0
click at [575, 102] on nav "1 Organizations naut Invoice Past Due" at bounding box center [728, 126] width 1036 height 75
drag, startPoint x: 764, startPoint y: 129, endPoint x: 583, endPoint y: 117, distance: 181.4
click at [583, 117] on nav "1 Organizations nooga Invoice Past Due" at bounding box center [728, 126] width 1036 height 75
click at [1228, 212] on html "Dashboard Organization Rebolt Site Builder Organizations Spam Review SMM Ongoin…" at bounding box center [728, 353] width 1456 height 835
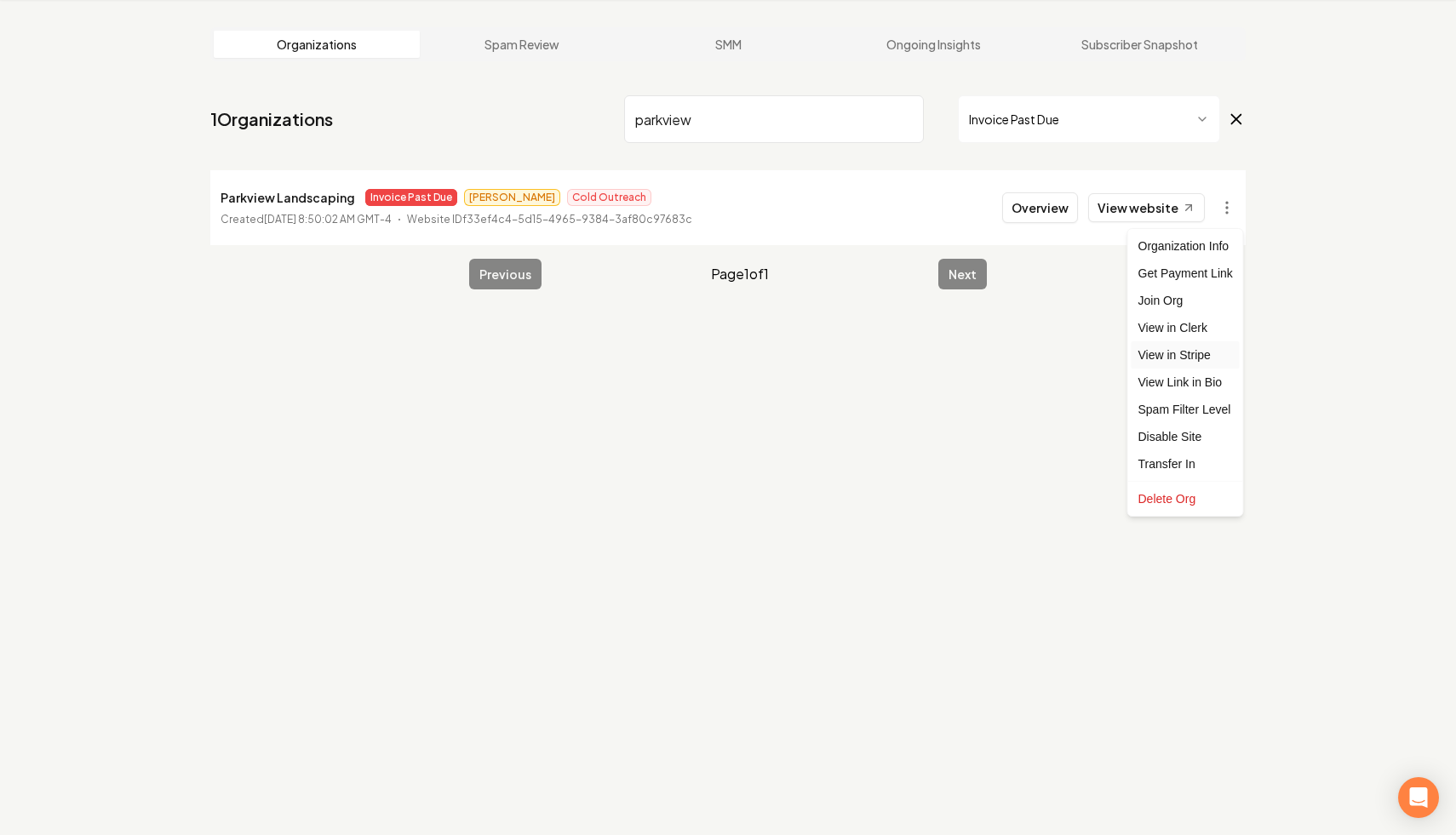
click at [1193, 350] on link "View in Stripe" at bounding box center [1185, 355] width 108 height 27
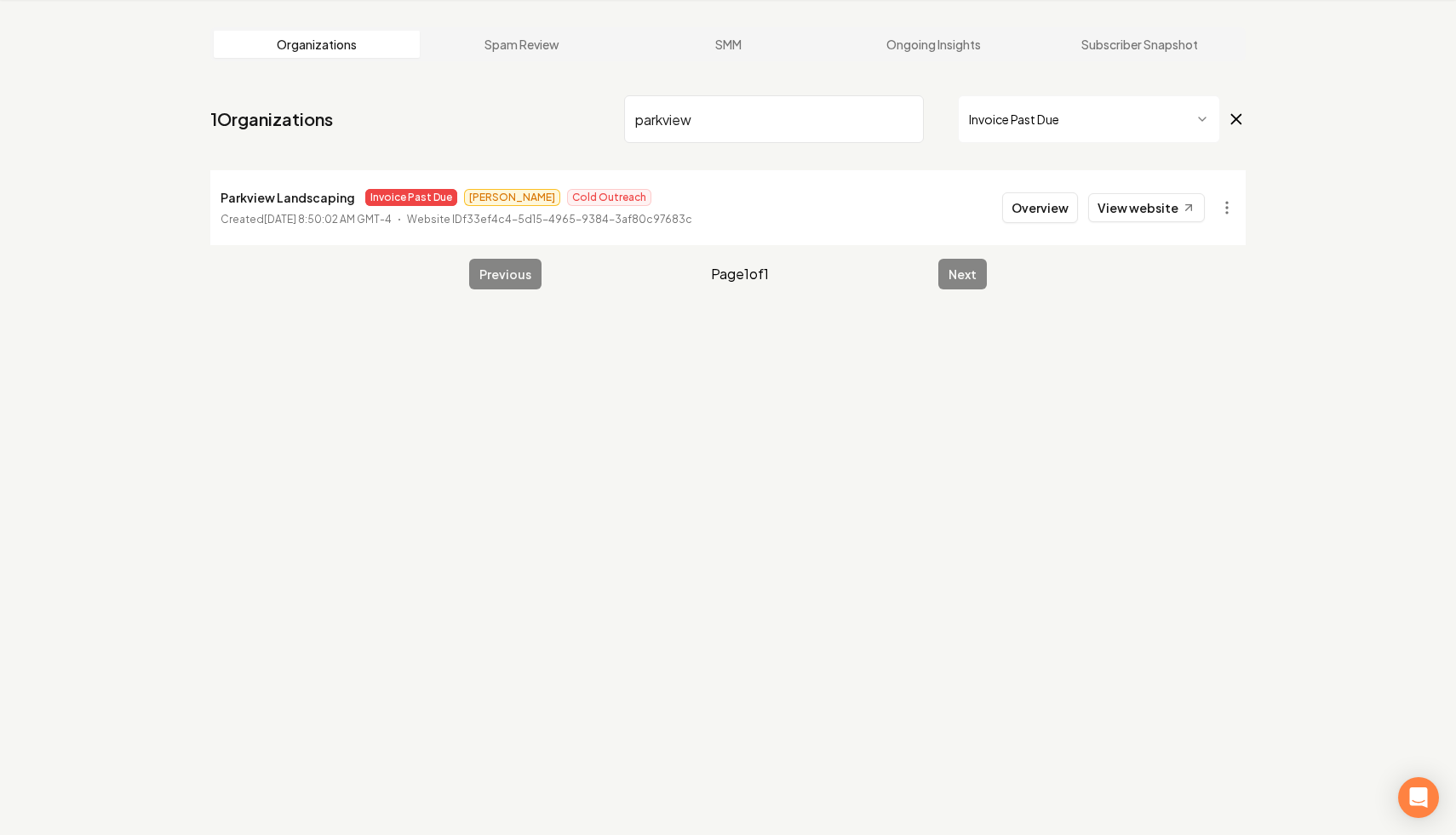
drag, startPoint x: 707, startPoint y: 120, endPoint x: 462, endPoint y: 82, distance: 247.9
click at [462, 82] on main "Organizations Spam Review SMM Ongoing Insights Subscriber Snapshot 1 Organizati…" at bounding box center [728, 158] width 1090 height 317
click at [1222, 218] on html "Dashboard Organization Rebolt Site Builder Organizations Spam Review SMM Ongoin…" at bounding box center [728, 353] width 1456 height 835
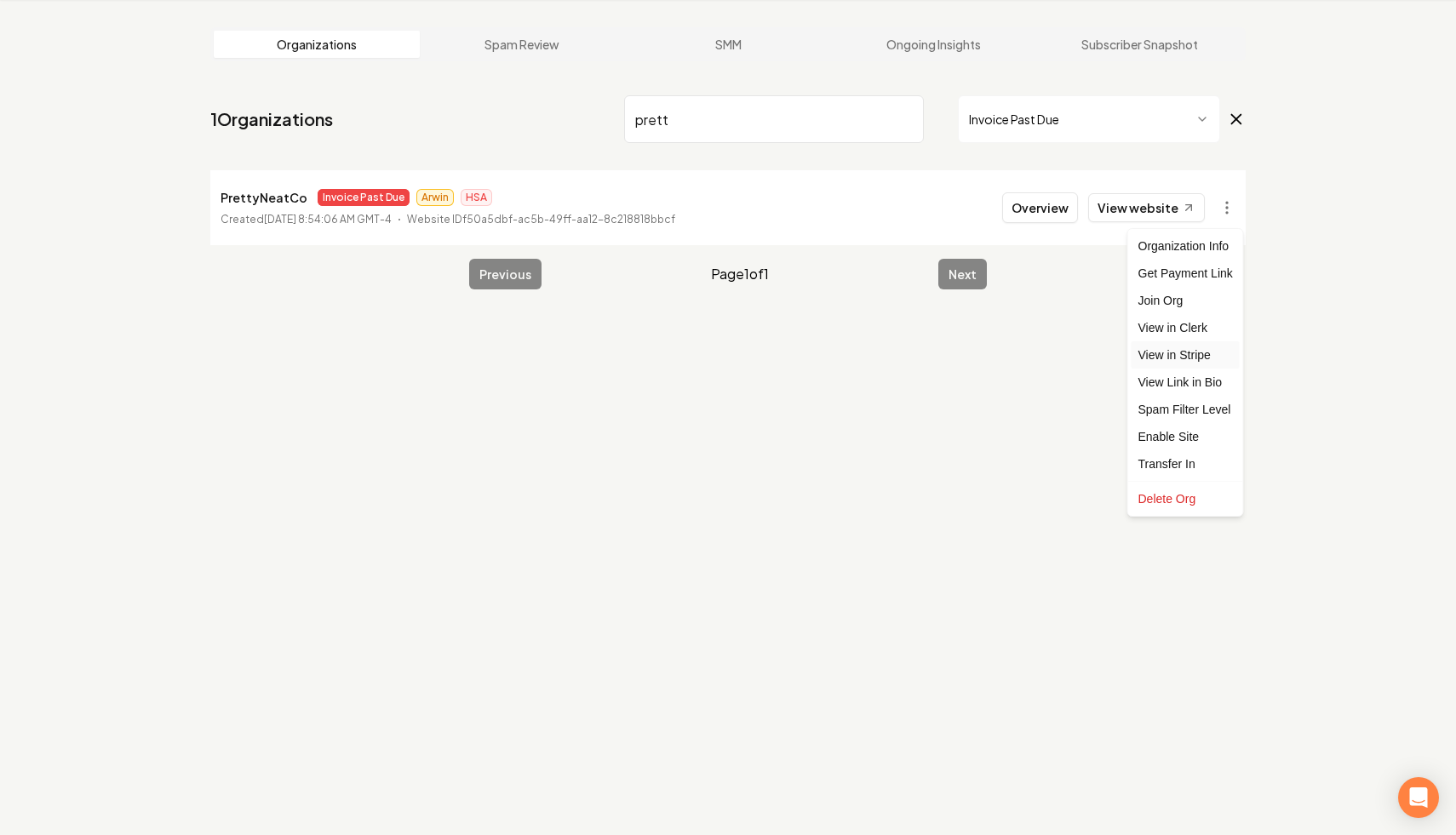
click at [1191, 350] on link "View in Stripe" at bounding box center [1185, 355] width 108 height 27
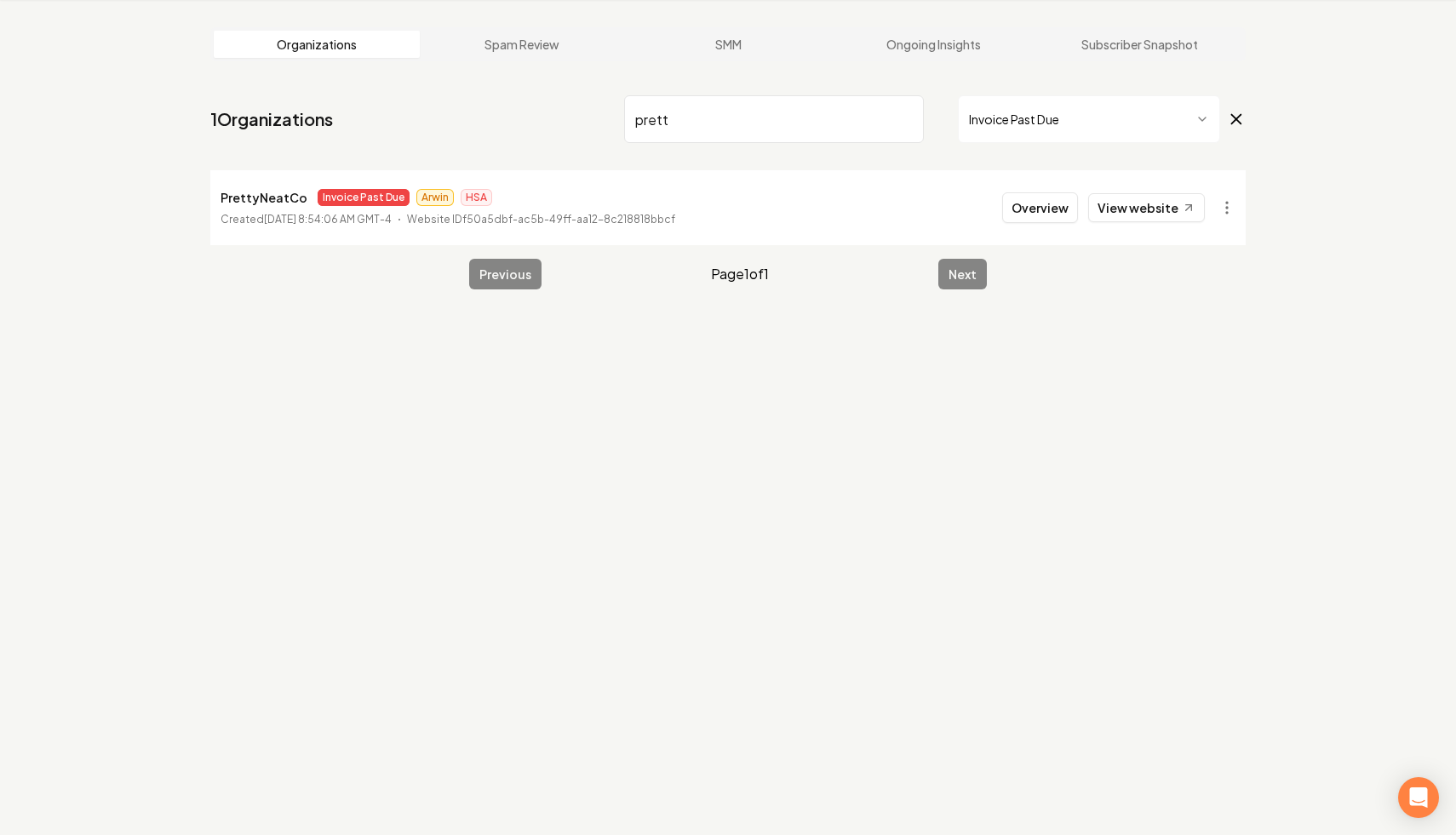
drag, startPoint x: 698, startPoint y: 125, endPoint x: 477, endPoint y: 61, distance: 230.1
click at [477, 61] on main "Organizations Spam Review SMM Ongoing Insights Subscriber Snapshot 1 Organizati…" at bounding box center [728, 158] width 1090 height 317
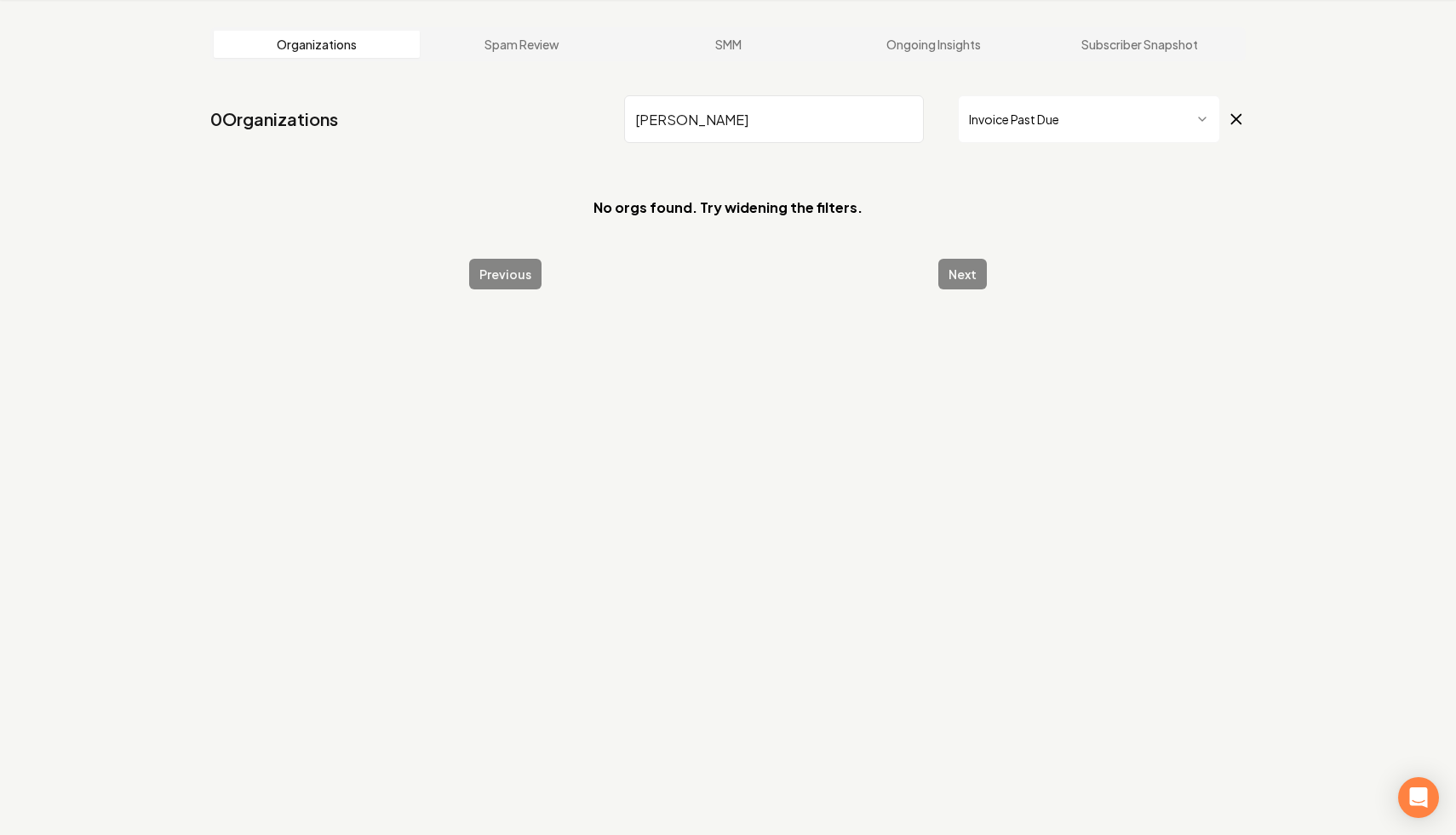
click at [1239, 112] on icon at bounding box center [1236, 119] width 19 height 21
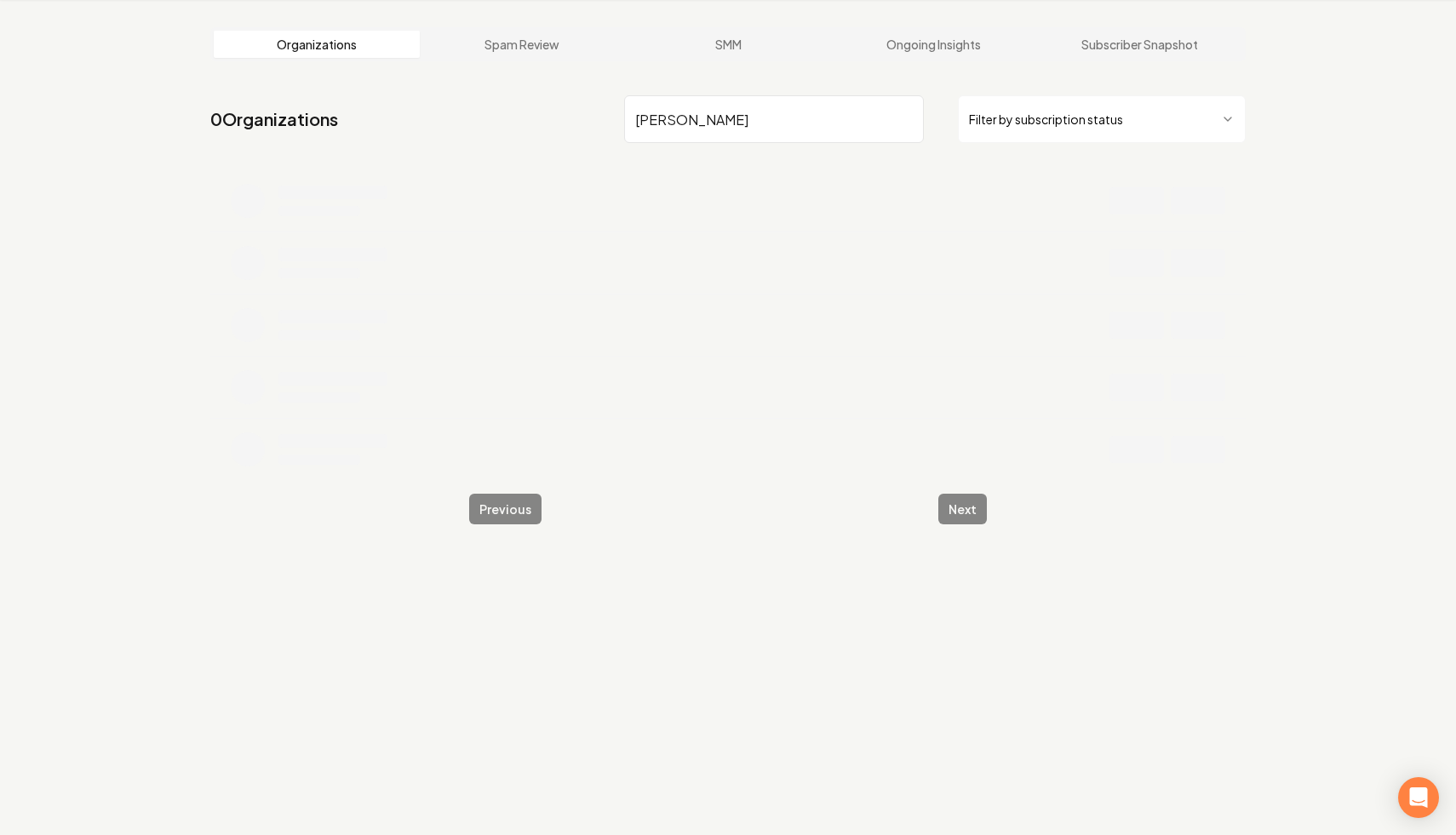
click at [804, 113] on input "[PERSON_NAME]" at bounding box center [774, 119] width 300 height 48
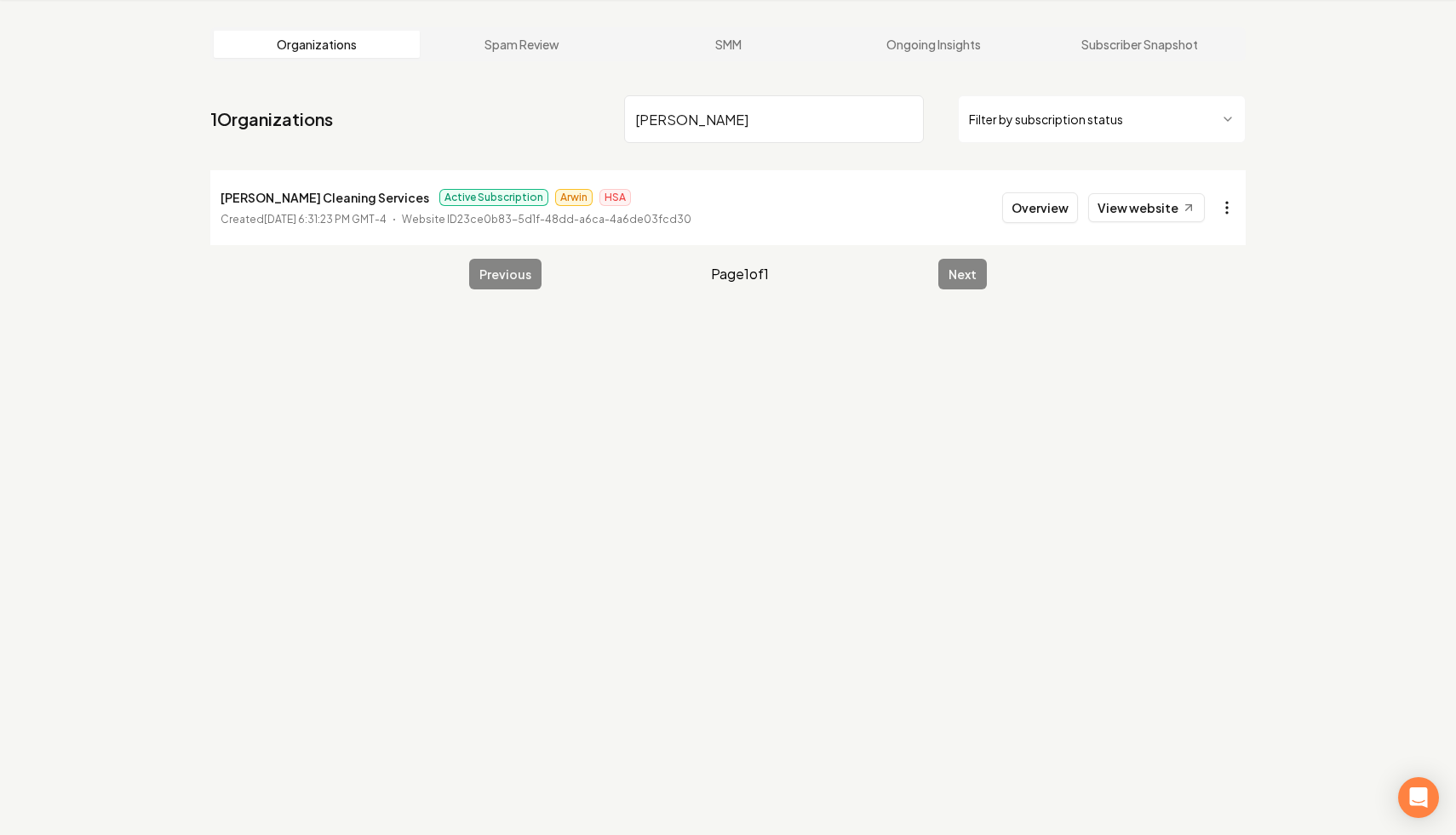
click at [1227, 206] on html "Dashboard Organization Rebolt Site Builder Organizations Spam Review SMM Ongoin…" at bounding box center [728, 353] width 1456 height 835
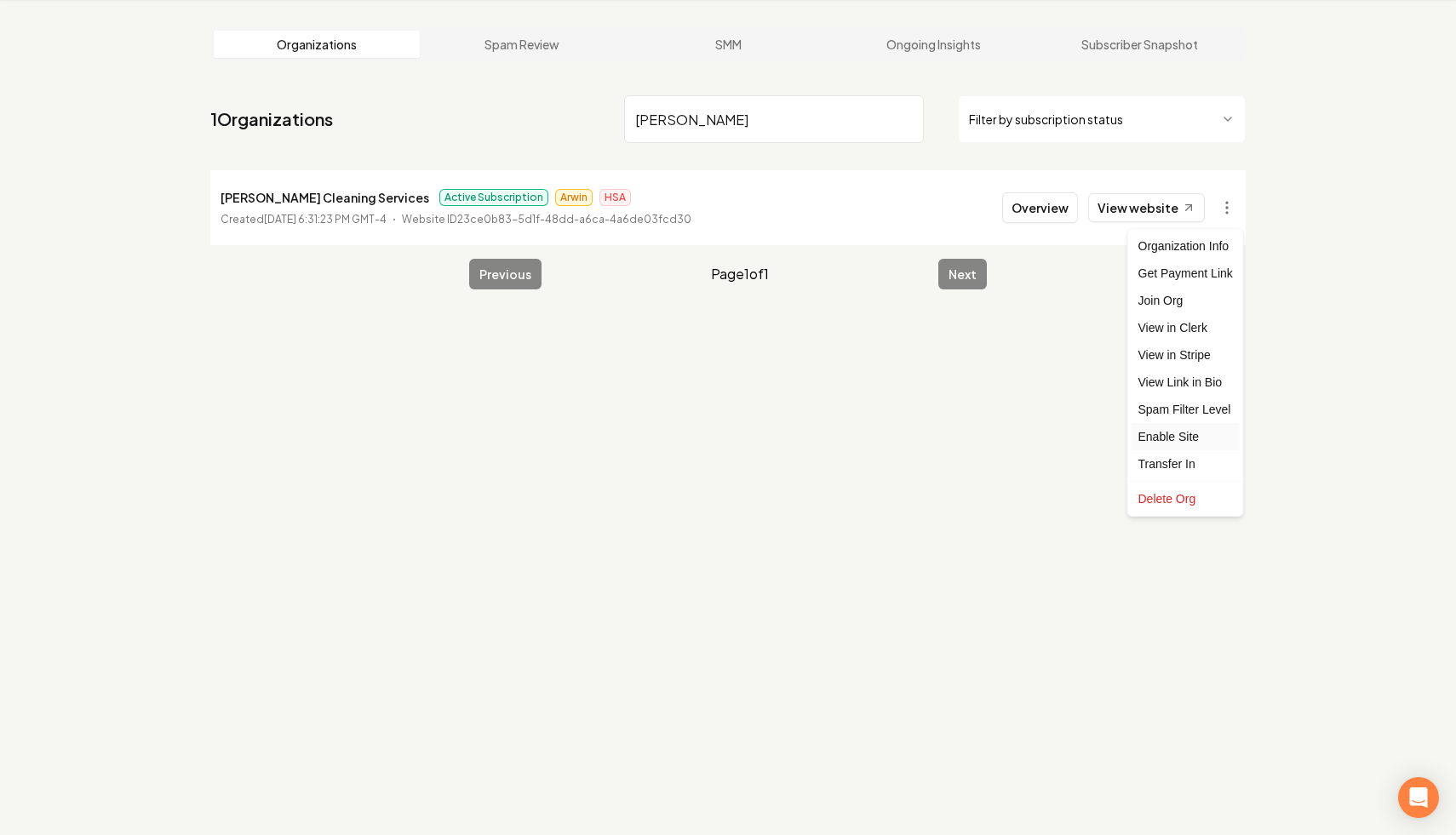
click at [1210, 437] on div "Enable Site" at bounding box center [1185, 437] width 108 height 27
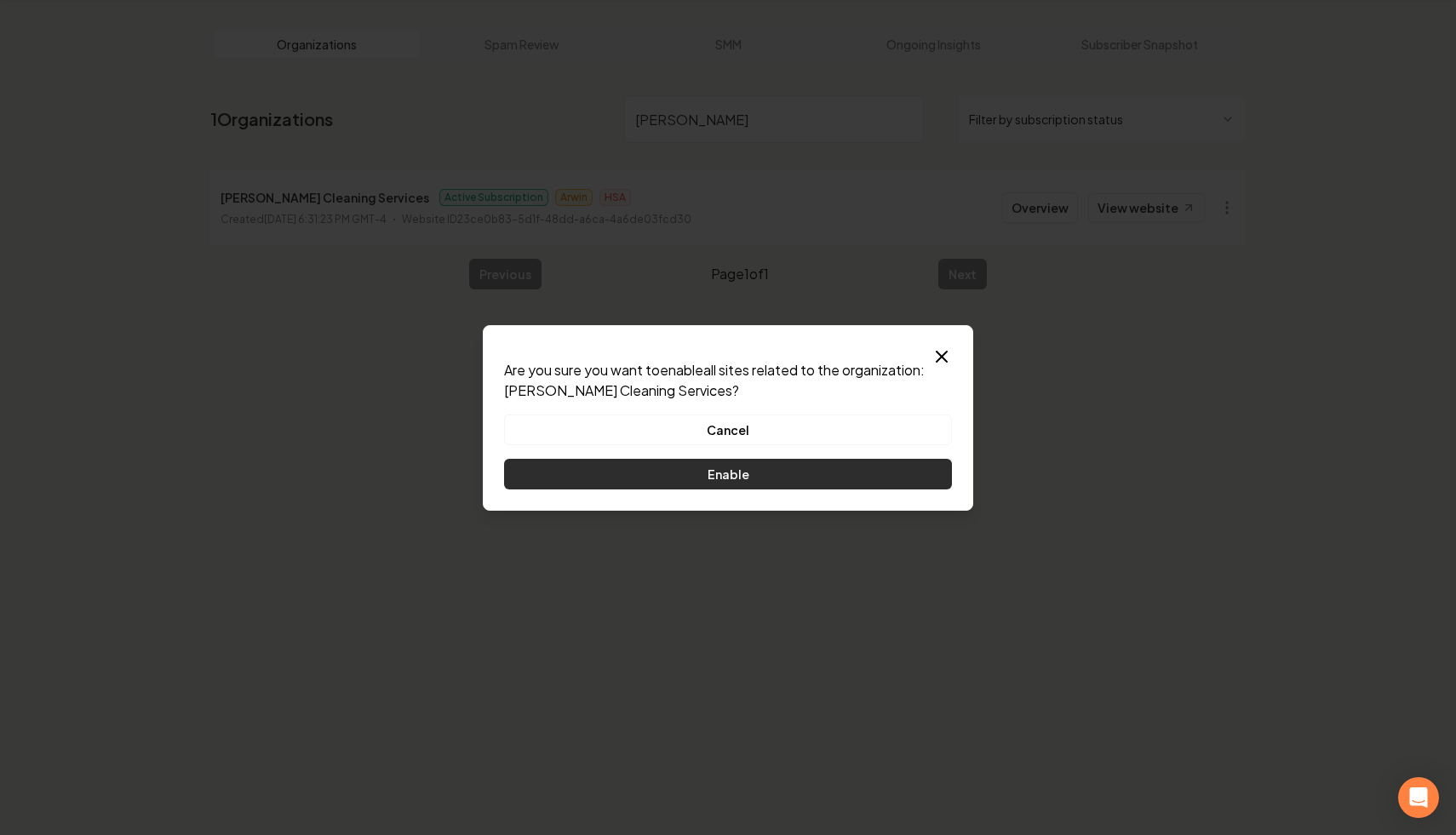
click at [866, 476] on button "Enable" at bounding box center [728, 474] width 448 height 31
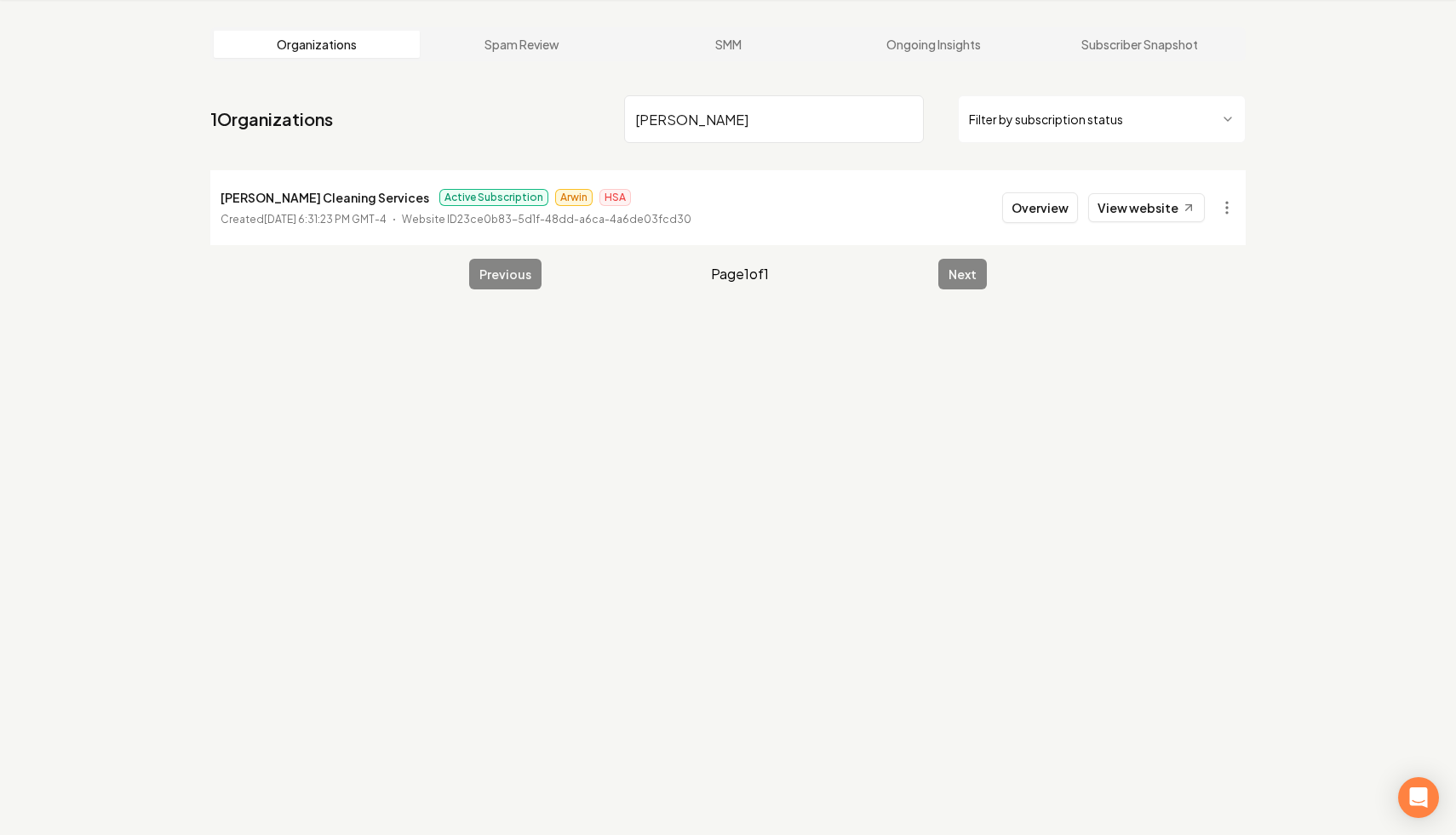
drag, startPoint x: 765, startPoint y: 134, endPoint x: 593, endPoint y: 107, distance: 174.1
click at [593, 107] on nav "1 Organizations [PERSON_NAME] Filter by subscription status" at bounding box center [728, 126] width 1036 height 75
click at [1233, 198] on html "Dashboard Organization Rebolt Site Builder Organizations Spam Review SMM Ongoin…" at bounding box center [728, 353] width 1456 height 835
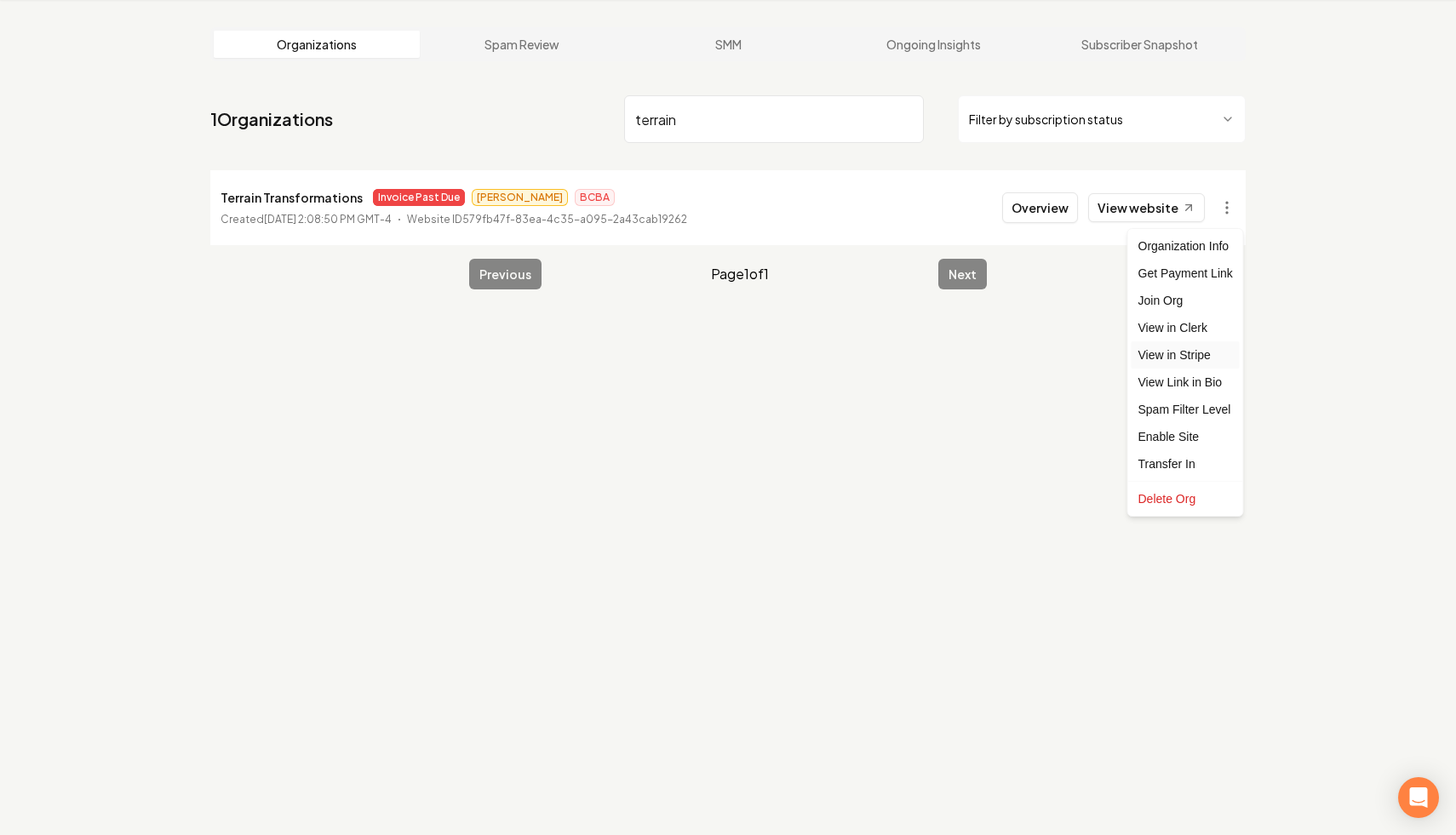
click at [1191, 351] on link "View in Stripe" at bounding box center [1185, 355] width 108 height 27
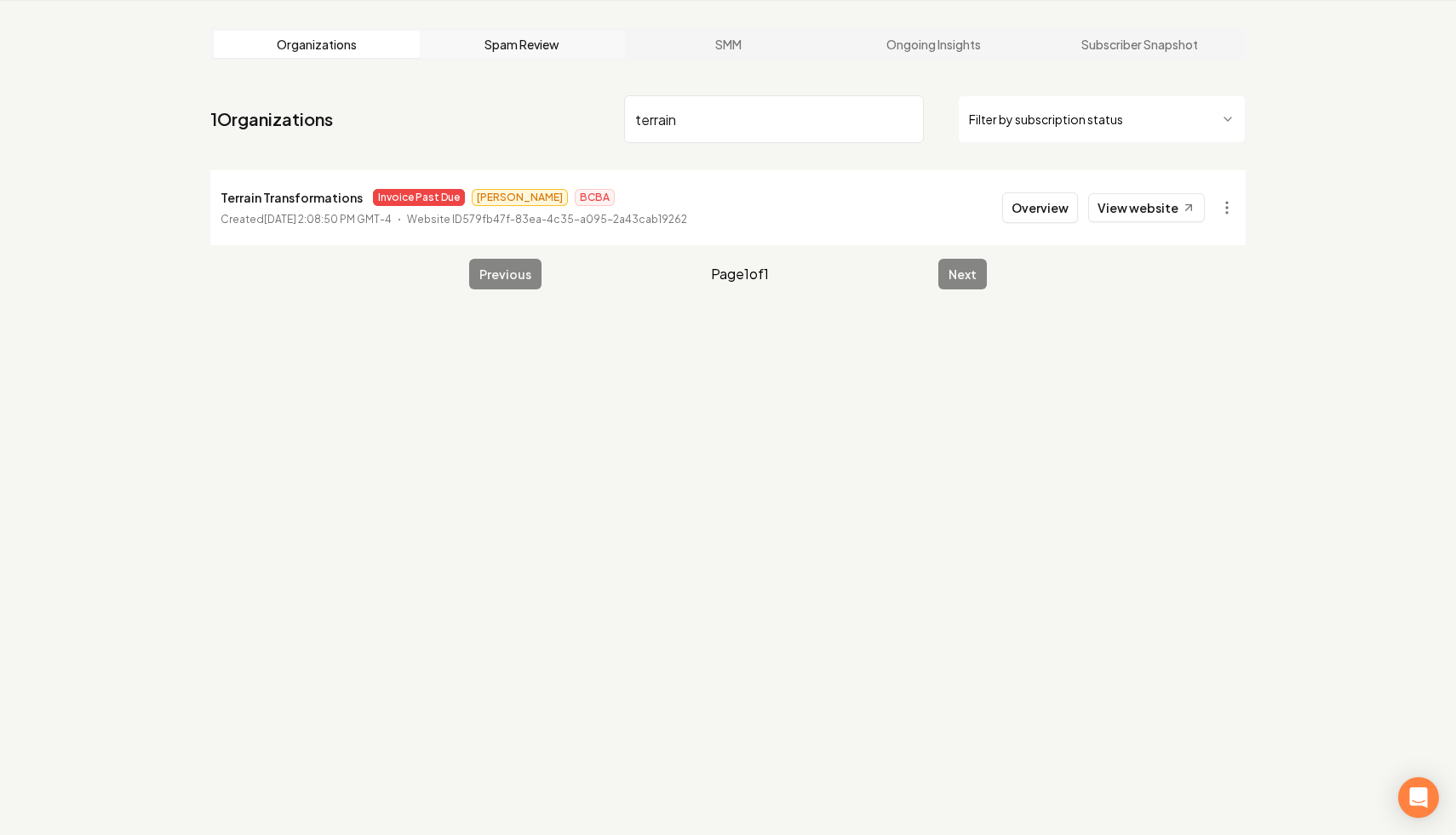
drag, startPoint x: 768, startPoint y: 124, endPoint x: 454, endPoint y: 47, distance: 323.3
click at [454, 47] on main "Organizations Spam Review SMM Ongoing Insights Subscriber Snapshot 1 Organizati…" at bounding box center [728, 158] width 1090 height 317
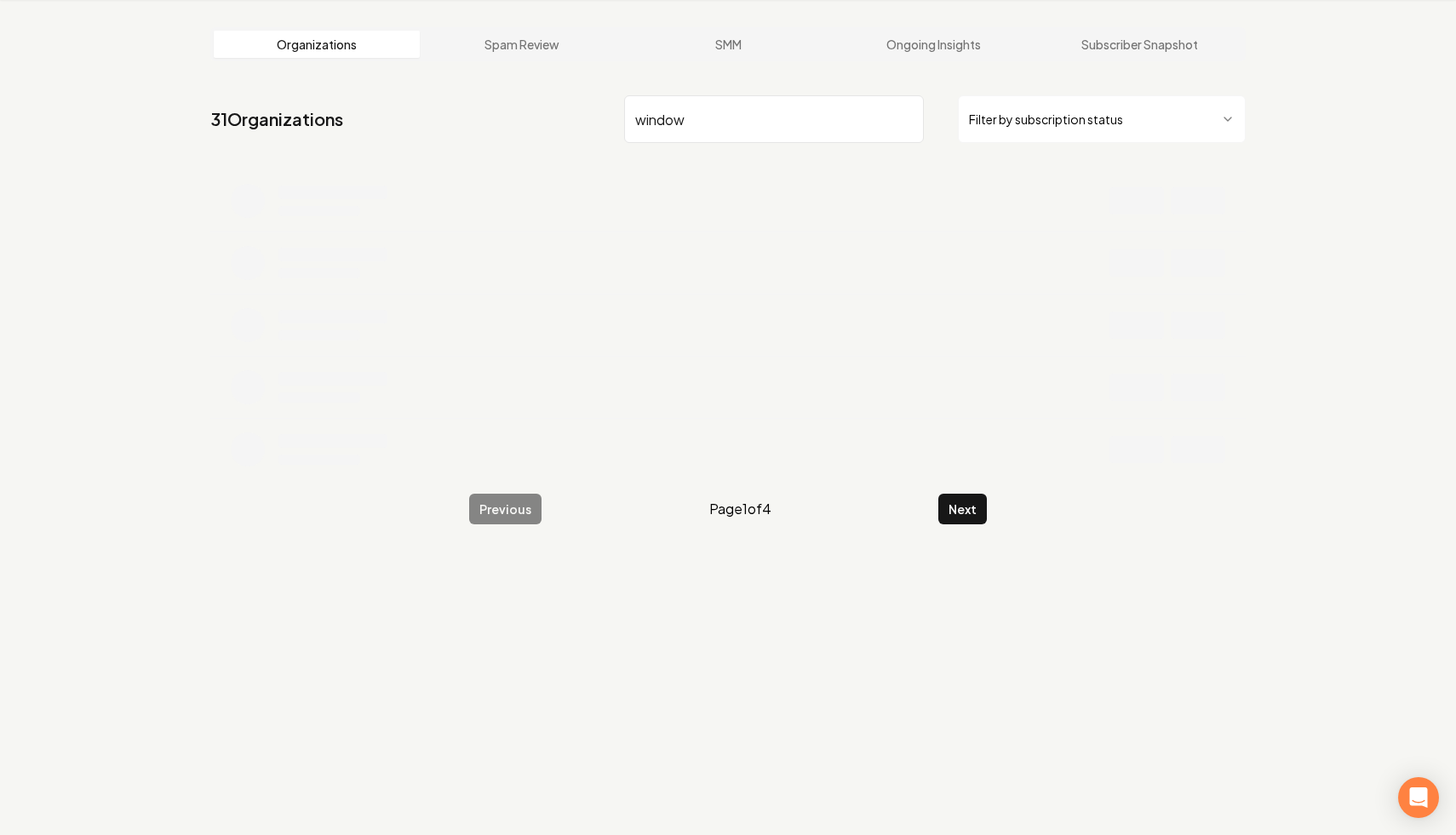
click at [1094, 133] on html "Dashboard Organization Rebolt Site Builder Organizations Spam Review SMM Ongoin…" at bounding box center [728, 353] width 1456 height 835
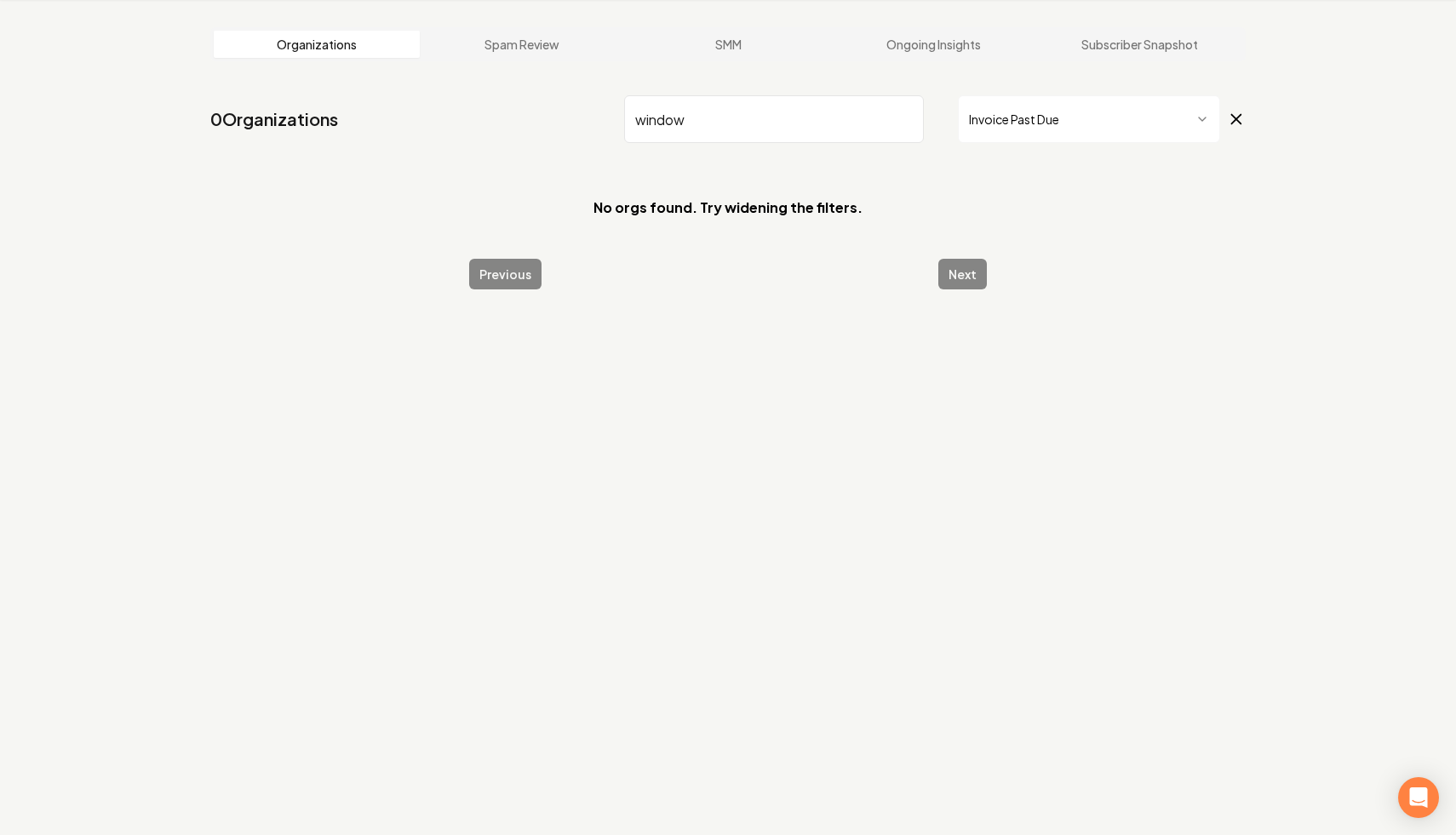
click at [733, 129] on input "window" at bounding box center [774, 119] width 300 height 48
click at [1236, 120] on icon at bounding box center [1236, 119] width 19 height 21
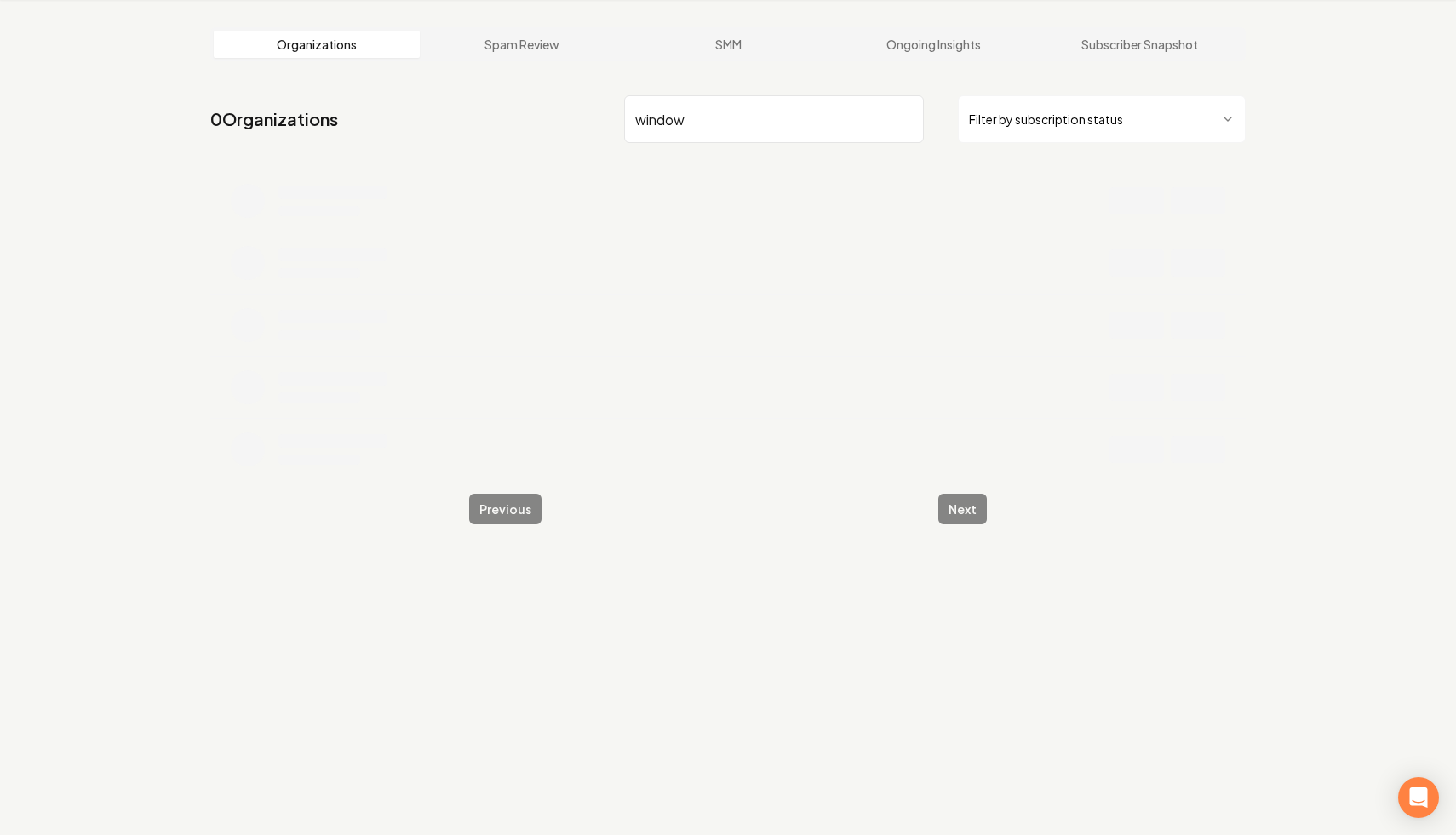
click at [808, 138] on input "window" at bounding box center [774, 119] width 300 height 48
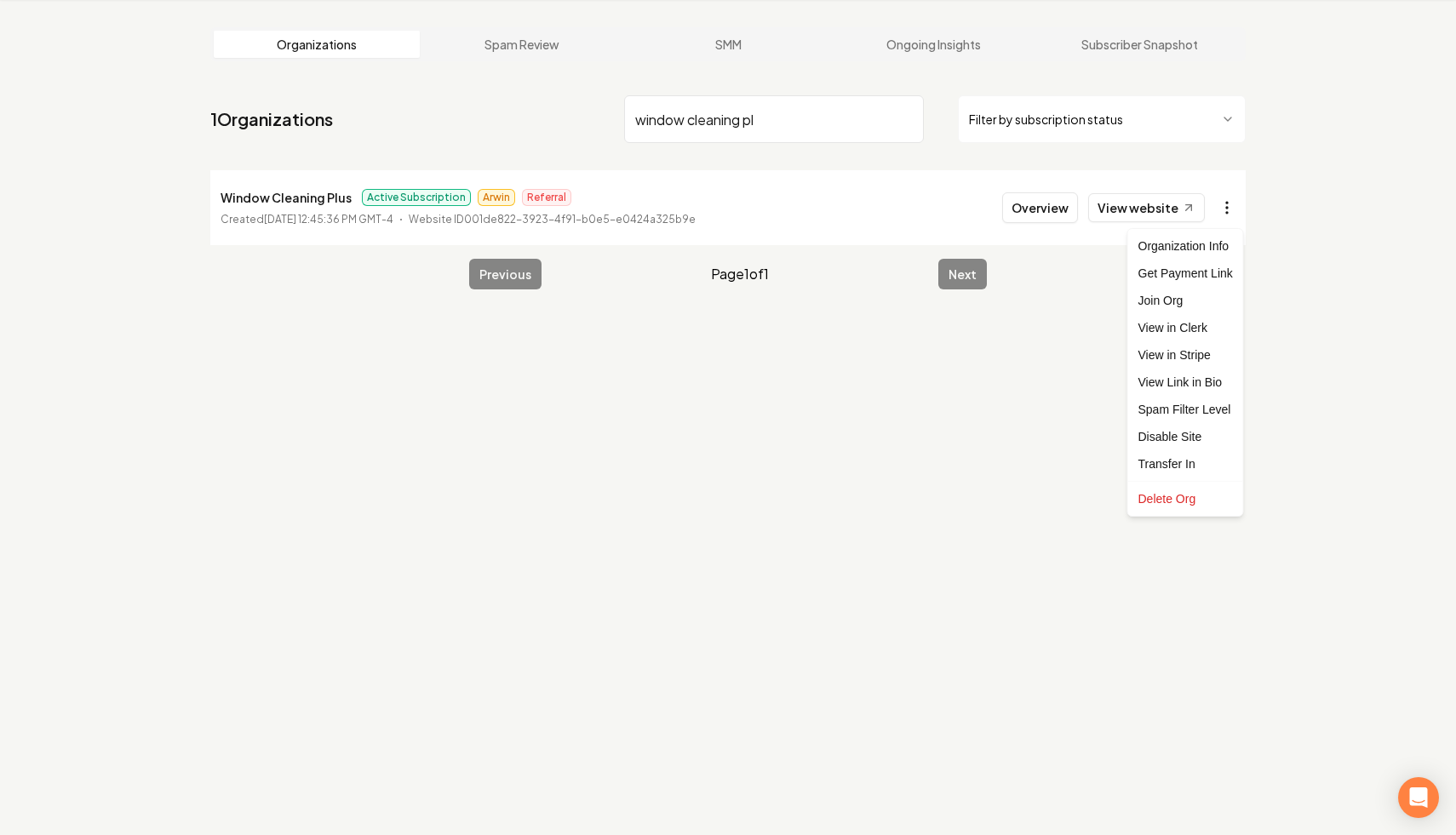
click at [1224, 216] on html "Dashboard Organization Rebolt Site Builder Organizations Spam Review SMM Ongoin…" at bounding box center [728, 353] width 1456 height 835
click at [1335, 307] on html "Dashboard Organization Rebolt Site Builder Organizations Spam Review SMM Ongoin…" at bounding box center [728, 353] width 1456 height 835
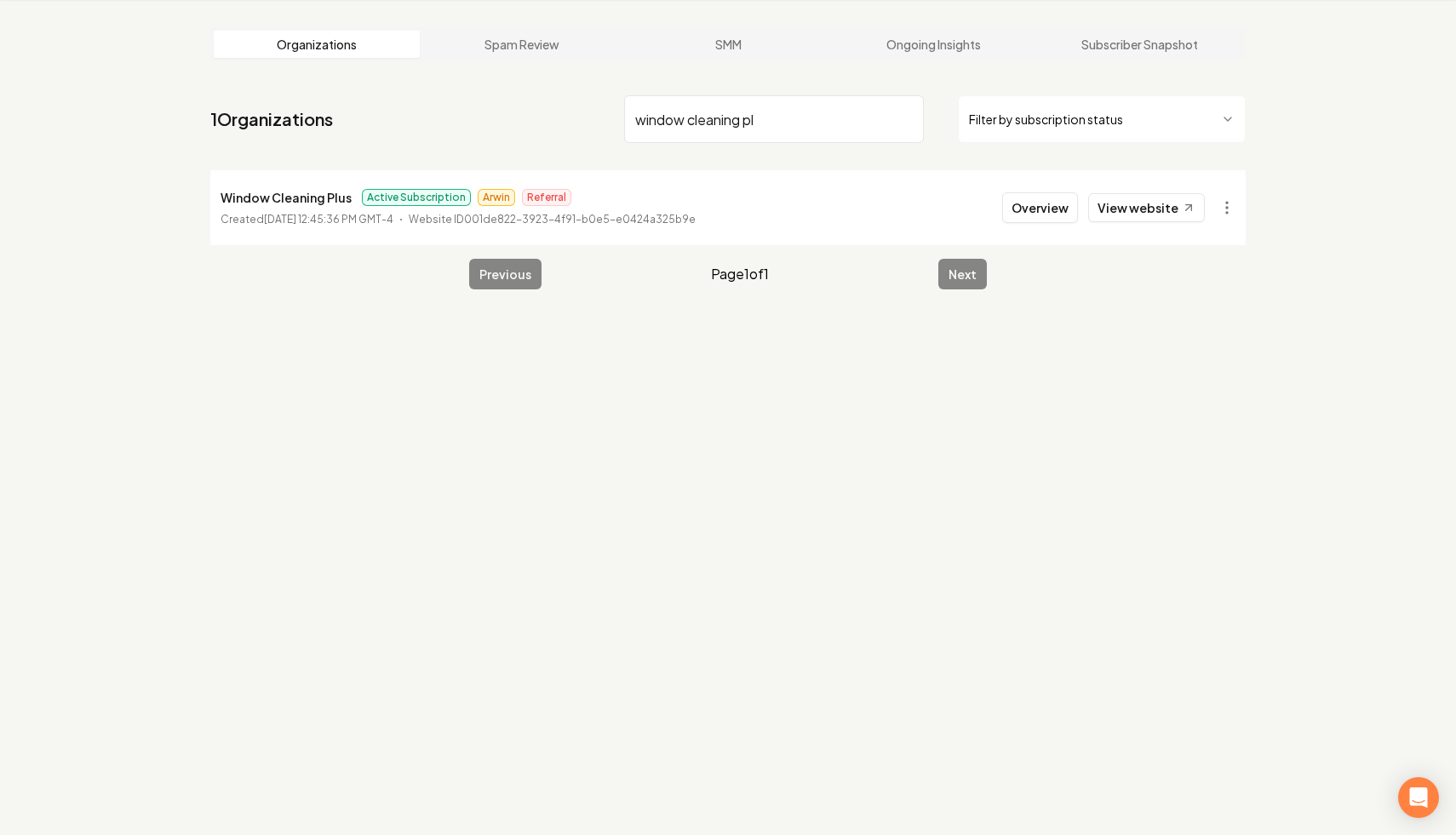
drag, startPoint x: 807, startPoint y: 111, endPoint x: 492, endPoint y: 88, distance: 315.8
click at [495, 89] on nav "1 Organizations window cleaning pl Filter by subscription status" at bounding box center [728, 126] width 1036 height 75
type input "white lil"
click at [906, 119] on input "white lil" at bounding box center [774, 119] width 300 height 48
click at [1026, 123] on html "Dashboard Organization Rebolt Site Builder Organizations Spam Review SMM Ongoin…" at bounding box center [728, 353] width 1456 height 835
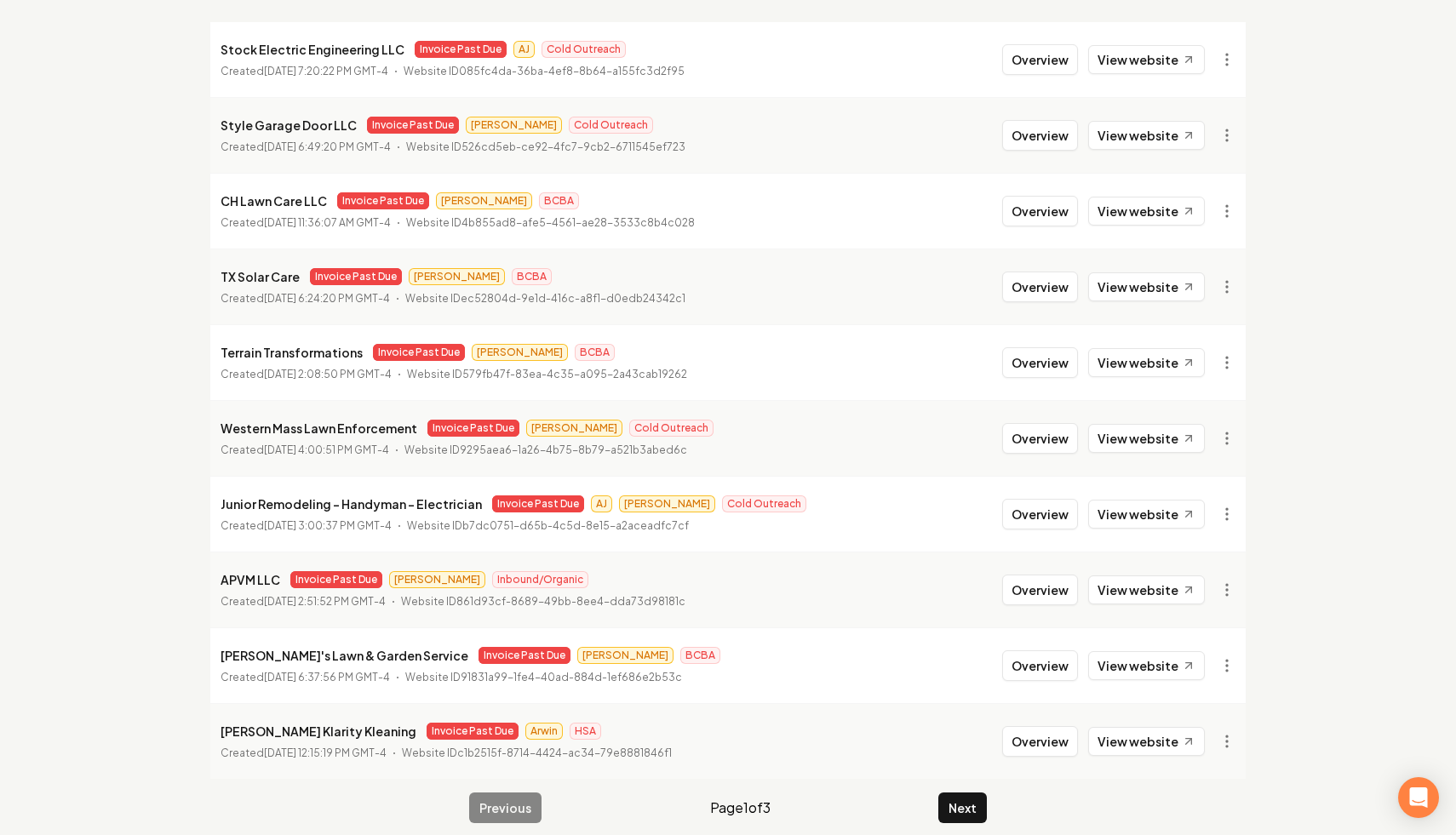
scroll to position [228, 0]
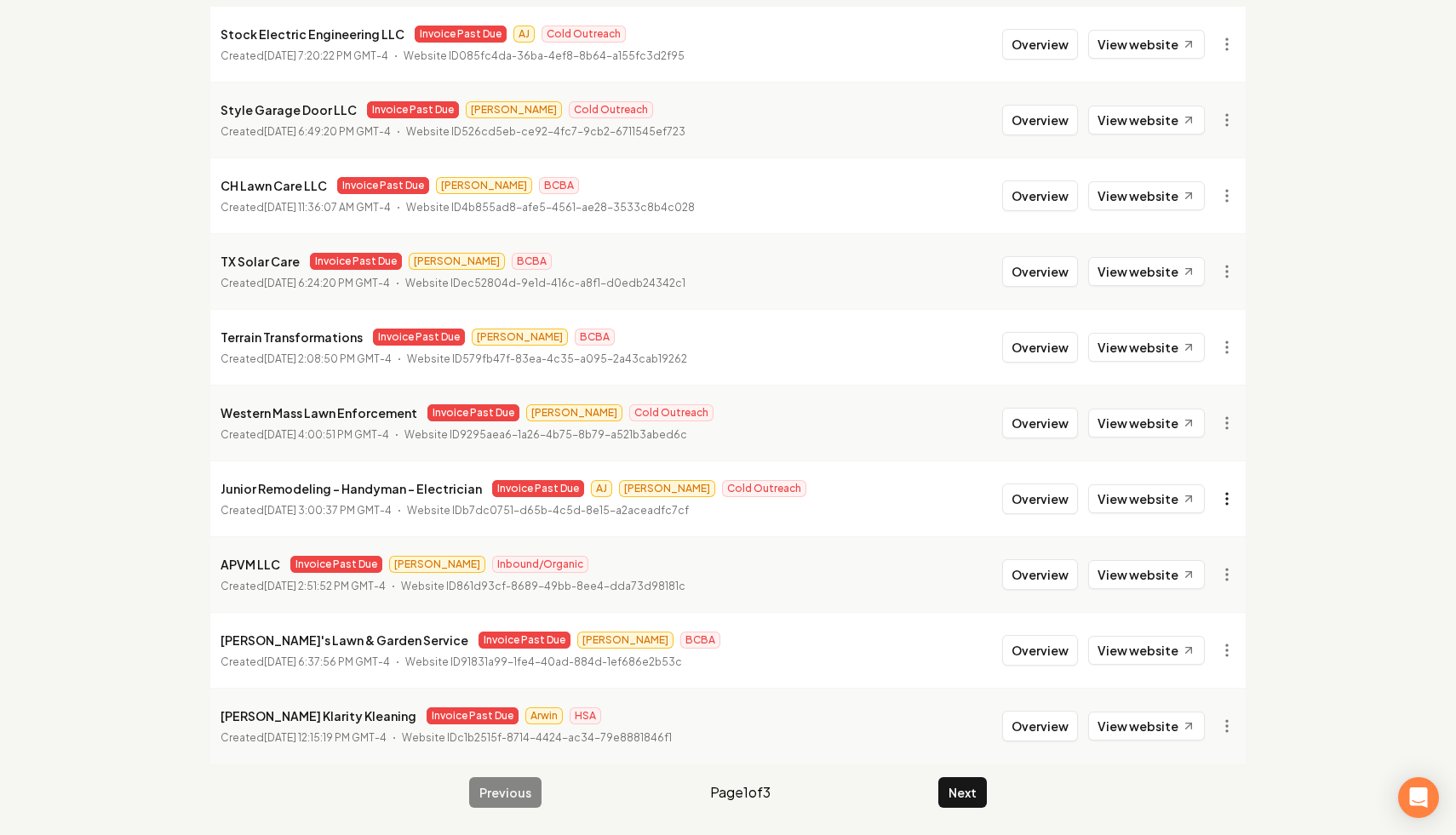
click at [1223, 500] on html "Dashboard Organization Rebolt Site Builder Organizations Spam Review SMM Ongoin…" at bounding box center [728, 189] width 1456 height 835
click at [1201, 649] on link "View in Stripe" at bounding box center [1185, 646] width 108 height 27
click at [972, 797] on button "Next" at bounding box center [962, 792] width 49 height 31
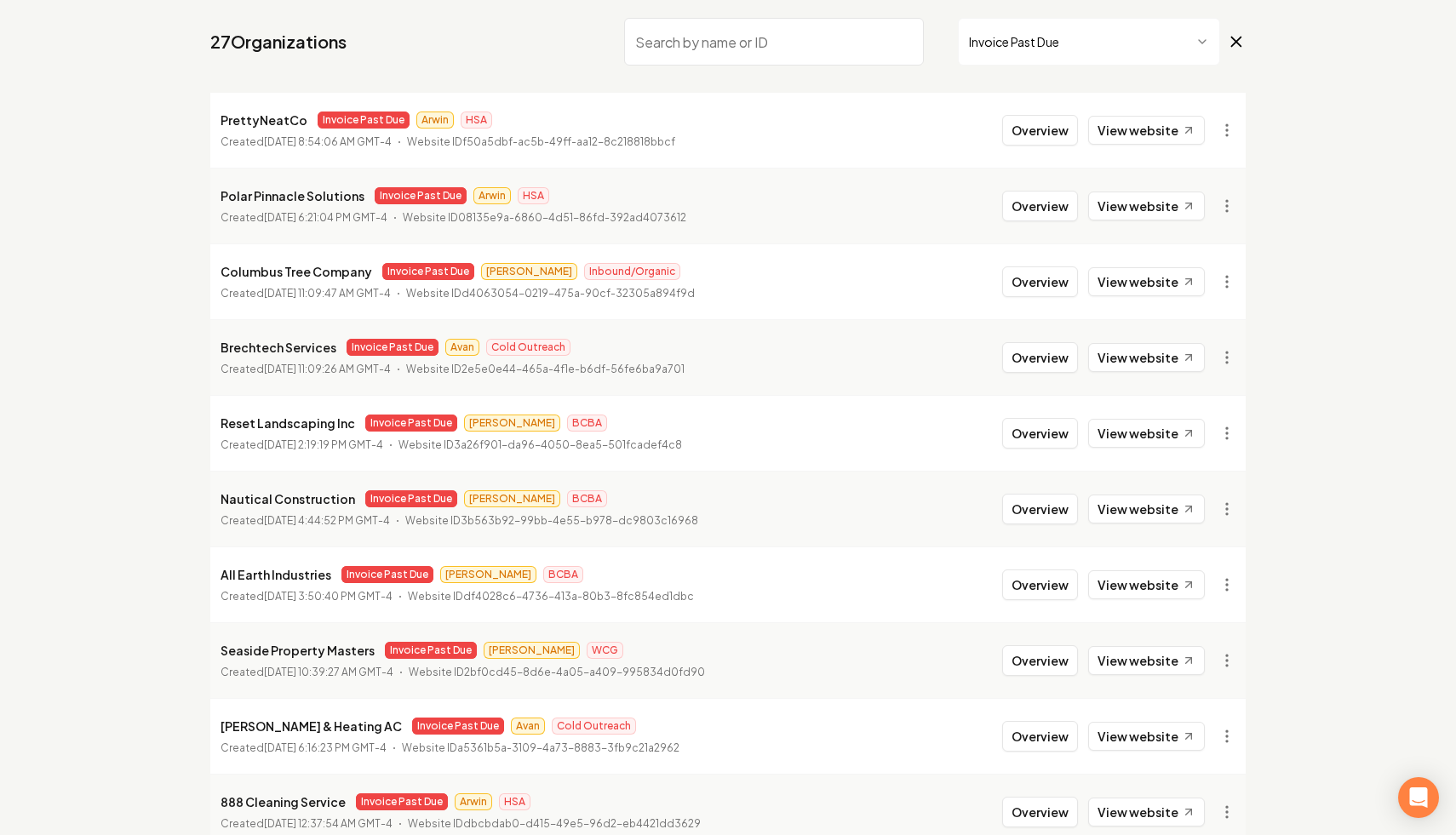
scroll to position [228, 0]
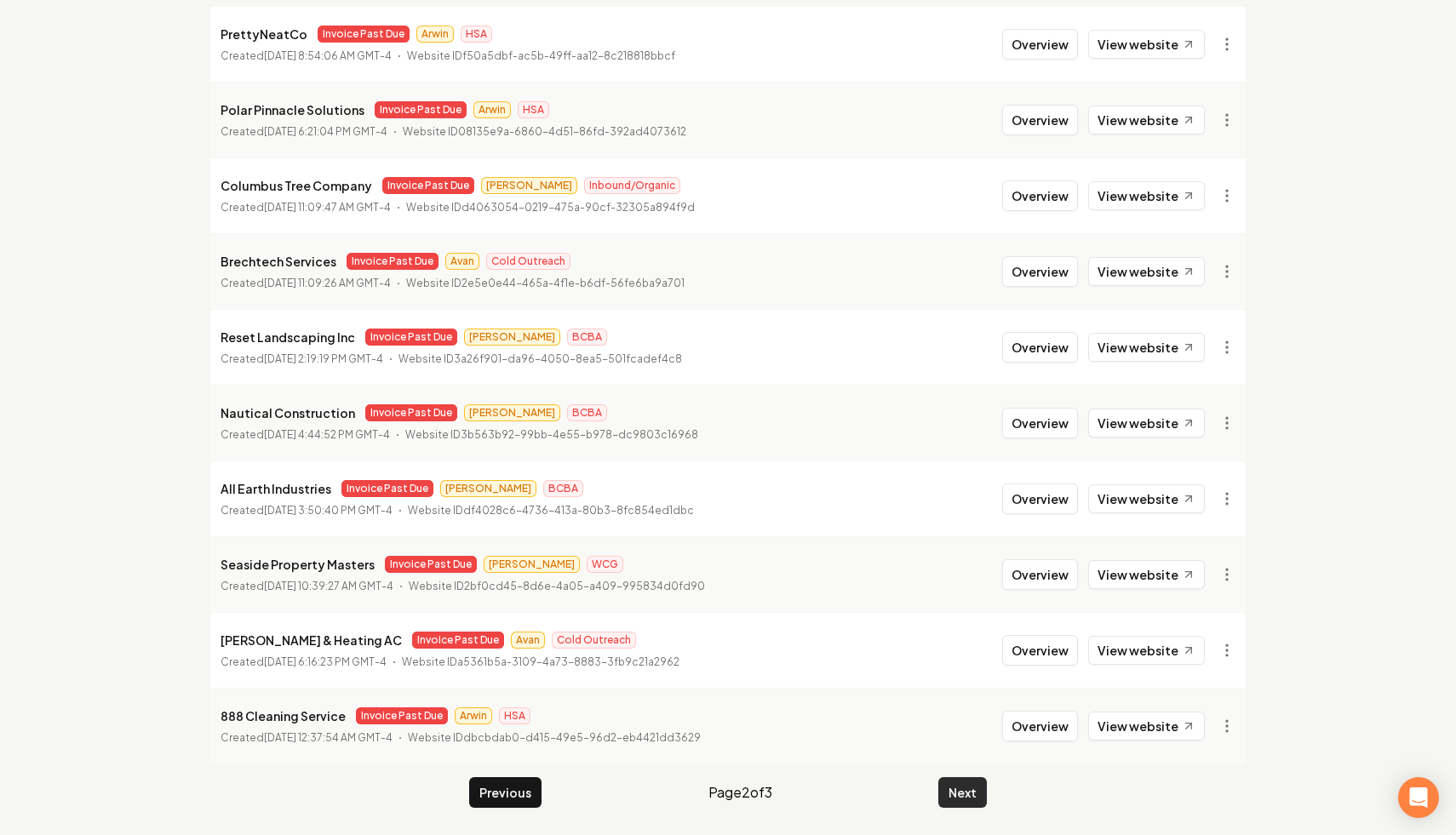
click at [967, 788] on button "Next" at bounding box center [962, 792] width 49 height 31
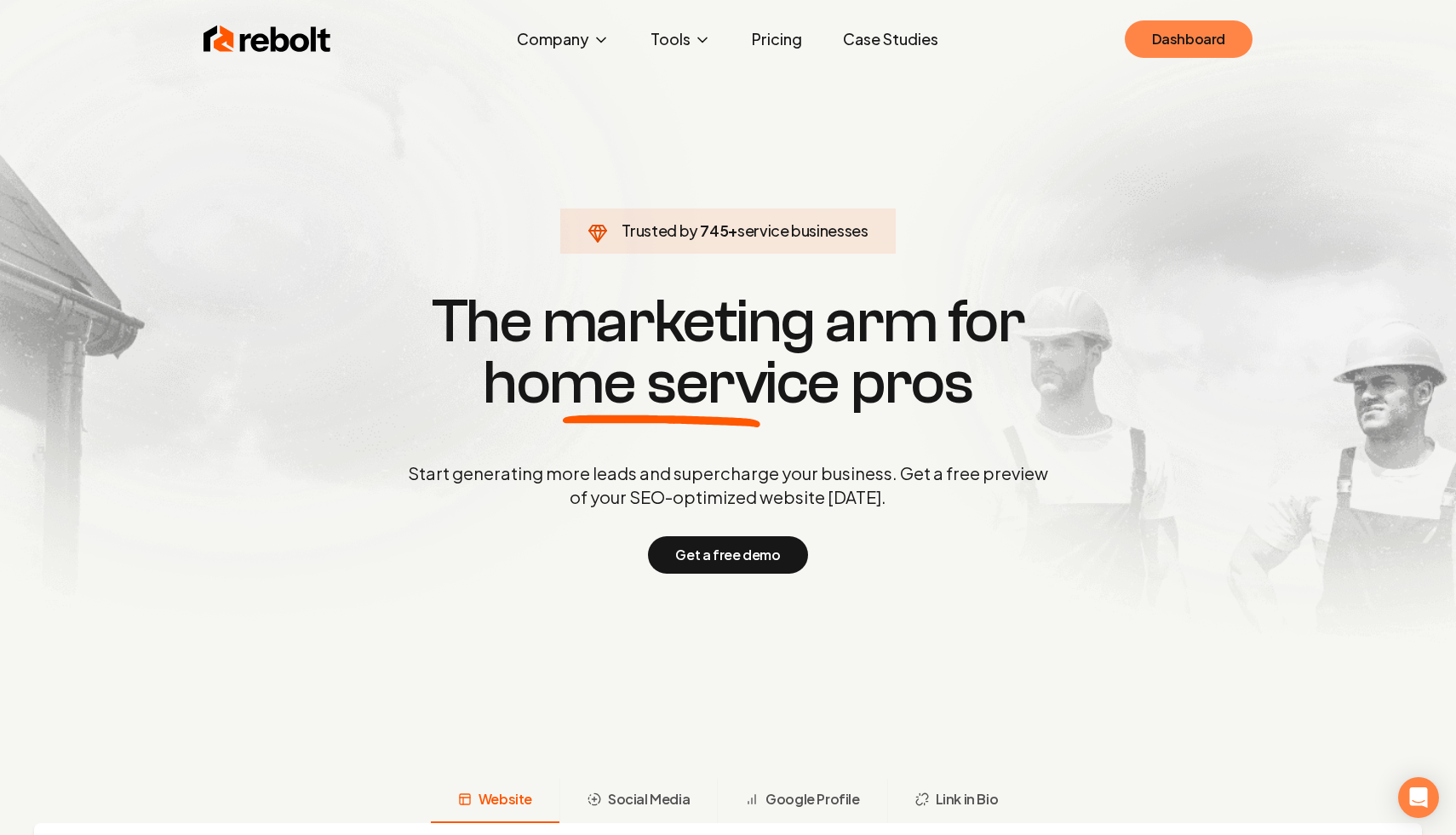
click at [1182, 42] on link "Dashboard" at bounding box center [1188, 39] width 128 height 37
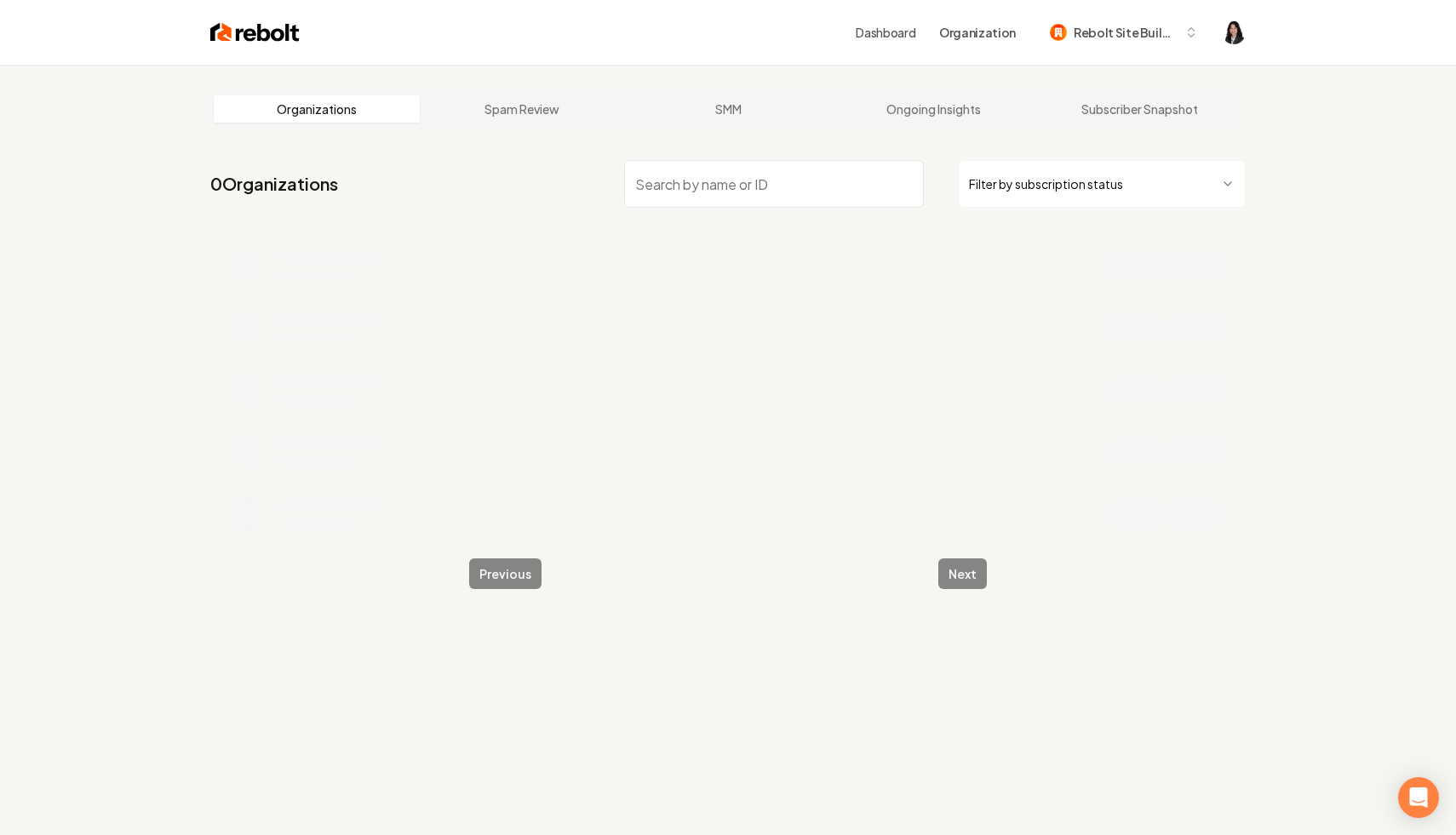
click at [1072, 181] on html "Dashboard Organization Rebolt Site Builder Organizations Spam Review SMM Ongoin…" at bounding box center [728, 418] width 1456 height 835
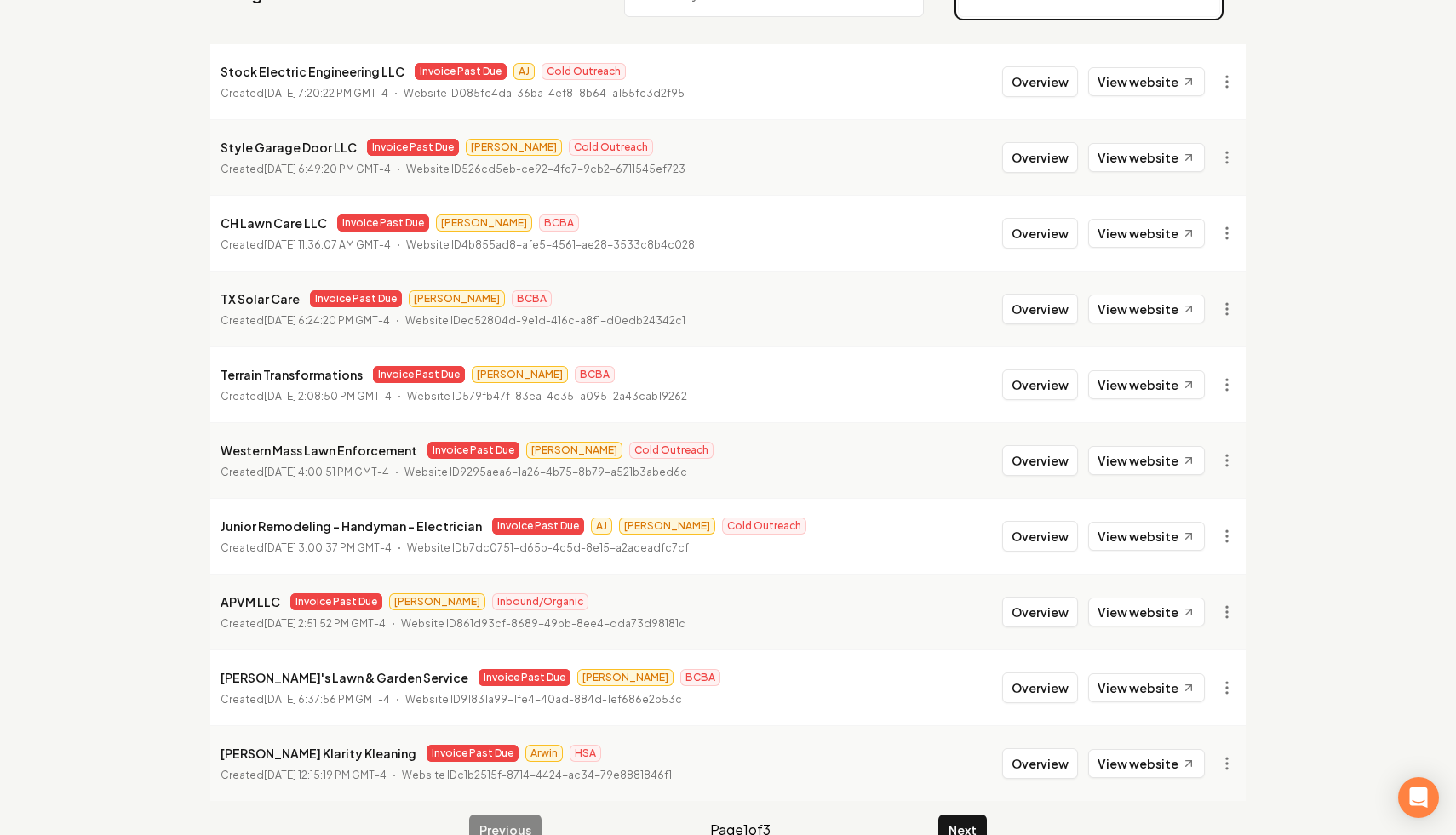
scroll to position [189, 0]
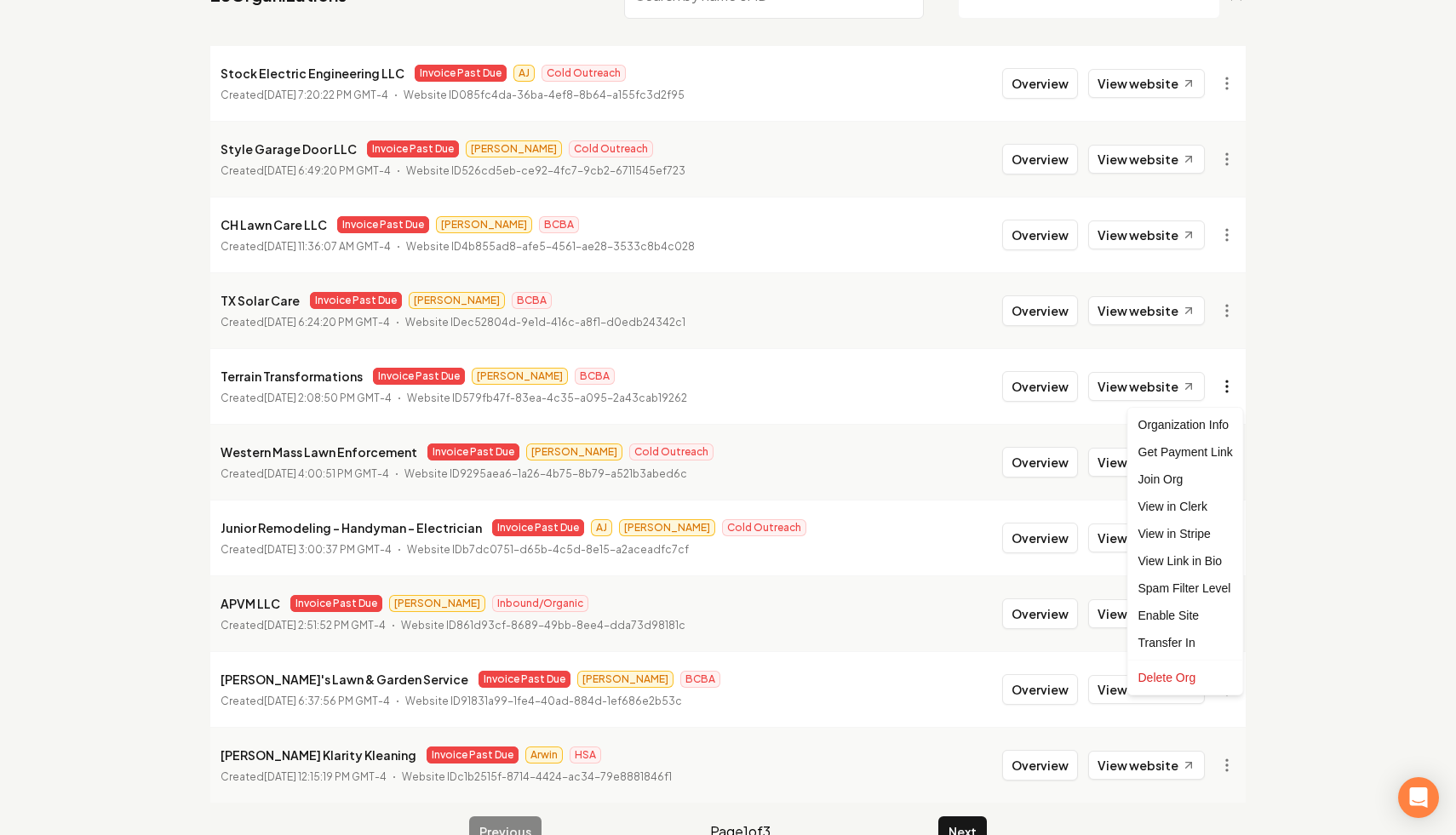
click at [1228, 384] on html "Dashboard Organization Rebolt Site Builder Organizations Spam Review SMM Ongoin…" at bounding box center [728, 228] width 1456 height 835
click at [1192, 535] on link "View in Stripe" at bounding box center [1185, 533] width 108 height 27
